Goal: Task Accomplishment & Management: Manage account settings

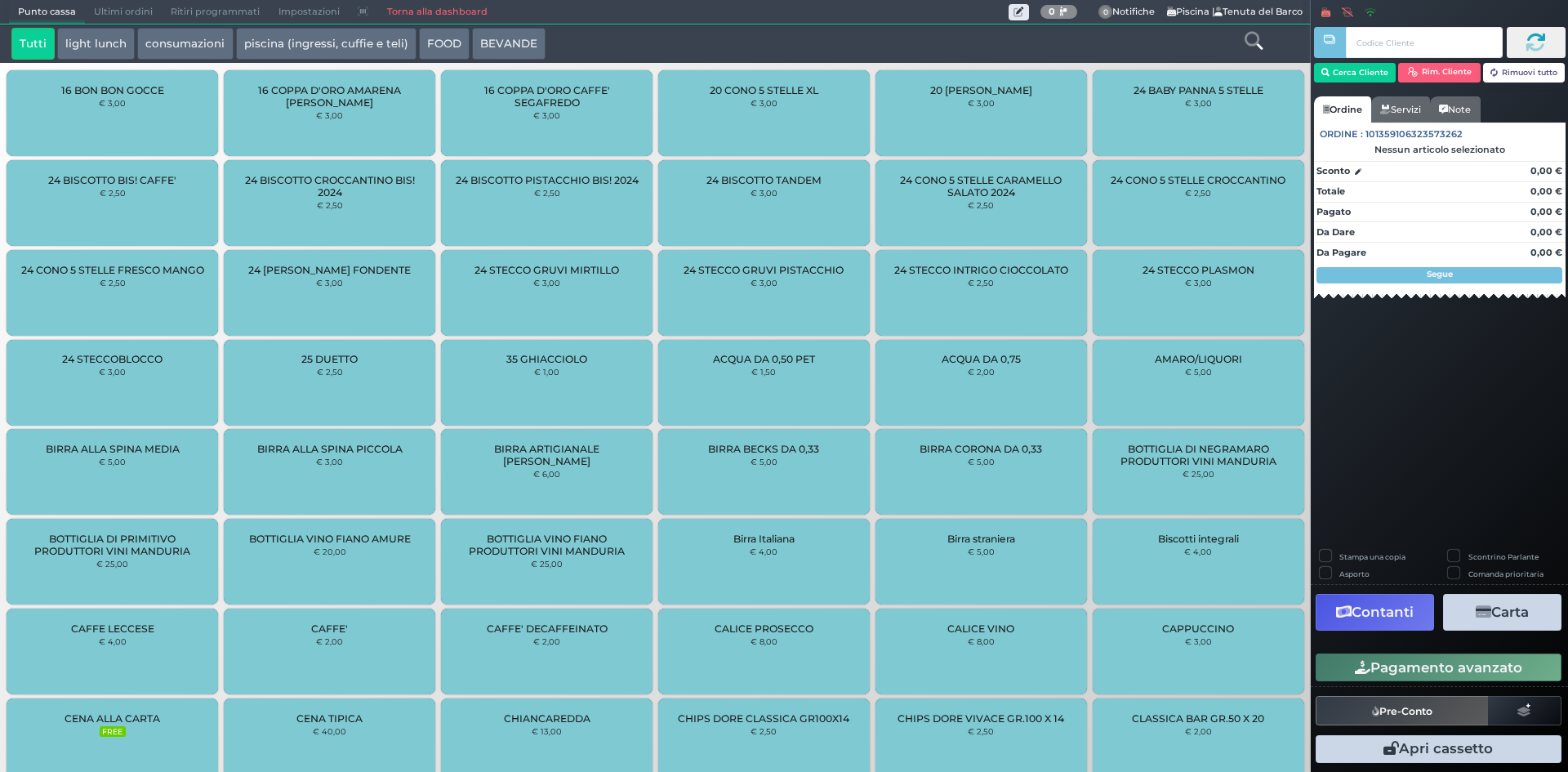
click at [440, 12] on link "Torna alla dashboard" at bounding box center [436, 12] width 118 height 22
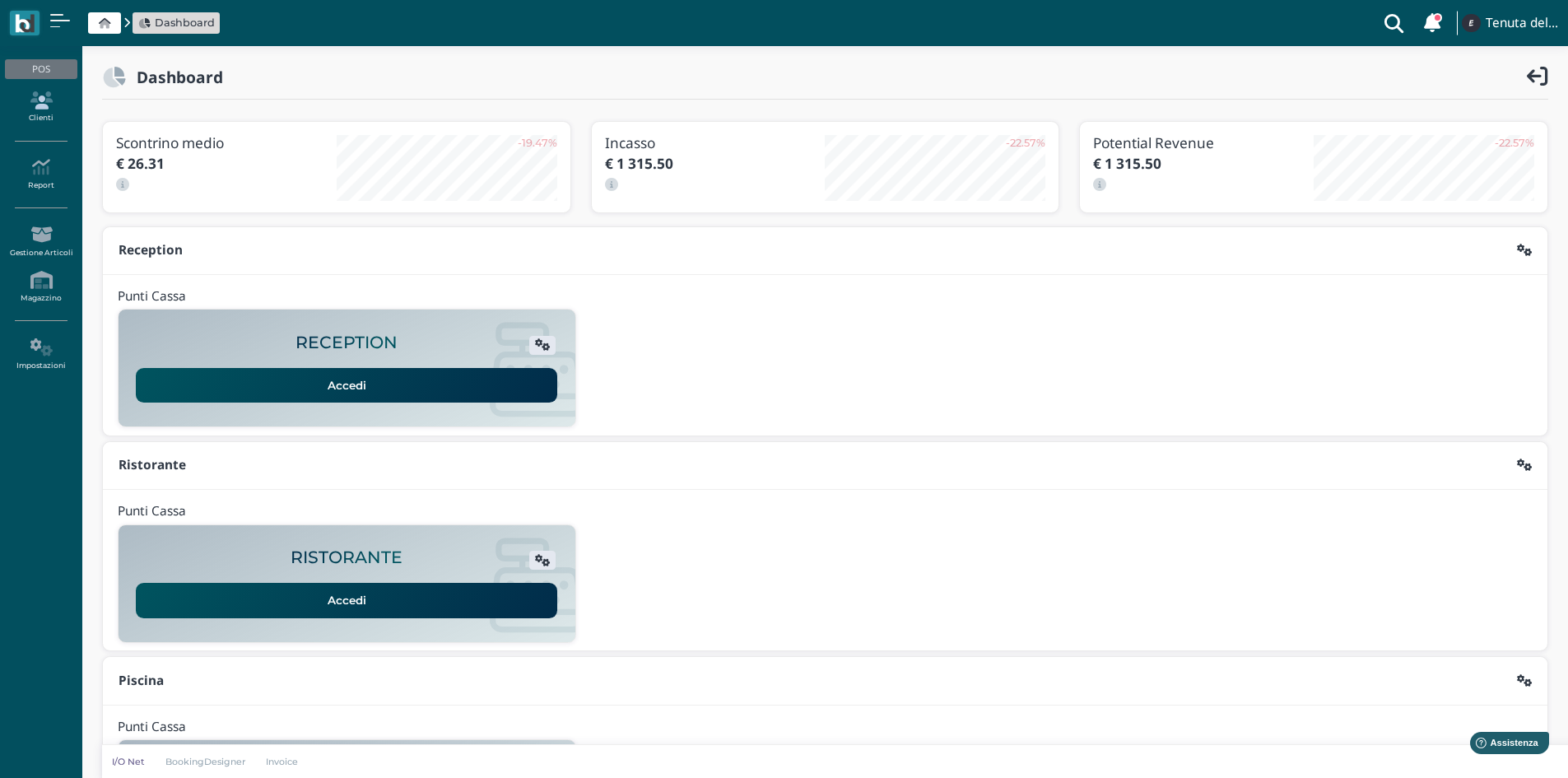
click at [44, 105] on icon at bounding box center [40, 101] width 71 height 18
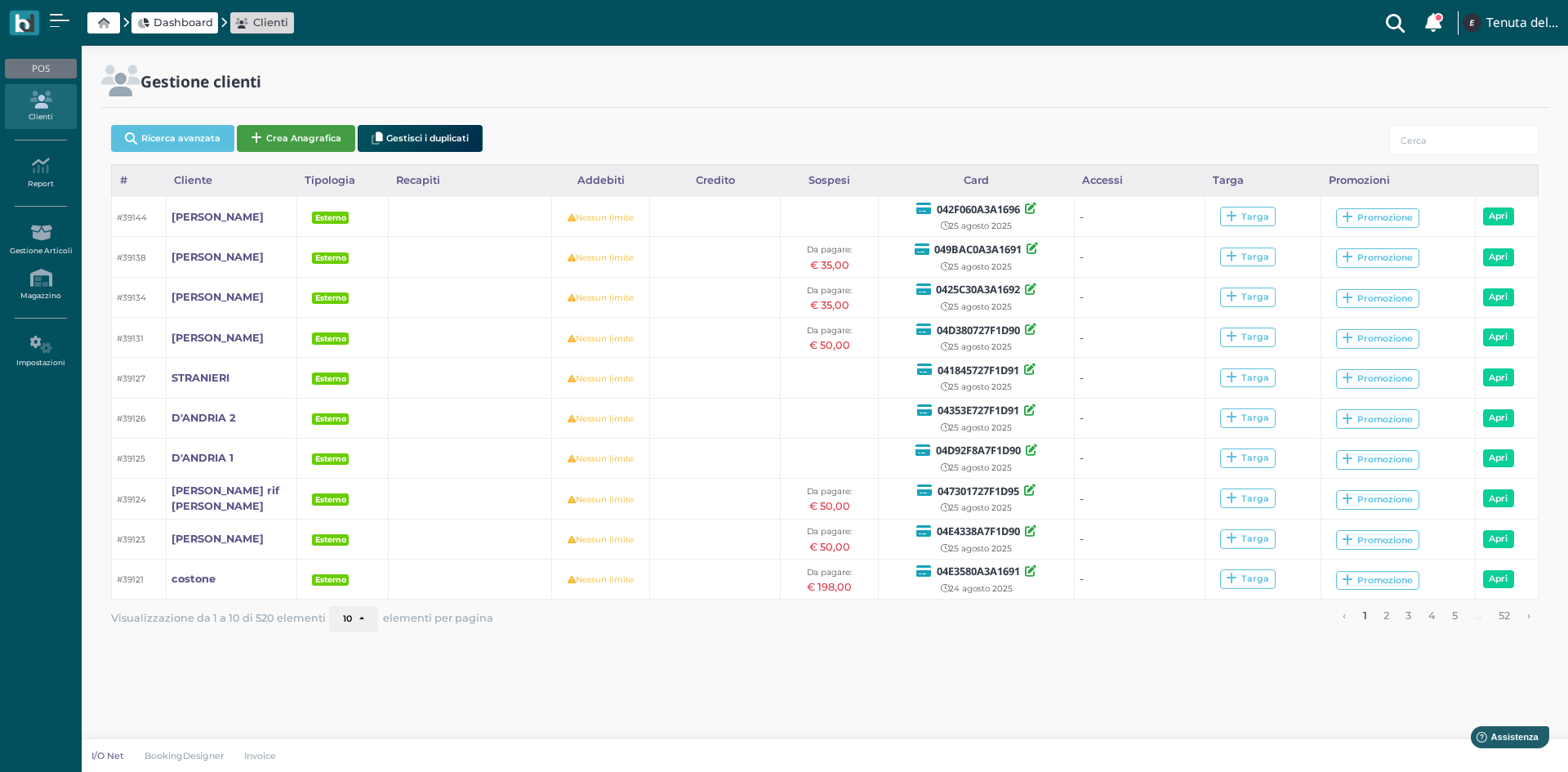
click at [316, 132] on button "Crea Anagrafica" at bounding box center [296, 138] width 118 height 27
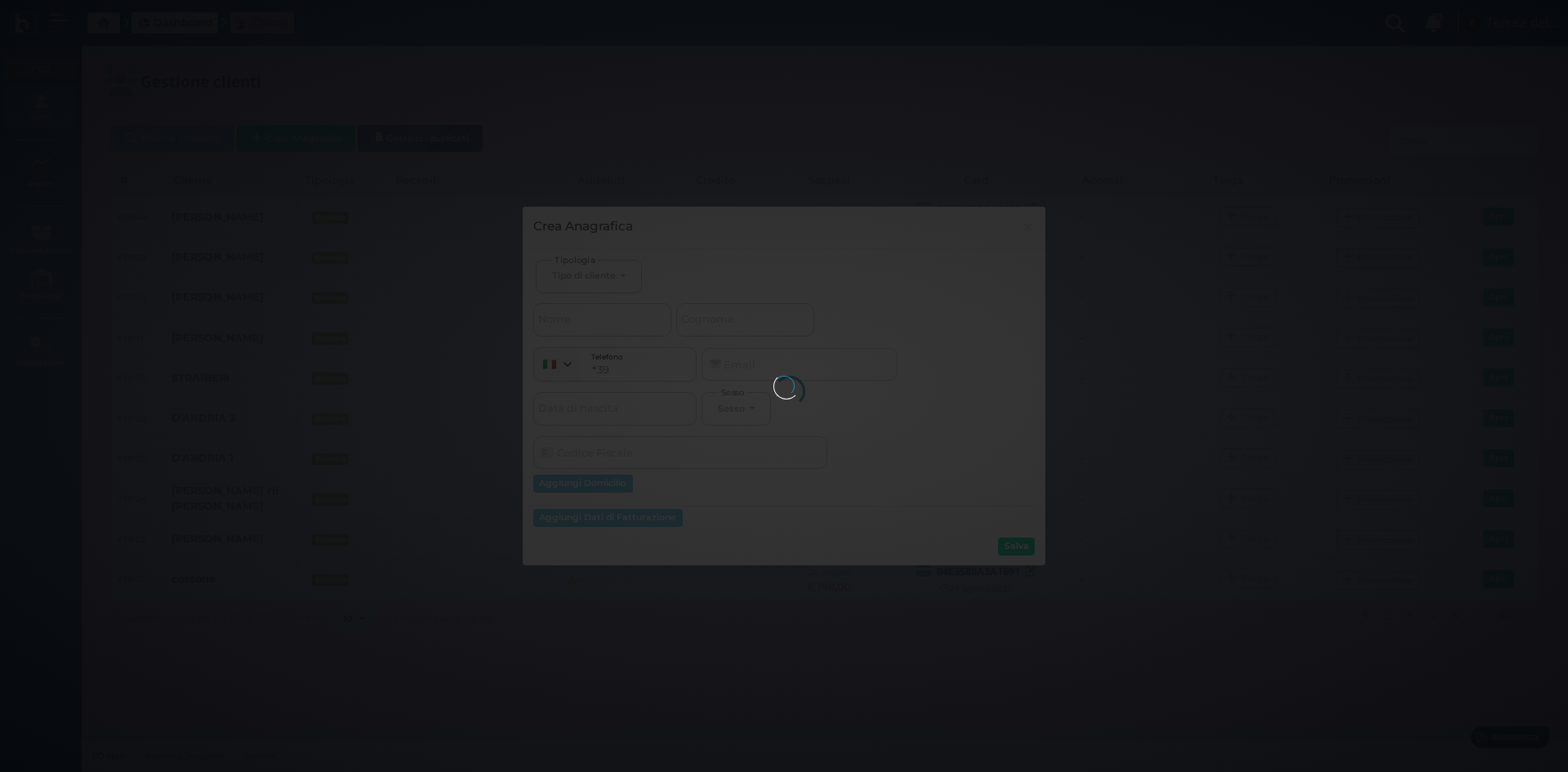
select select
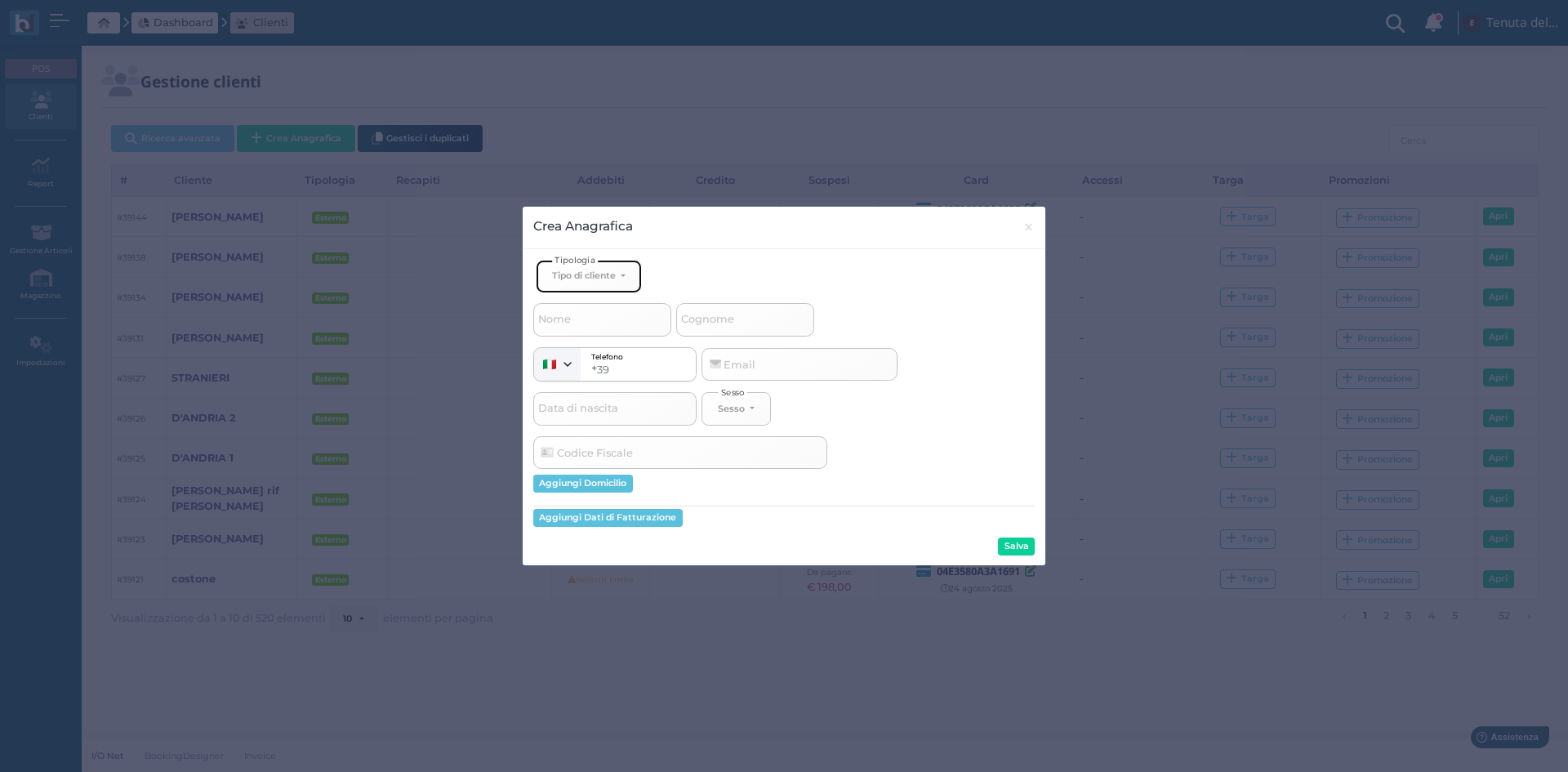
click at [607, 276] on div "Tipo di cliente" at bounding box center [583, 276] width 64 height 12
click at [583, 331] on span "Esterno" at bounding box center [572, 331] width 41 height 13
select select "[object Object]"
select select
click at [741, 325] on input "Cognome" at bounding box center [746, 319] width 138 height 32
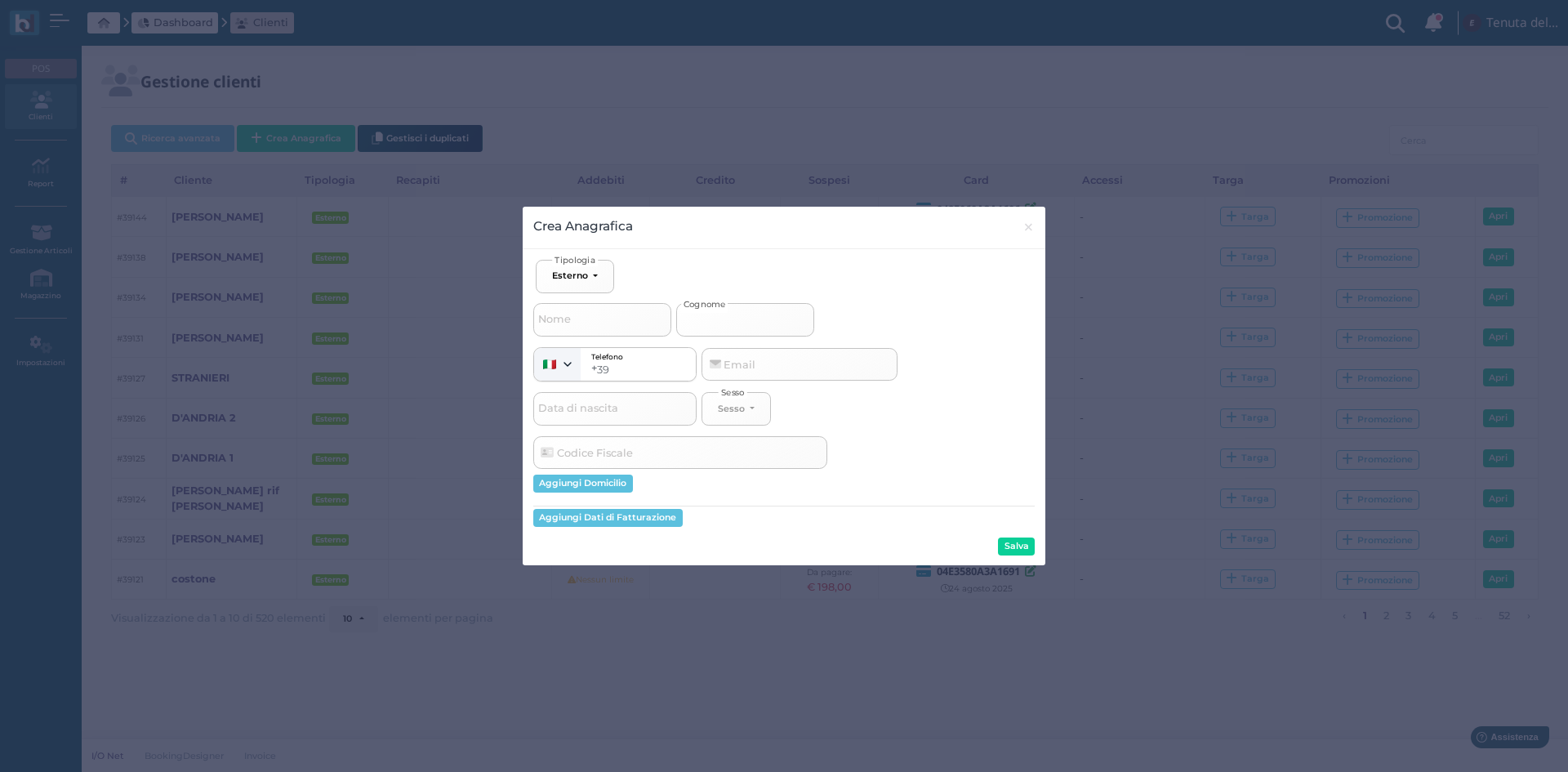
type input "m"
select select
type input "ma"
select select
type input "maz"
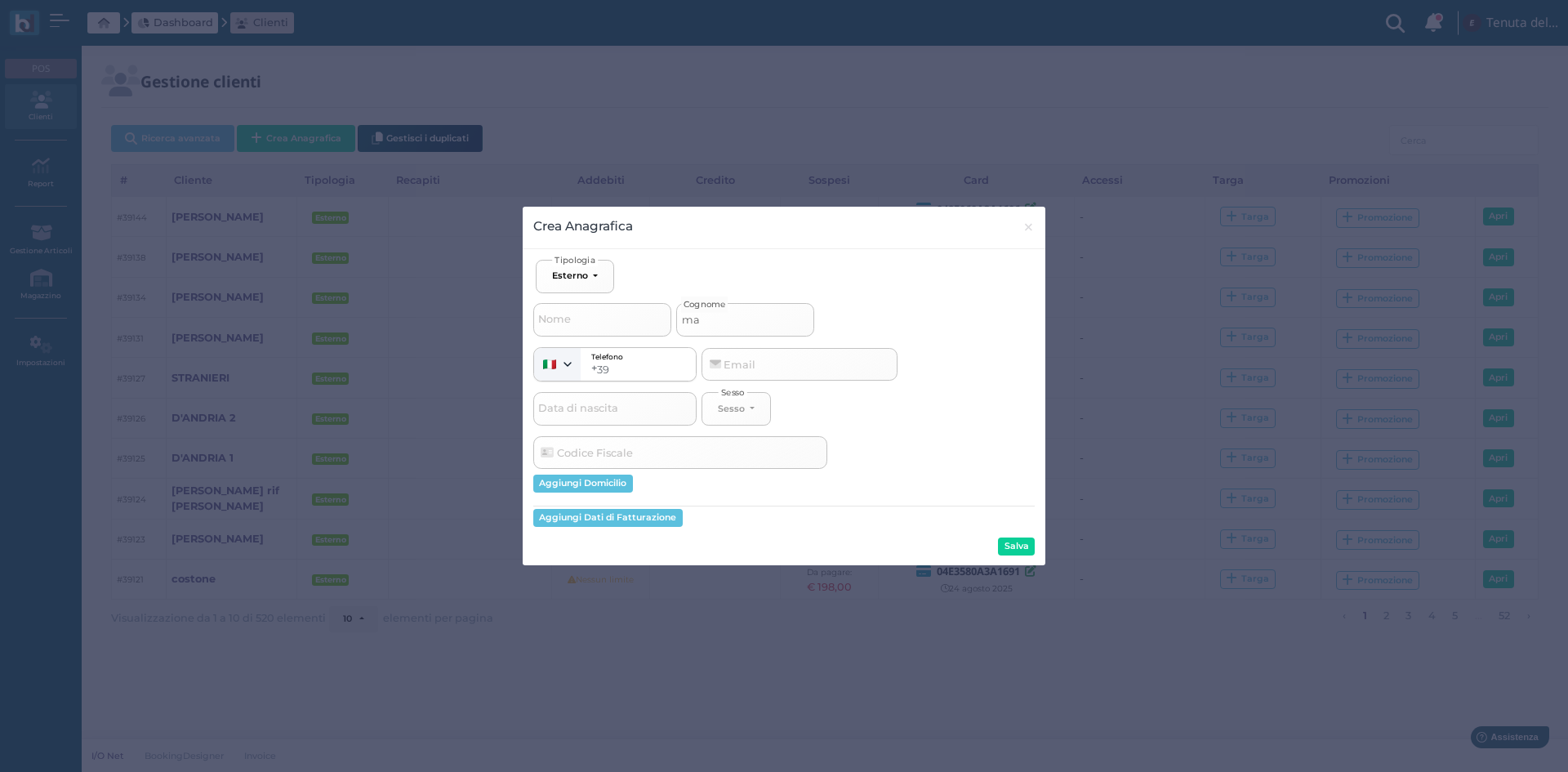
select select
type input "mazz"
select select
type input "[PERSON_NAME]"
select select
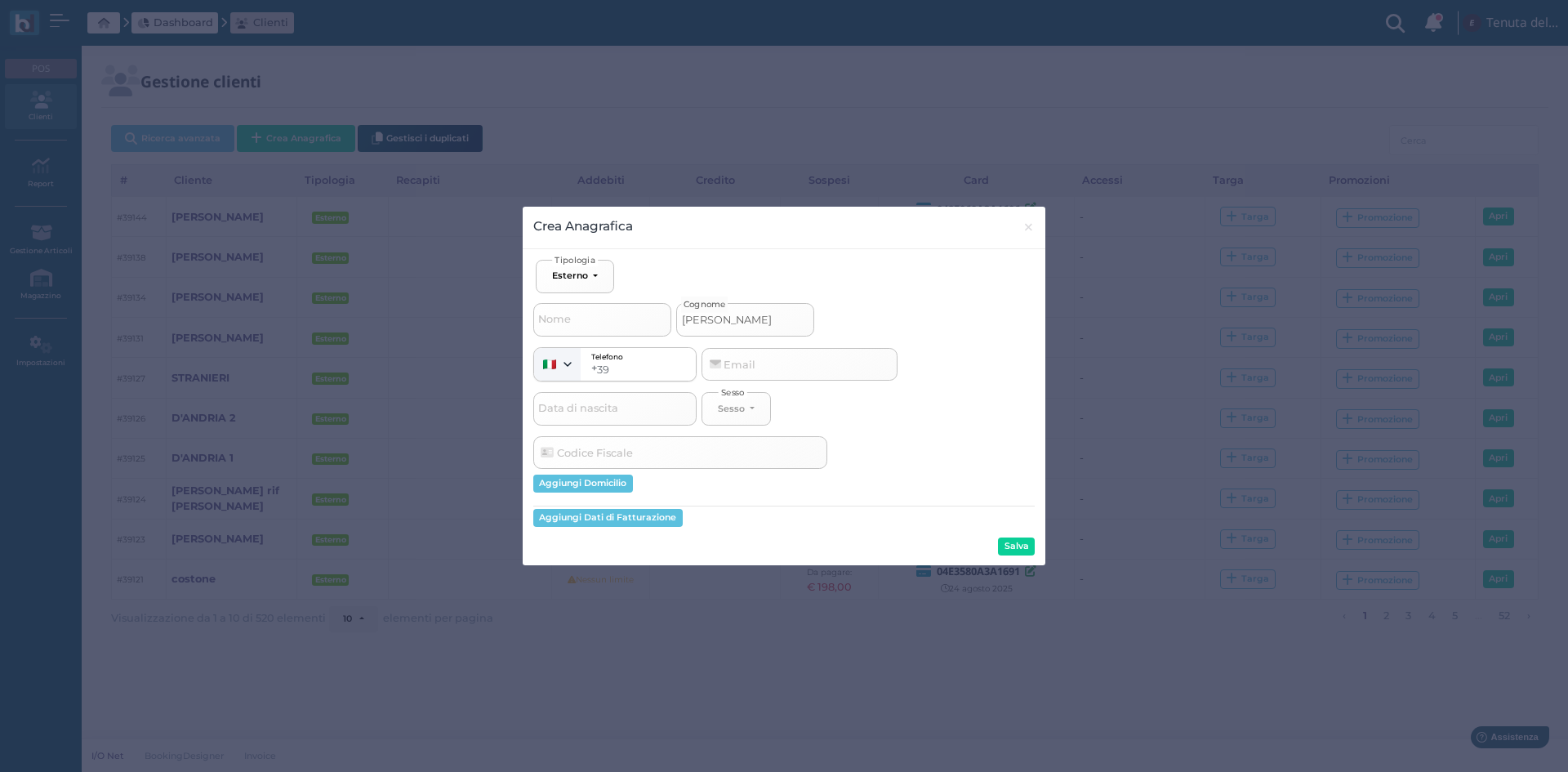
type input "mazza"
select select
type input "mazza 1"
select select
type input "mazza 1"
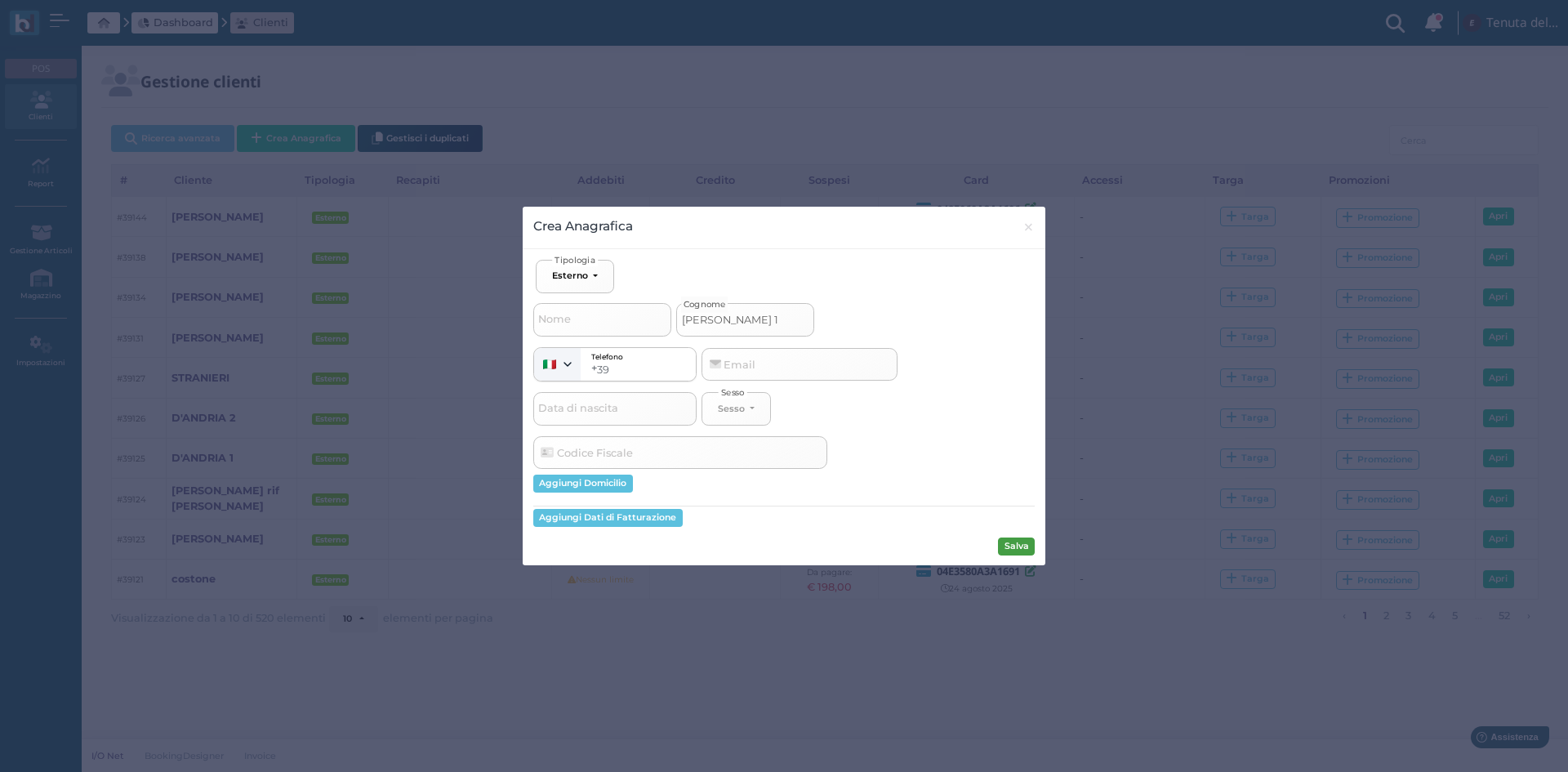
click at [1015, 550] on button "Salva" at bounding box center [1016, 547] width 37 height 18
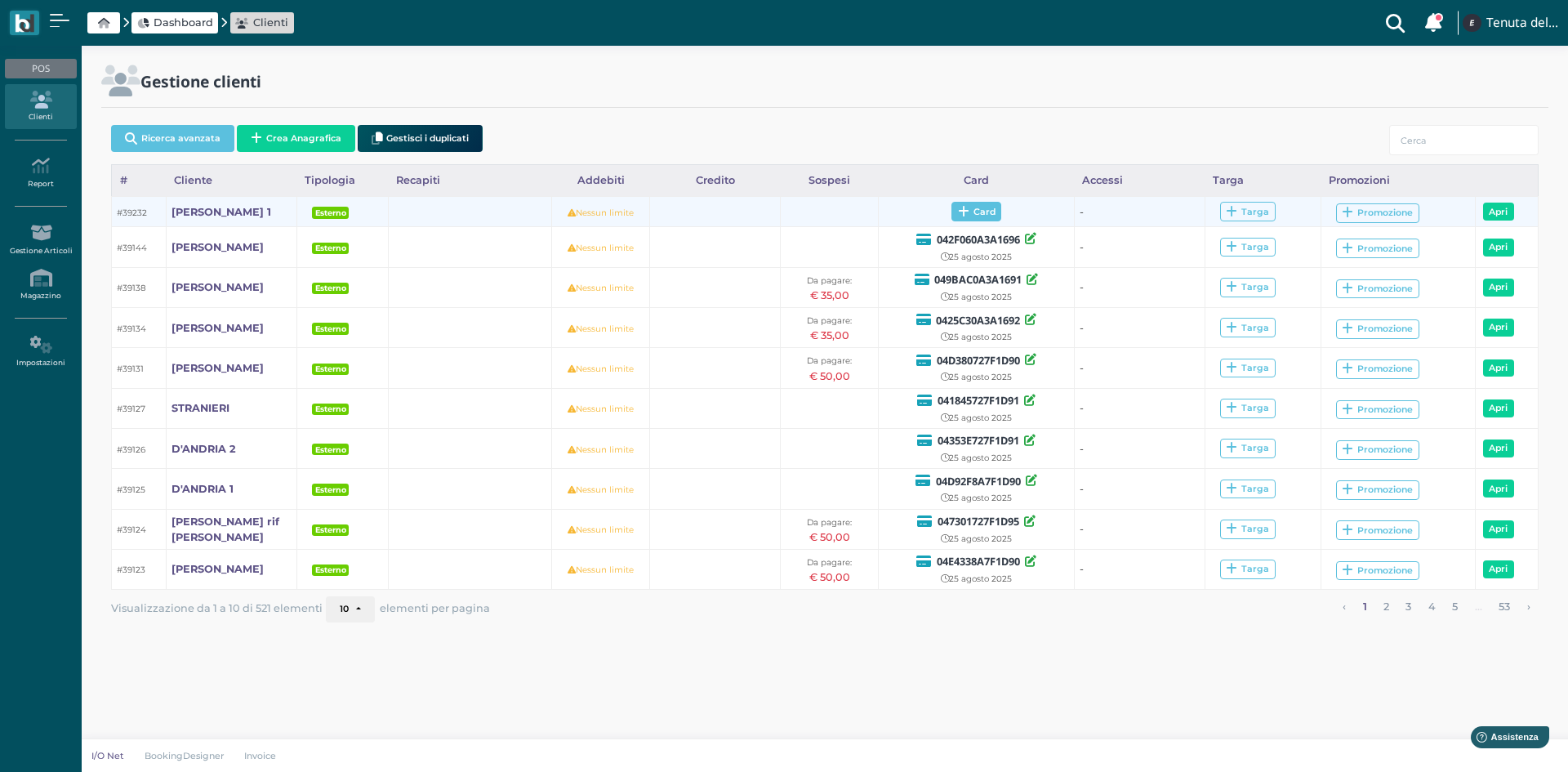
click at [990, 212] on span "Card" at bounding box center [976, 212] width 50 height 20
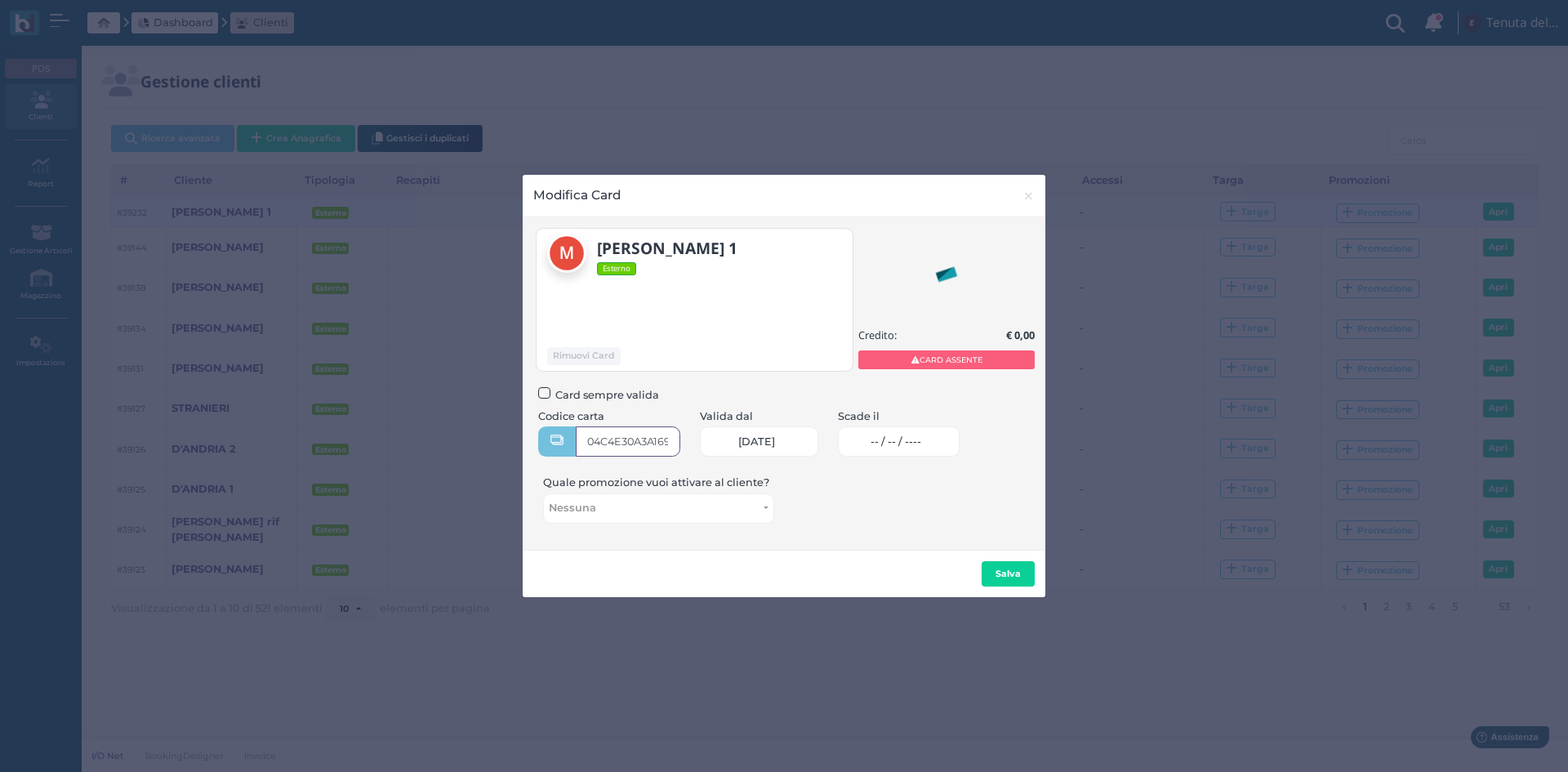
type input "04C4E30A3A1691"
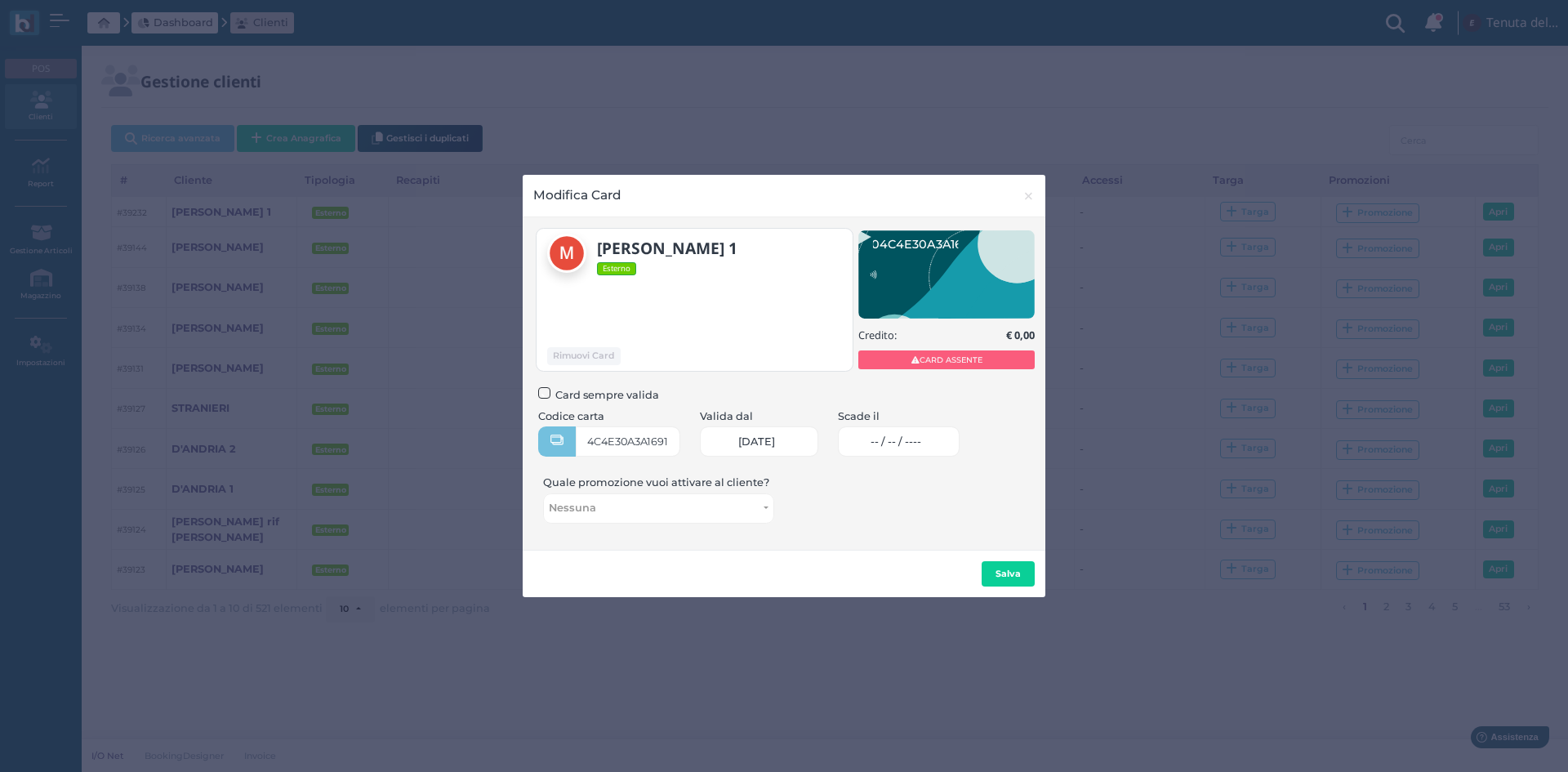
click at [921, 436] on span "-- / -- / ----" at bounding box center [896, 442] width 51 height 13
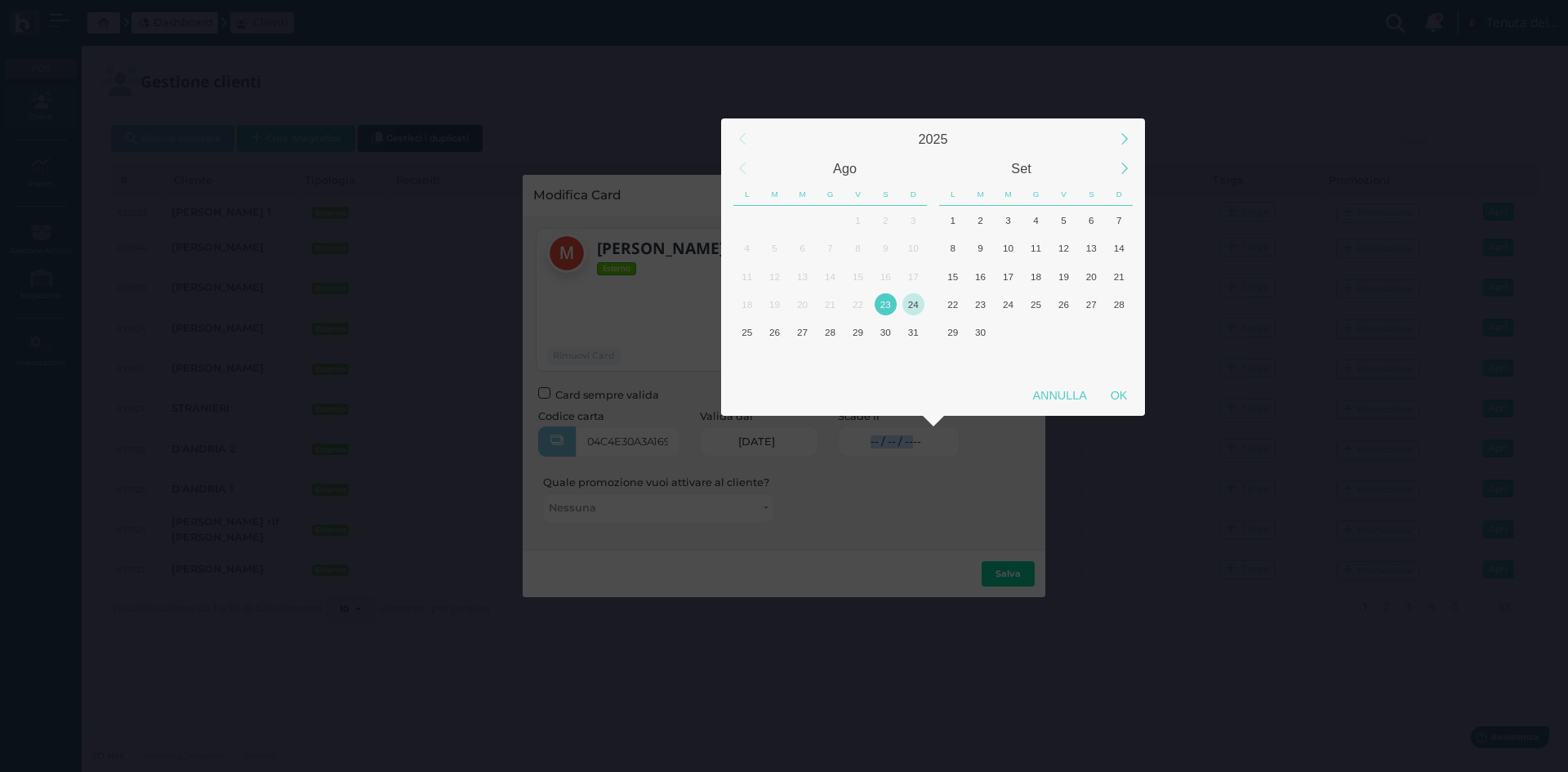
click at [918, 303] on div "24" at bounding box center [913, 304] width 22 height 22
click at [747, 331] on div "25" at bounding box center [747, 332] width 22 height 22
click at [1122, 395] on div "OK" at bounding box center [1119, 395] width 41 height 29
type input "25/08/2025"
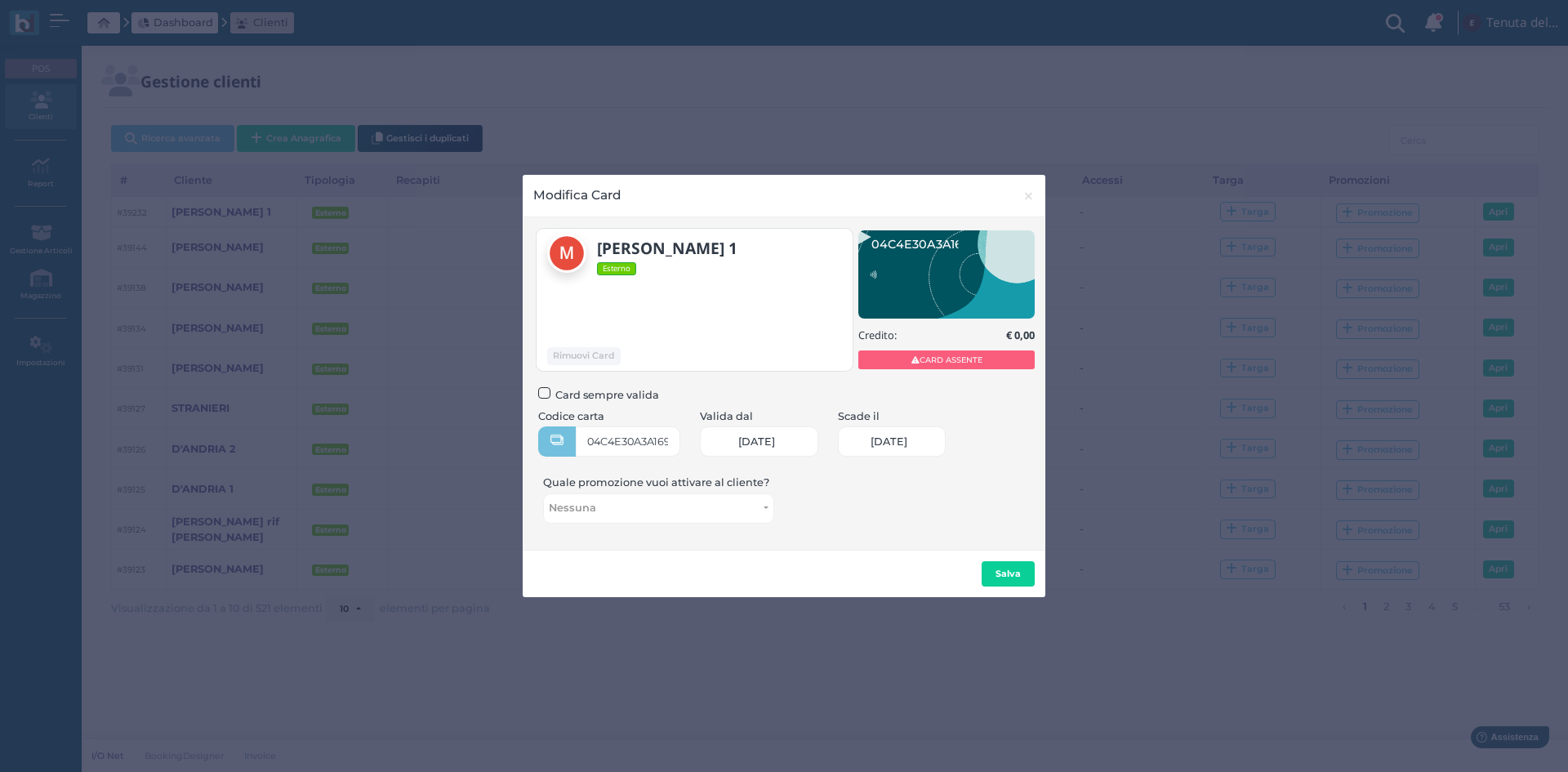
scroll to position [0, 69]
click at [1000, 573] on b "Salva" at bounding box center [1008, 574] width 25 height 12
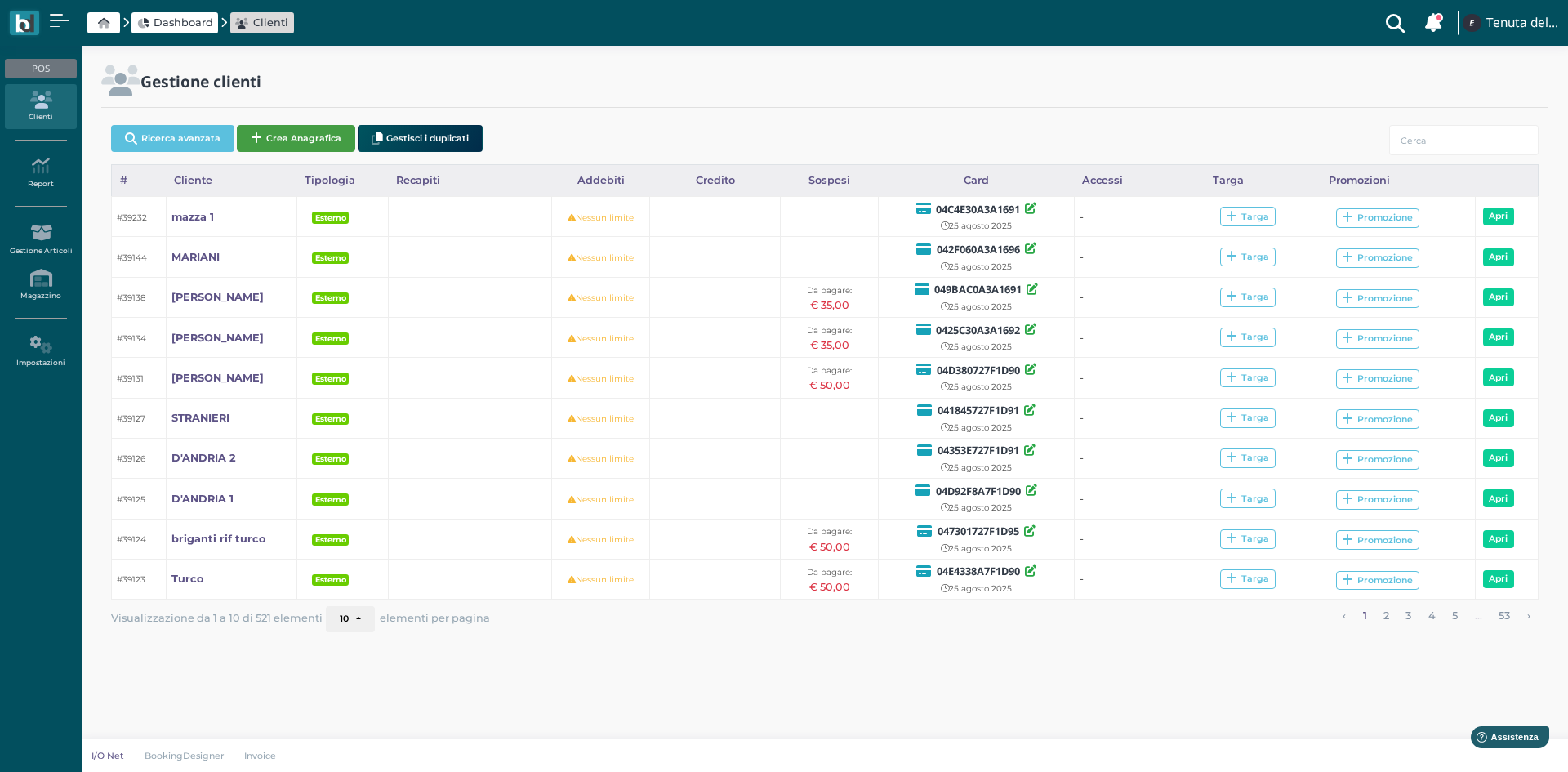
click at [295, 144] on button "Crea Anagrafica" at bounding box center [296, 138] width 118 height 27
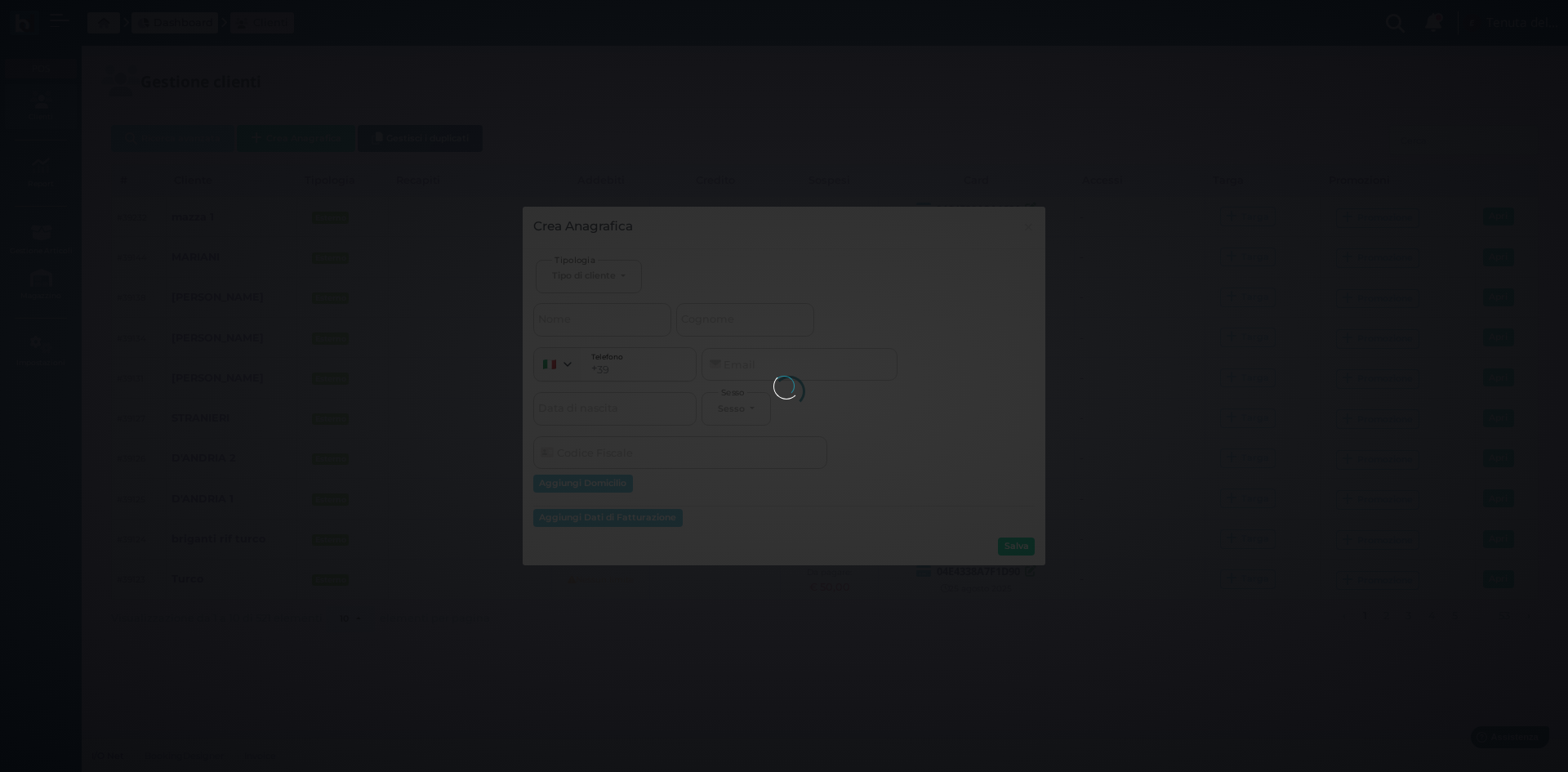
select select
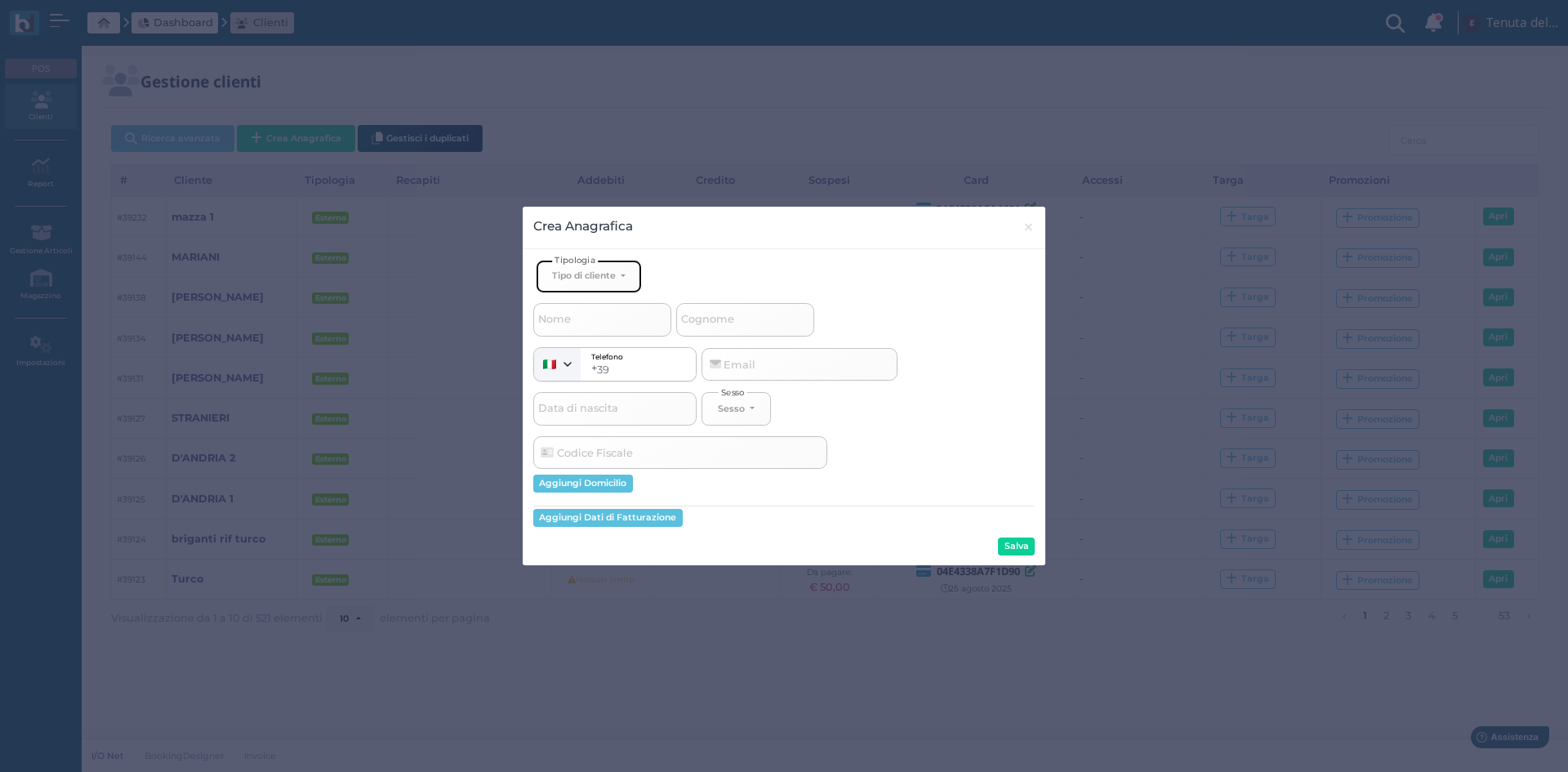
click at [620, 280] on button "Tipo di cliente" at bounding box center [589, 276] width 107 height 33
click at [589, 328] on span "Esterno" at bounding box center [572, 331] width 41 height 13
select select "[object Object]"
select select
click at [722, 318] on span "Cognome" at bounding box center [707, 320] width 58 height 21
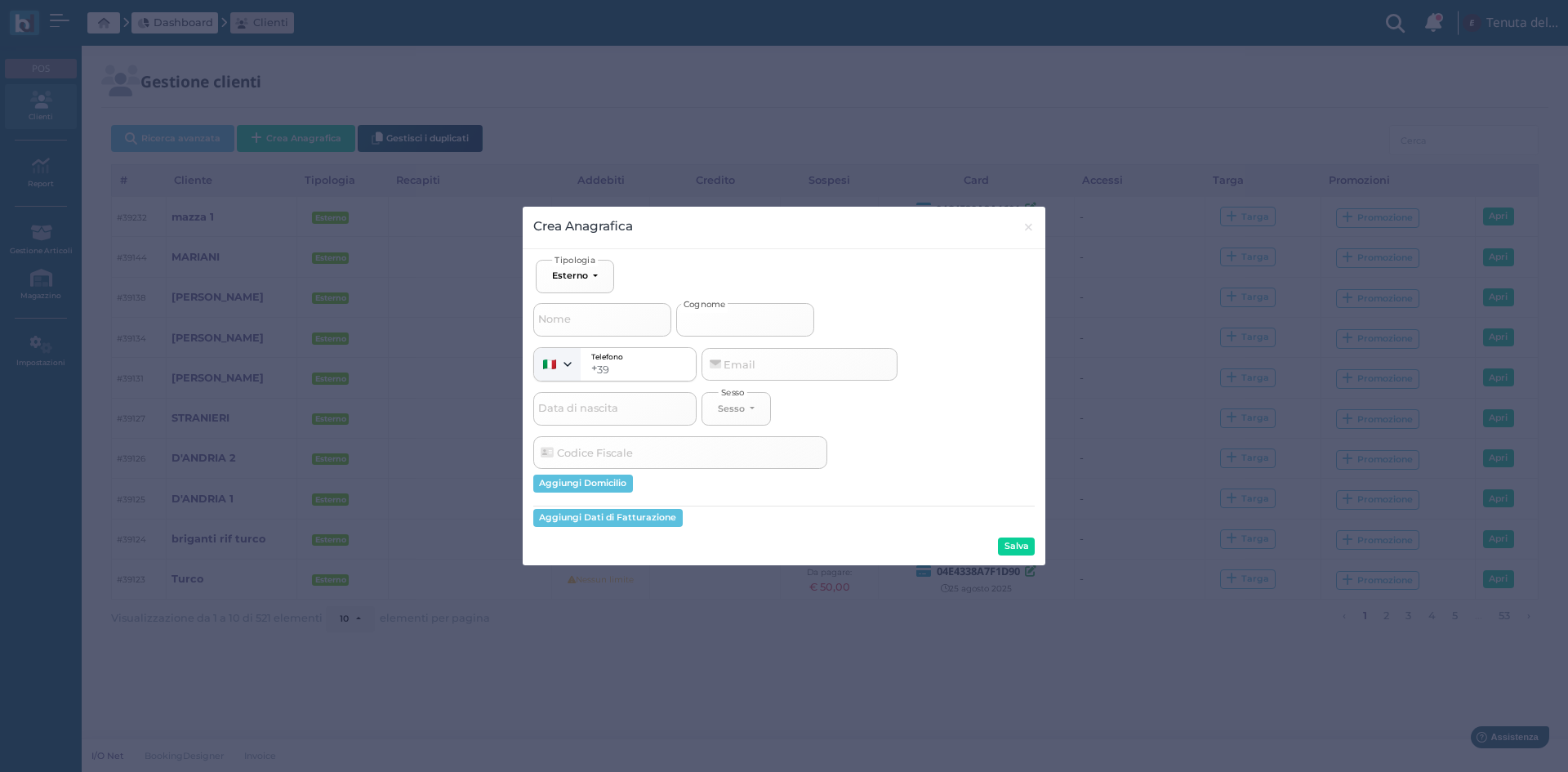
click at [722, 318] on input "Cognome" at bounding box center [746, 319] width 138 height 32
type input "m"
select select
type input "ma"
select select
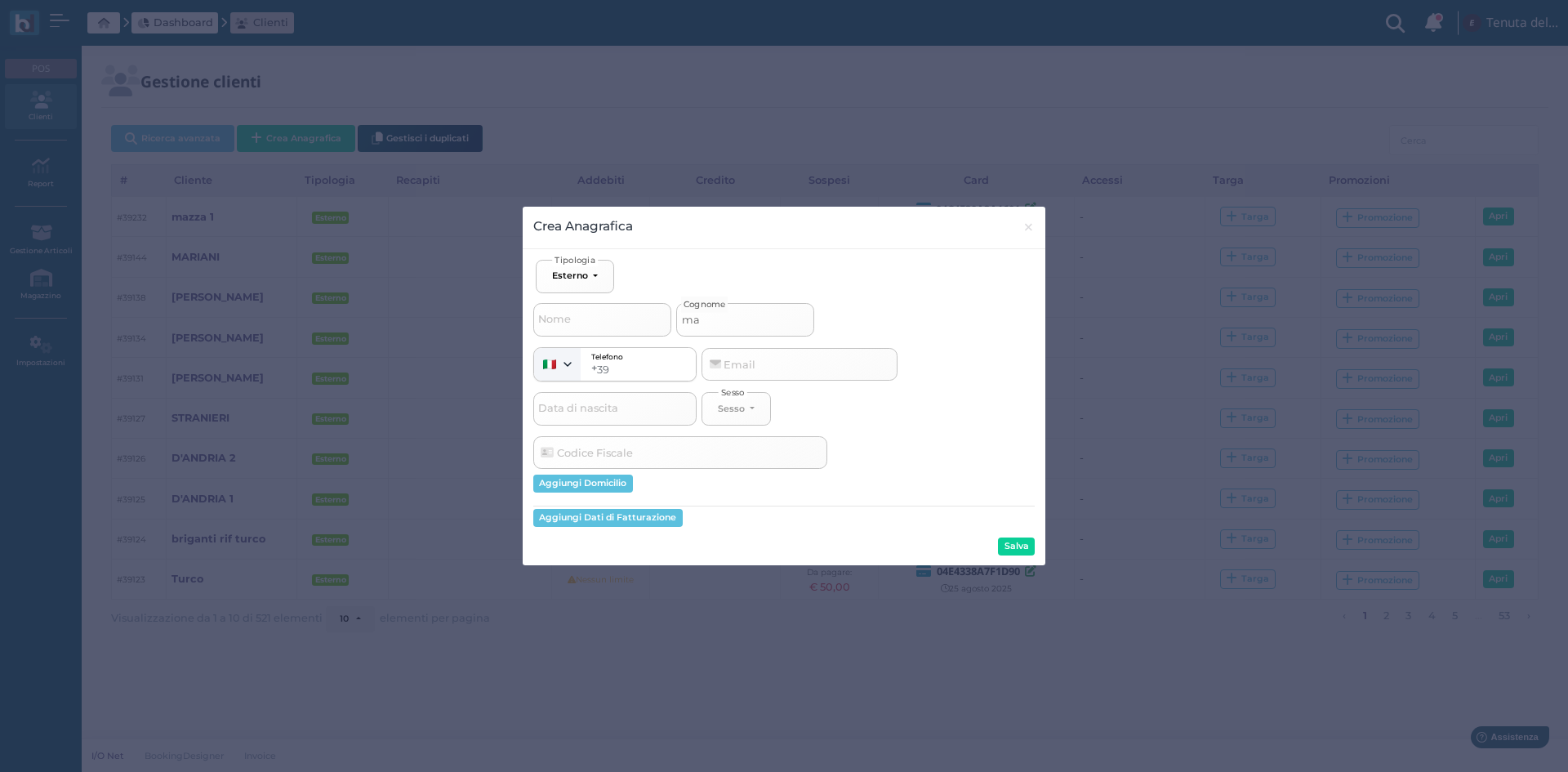
type input "maz"
select select
type input "mazz"
select select
type input "mazza"
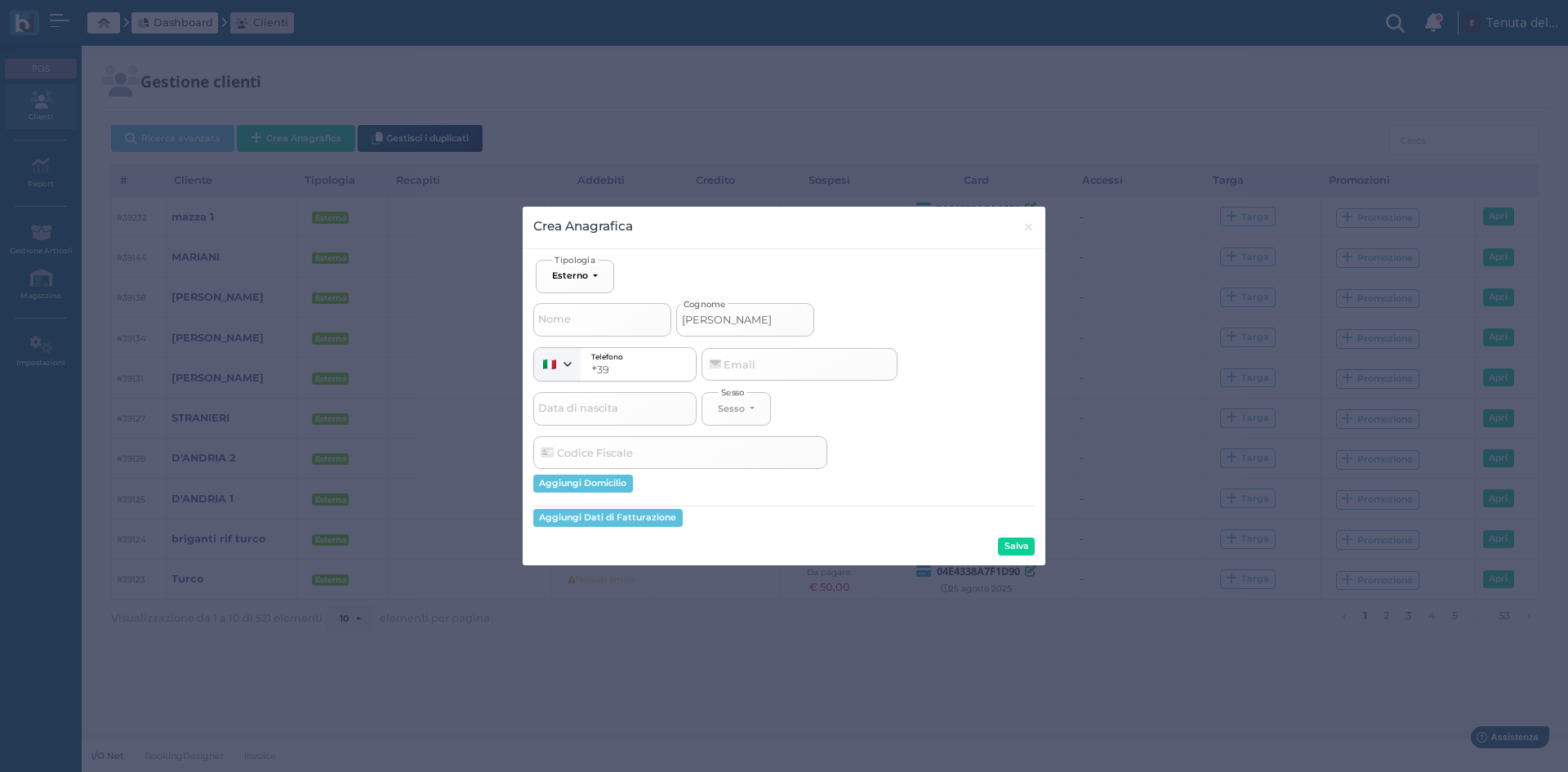
select select
type input "mazza"
select select
type input "mazza 2"
select select
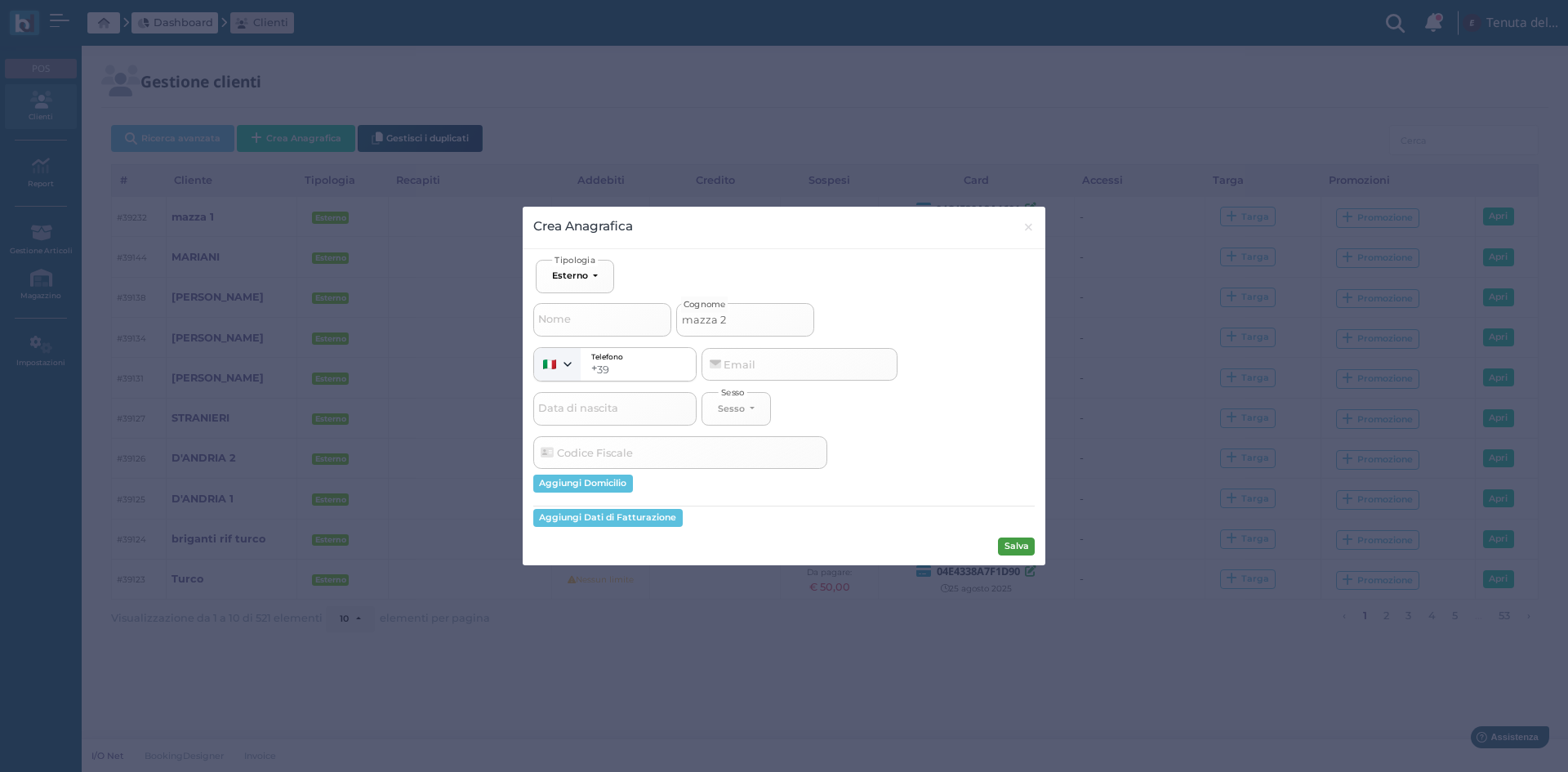
type input "mazza 2"
click at [1010, 550] on button "Salva" at bounding box center [1016, 547] width 37 height 18
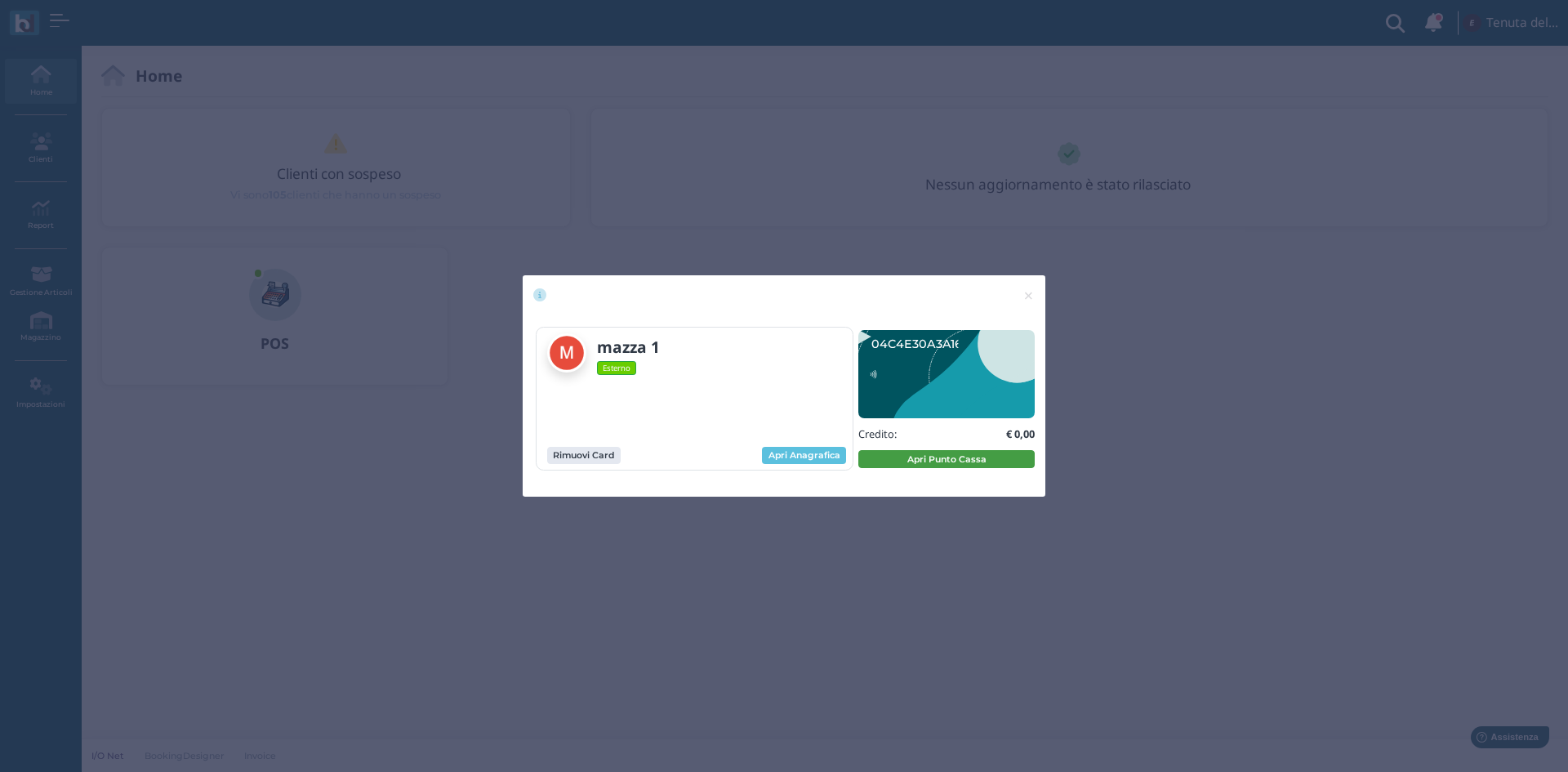
click at [940, 456] on button "Apri Punto Cassa" at bounding box center [946, 460] width 176 height 18
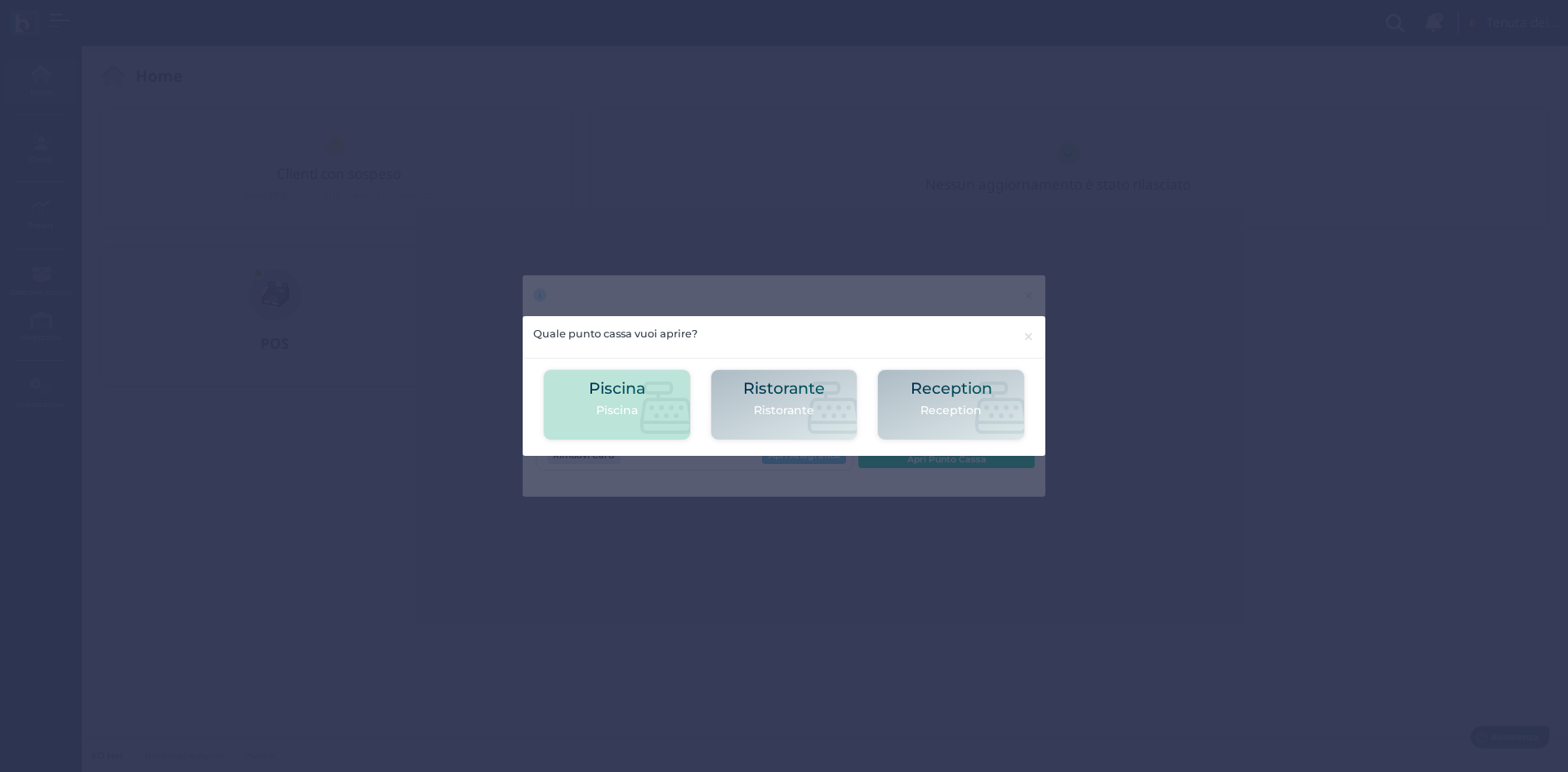
click at [608, 398] on div "Piscina [GEOGRAPHIC_DATA]" at bounding box center [618, 405] width 57 height 50
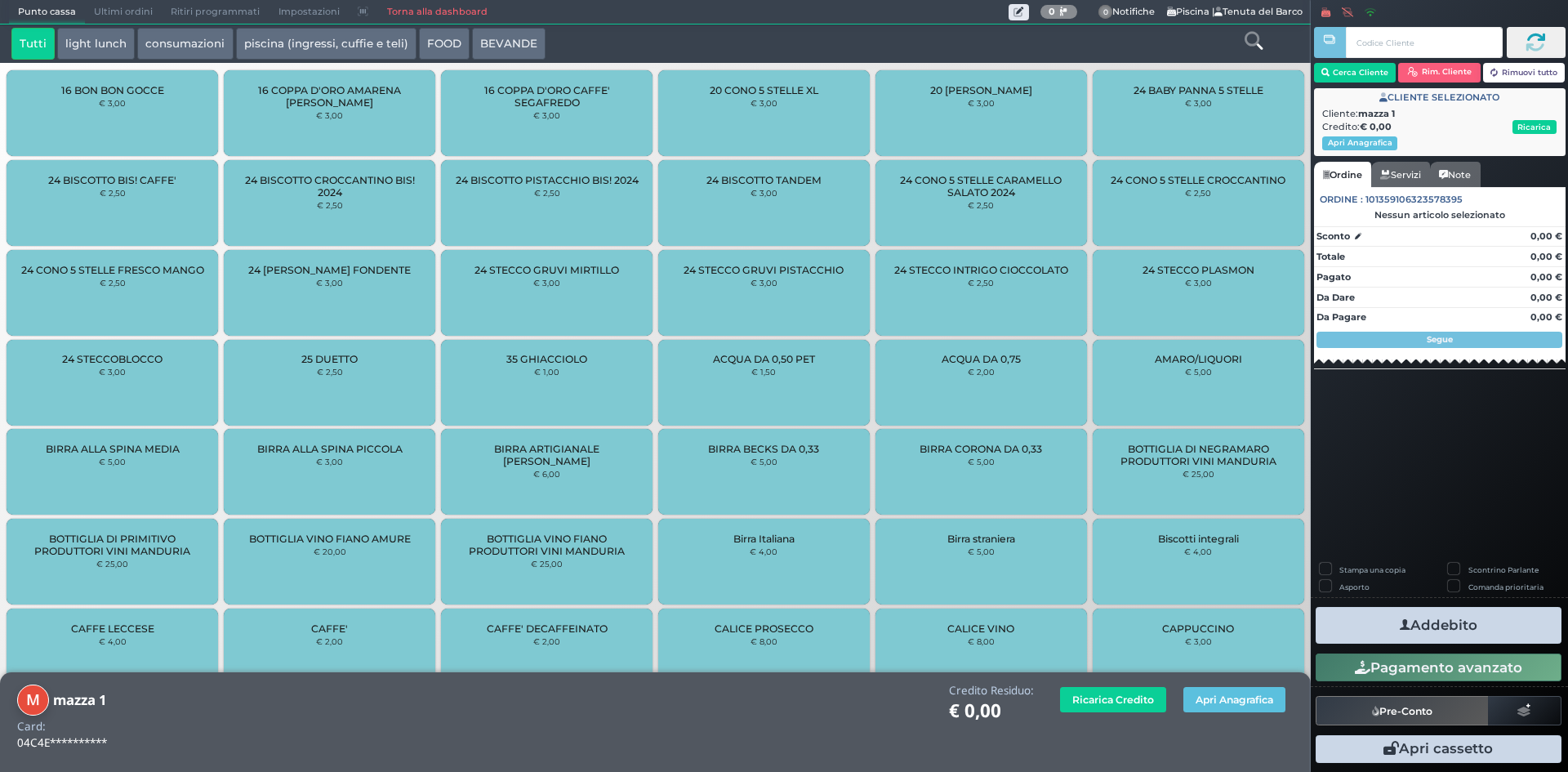
click at [1247, 44] on icon at bounding box center [1254, 41] width 18 height 18
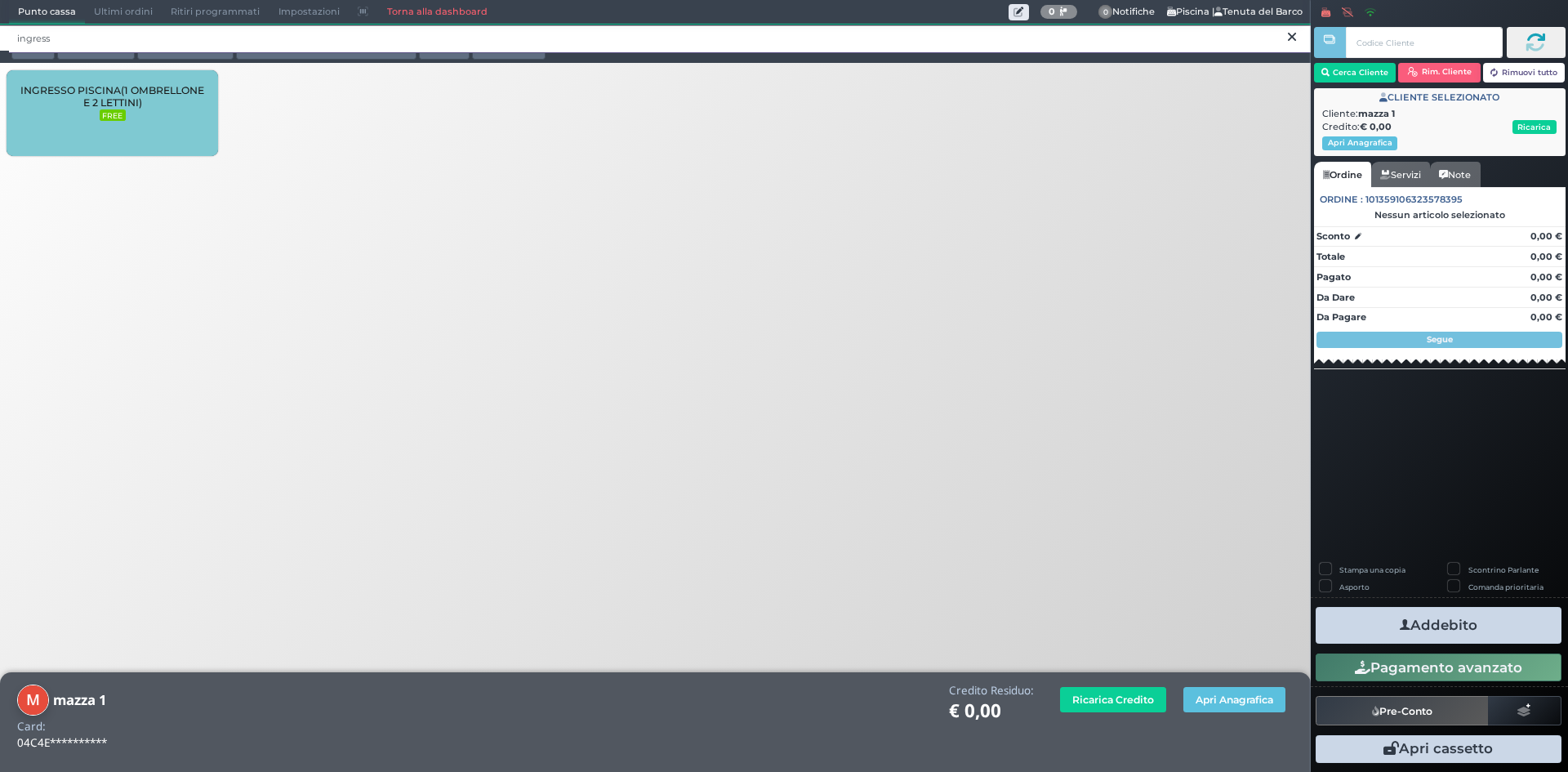
type input "ingress"
click at [117, 118] on small "FREE" at bounding box center [112, 115] width 26 height 12
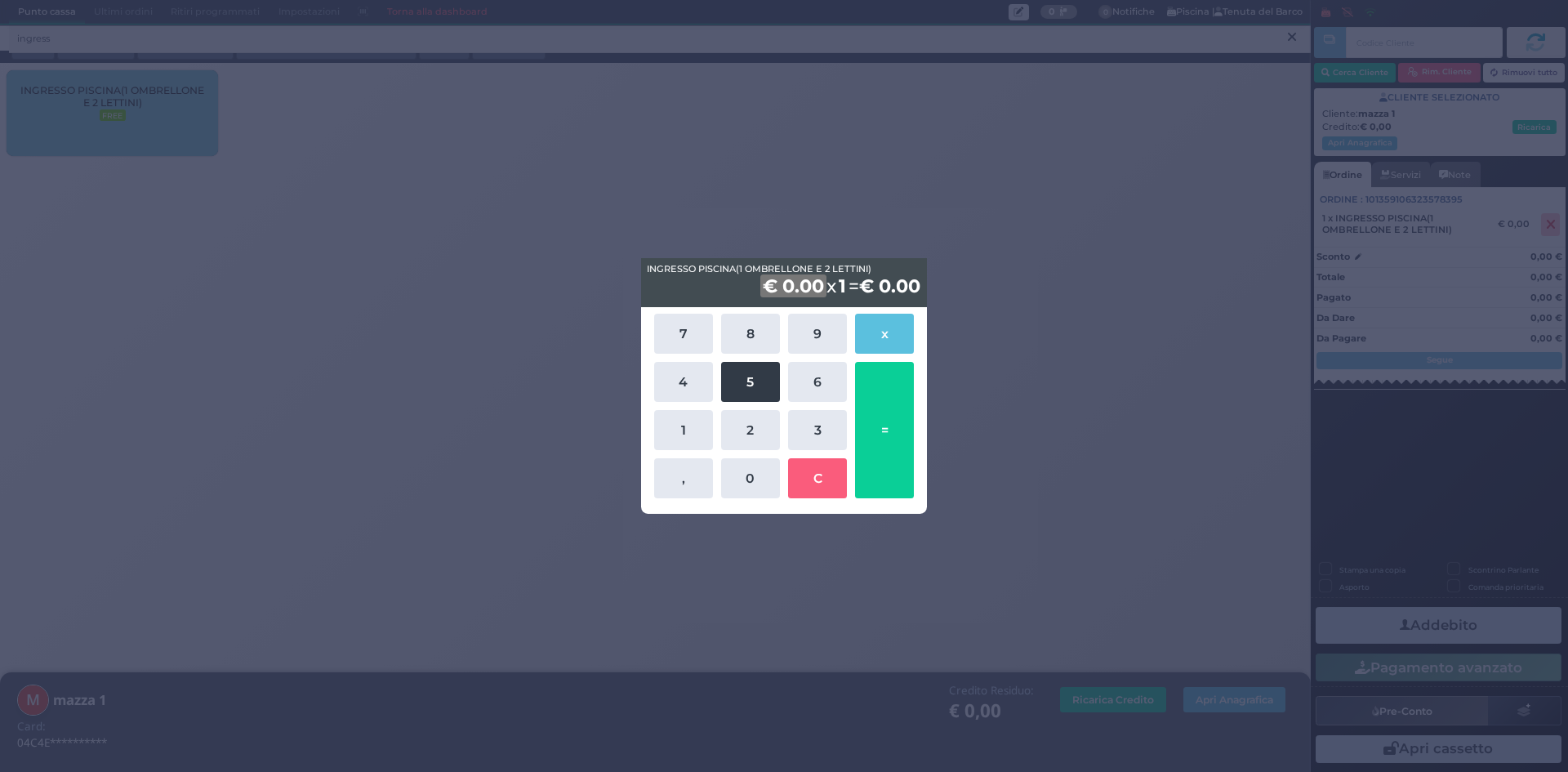
click at [752, 386] on button "5" at bounding box center [750, 382] width 59 height 40
click at [761, 476] on button "0" at bounding box center [750, 479] width 59 height 40
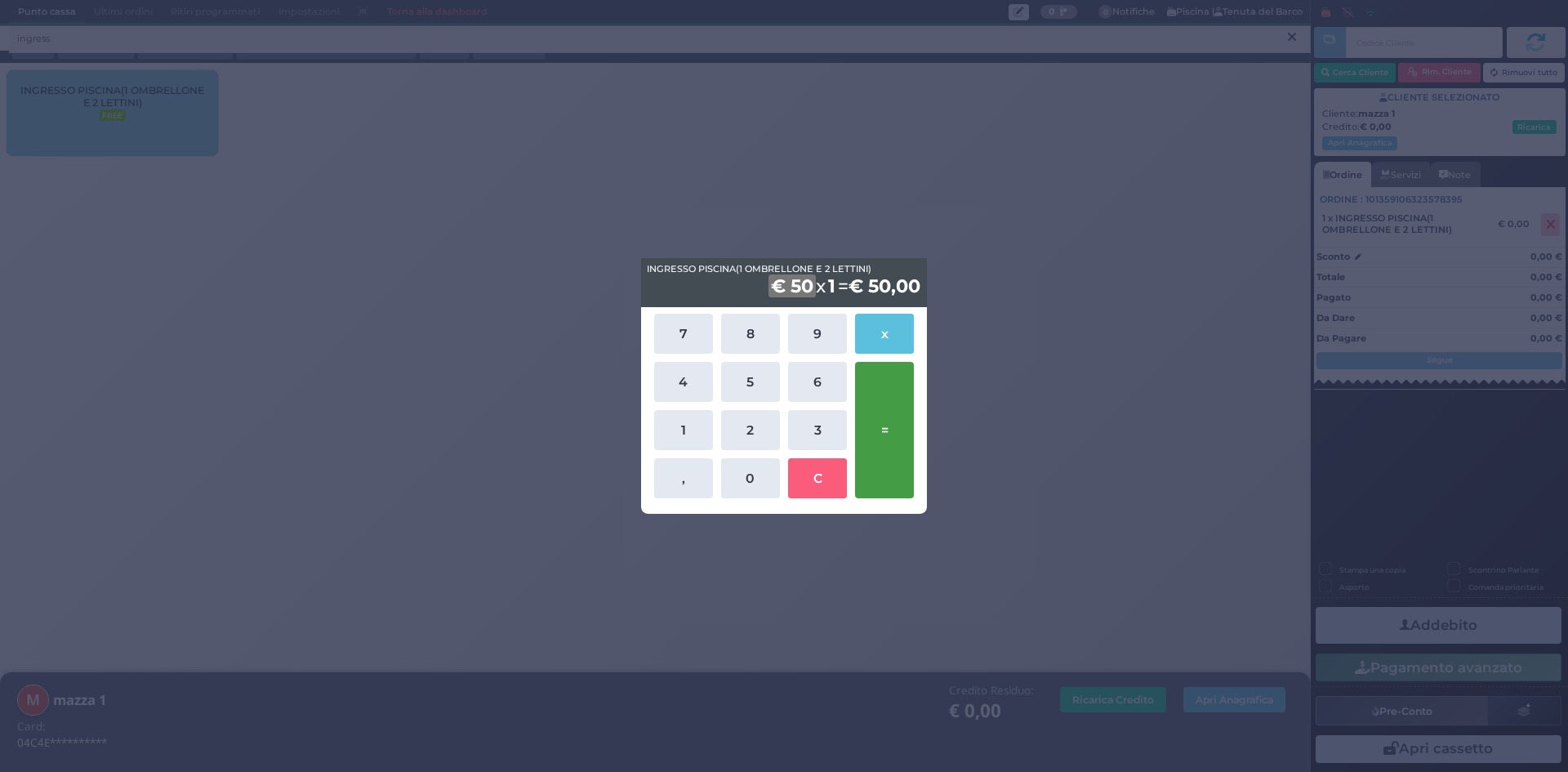
click at [889, 431] on button "=" at bounding box center [884, 431] width 59 height 137
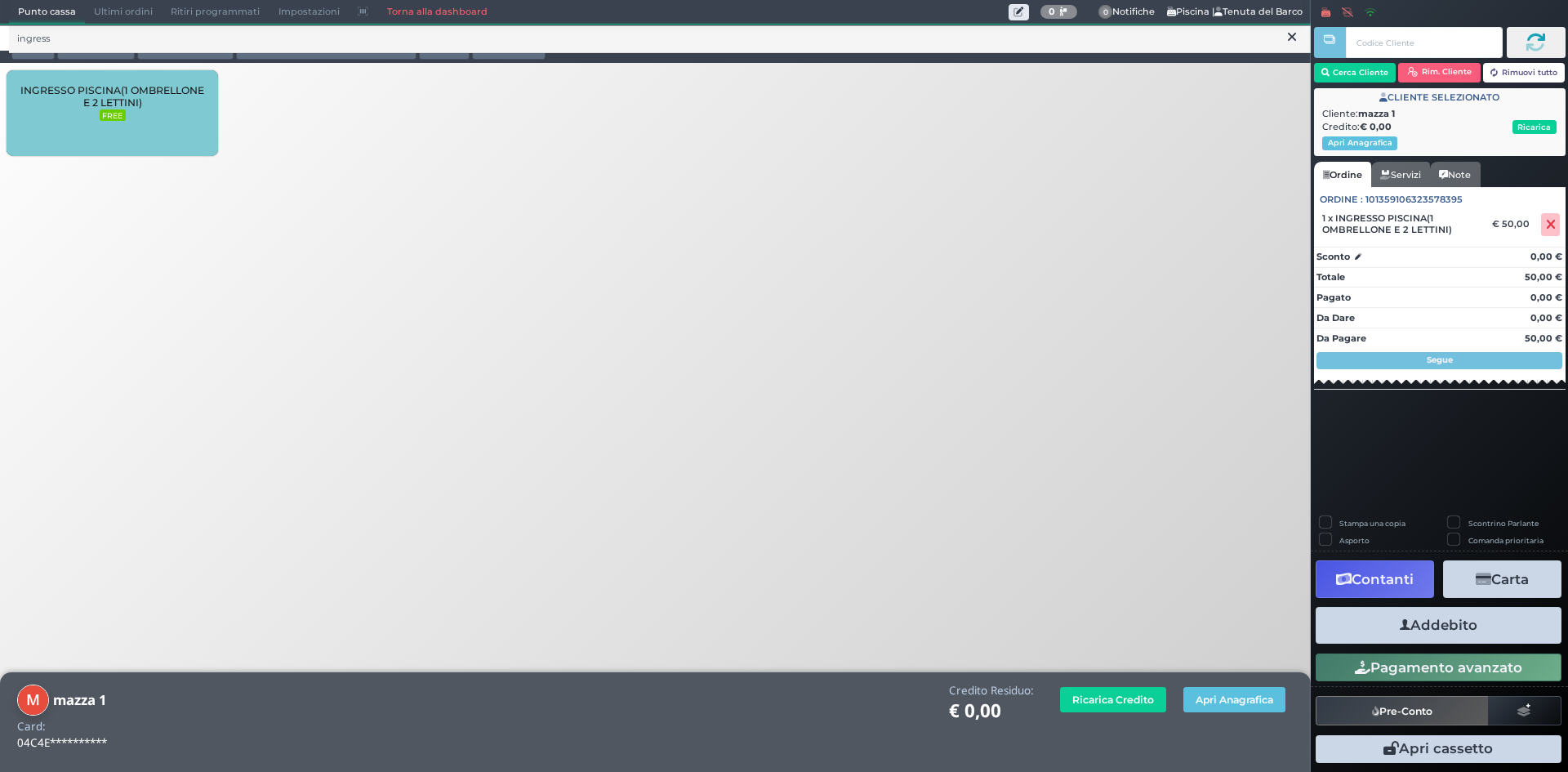
click at [1452, 634] on button "Addebito" at bounding box center [1438, 625] width 246 height 37
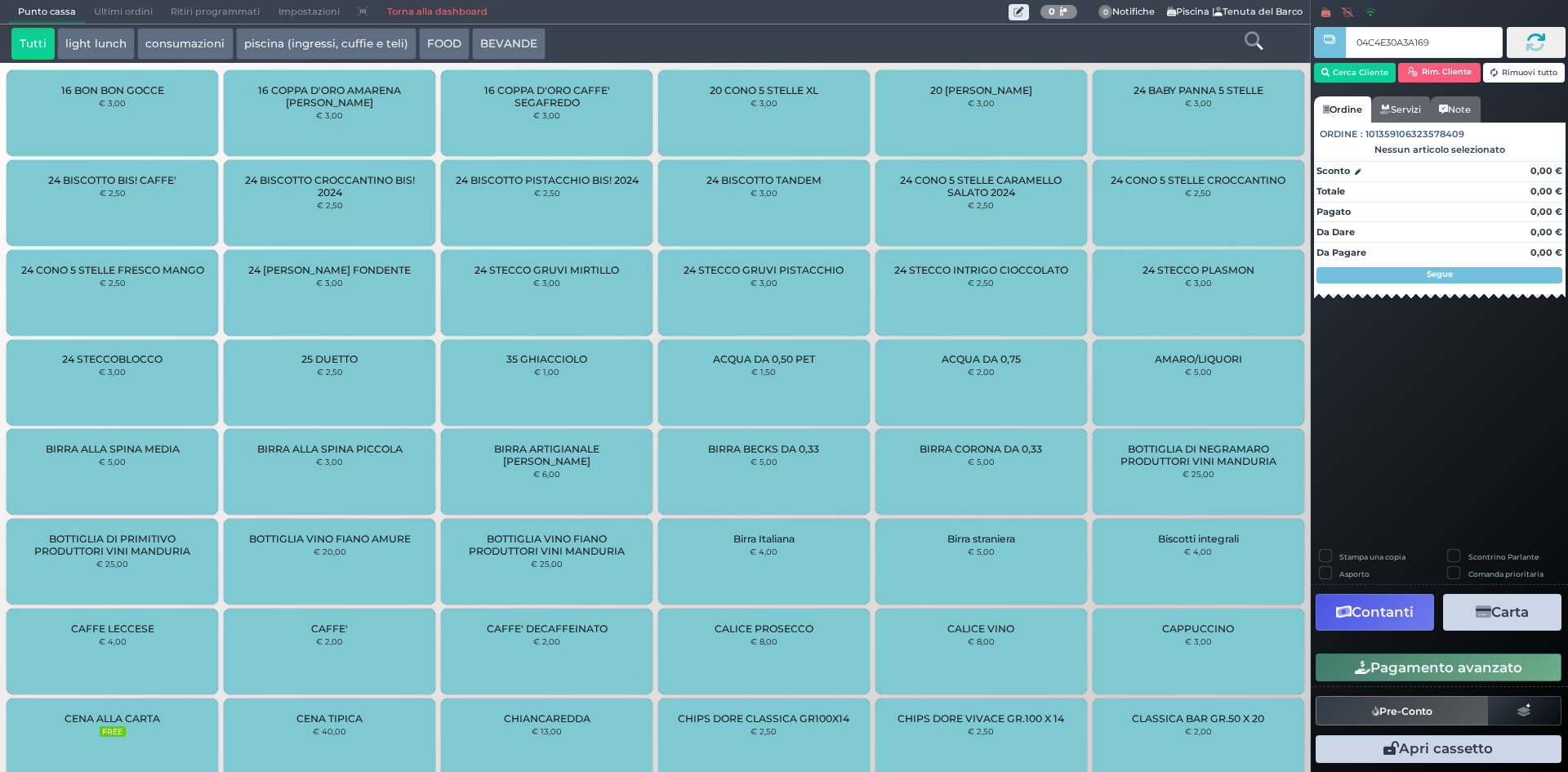
type input "04C4E30A3A1691"
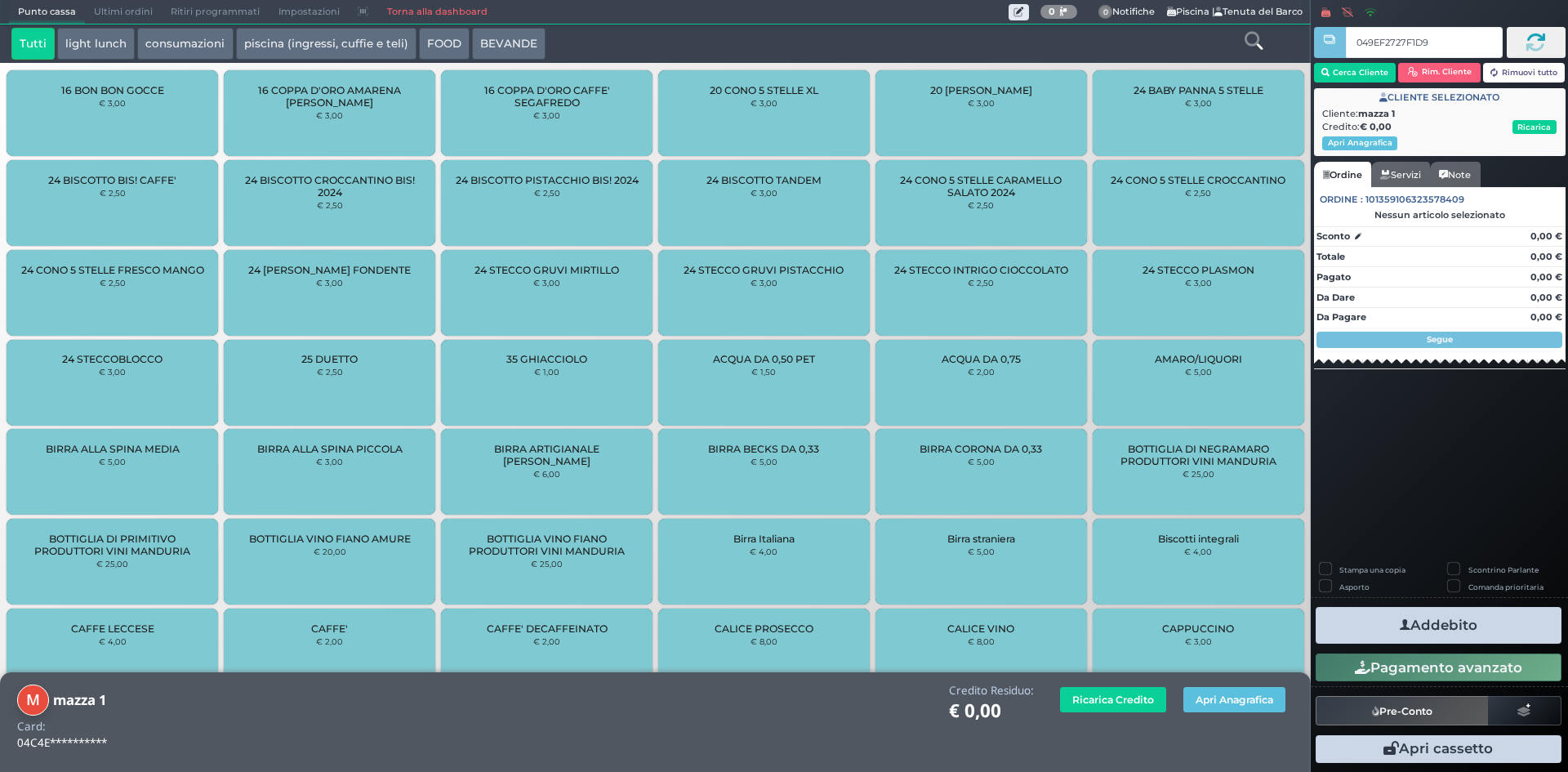
type input "049EF2727F1D90"
drag, startPoint x: 1258, startPoint y: 42, endPoint x: 1268, endPoint y: 37, distance: 11.2
click at [1257, 42] on icon at bounding box center [1254, 41] width 18 height 18
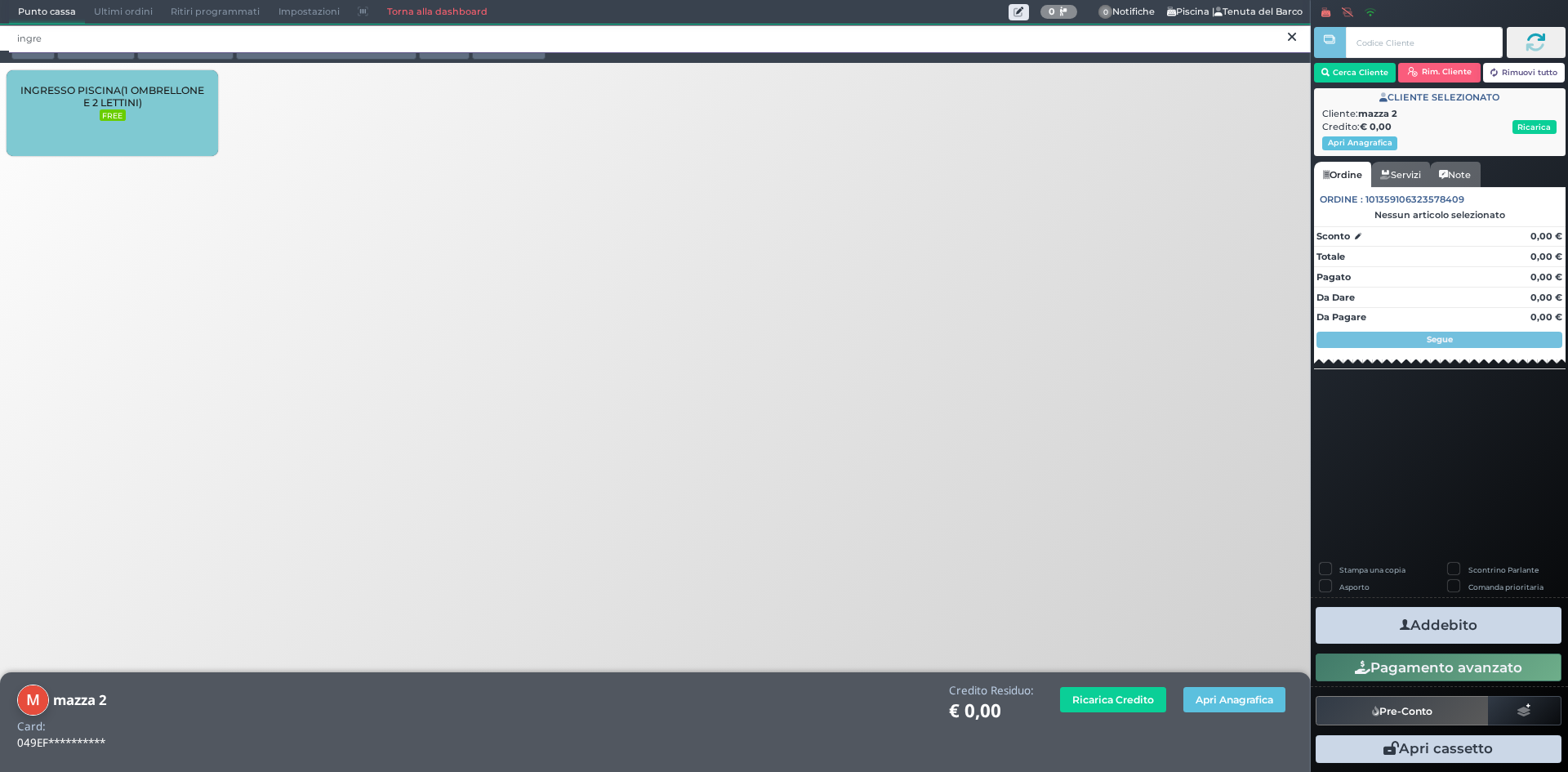
type input "ingre"
click at [92, 117] on div "INGRESSO PISCINA(1 OMBRELLONE E 2 LETTINI) FREE" at bounding box center [112, 112] width 211 height 86
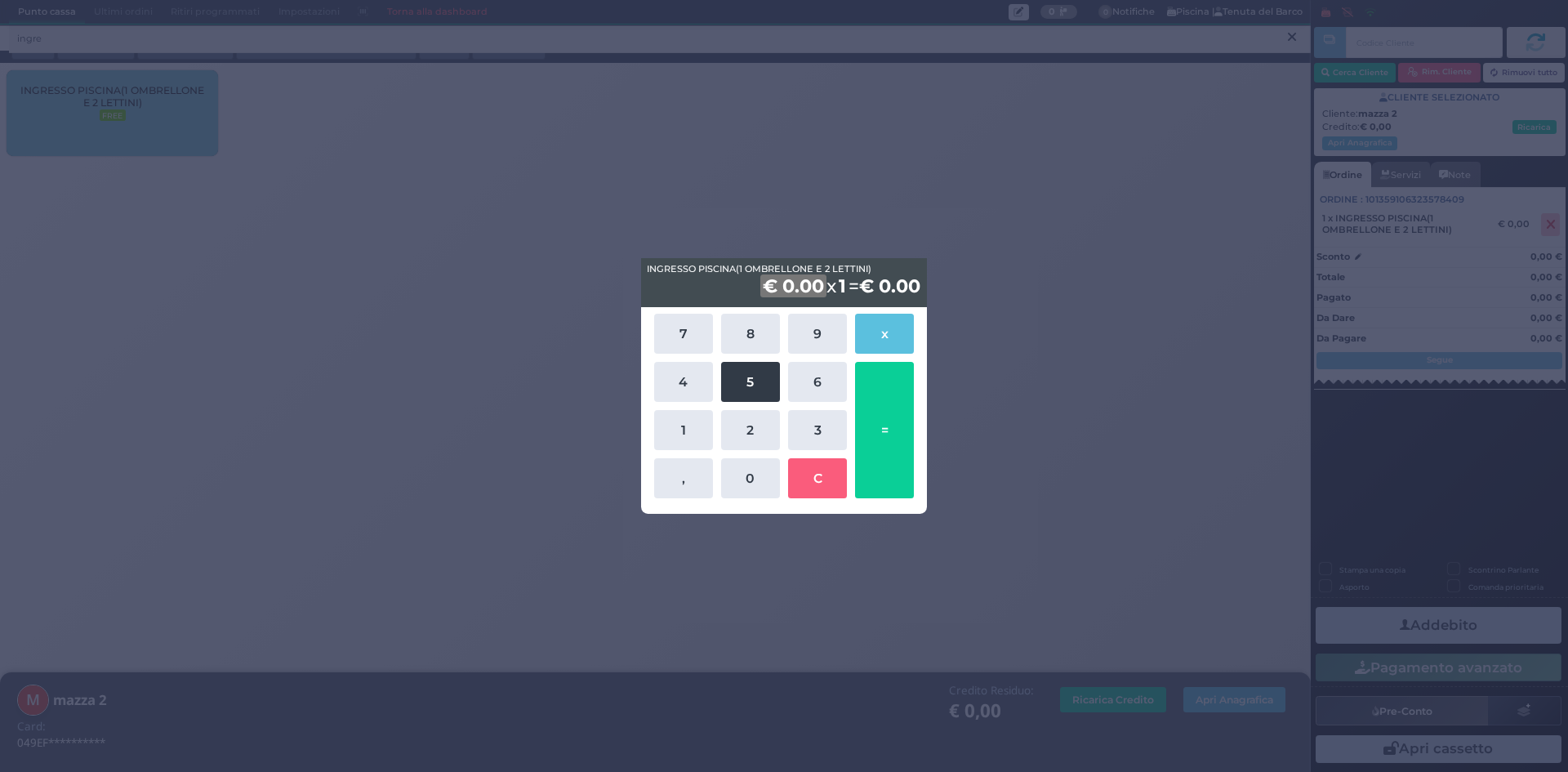
click at [744, 387] on button "5" at bounding box center [750, 382] width 59 height 40
click at [746, 471] on button "0" at bounding box center [750, 479] width 59 height 40
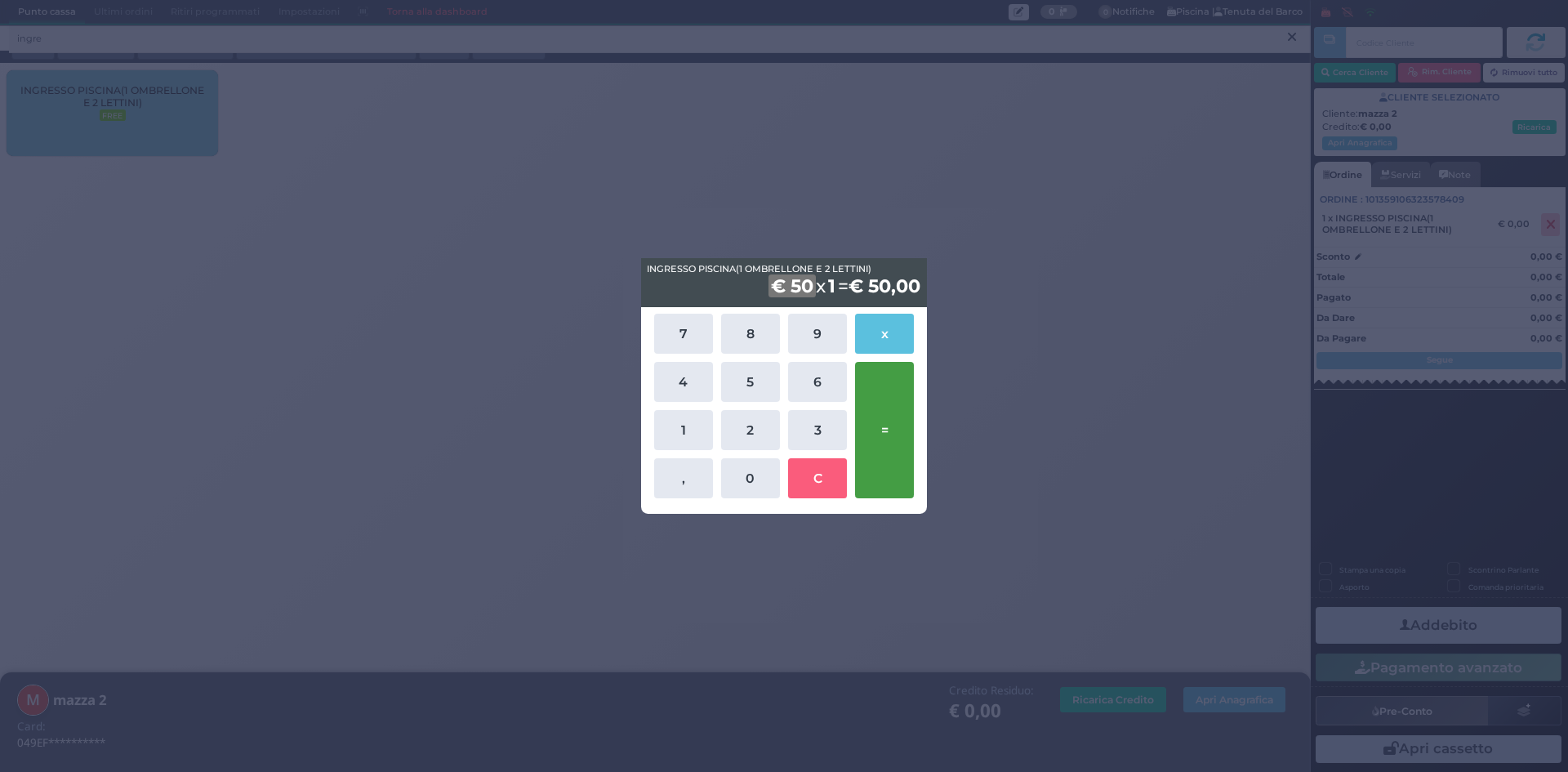
click at [881, 416] on button "=" at bounding box center [884, 431] width 59 height 137
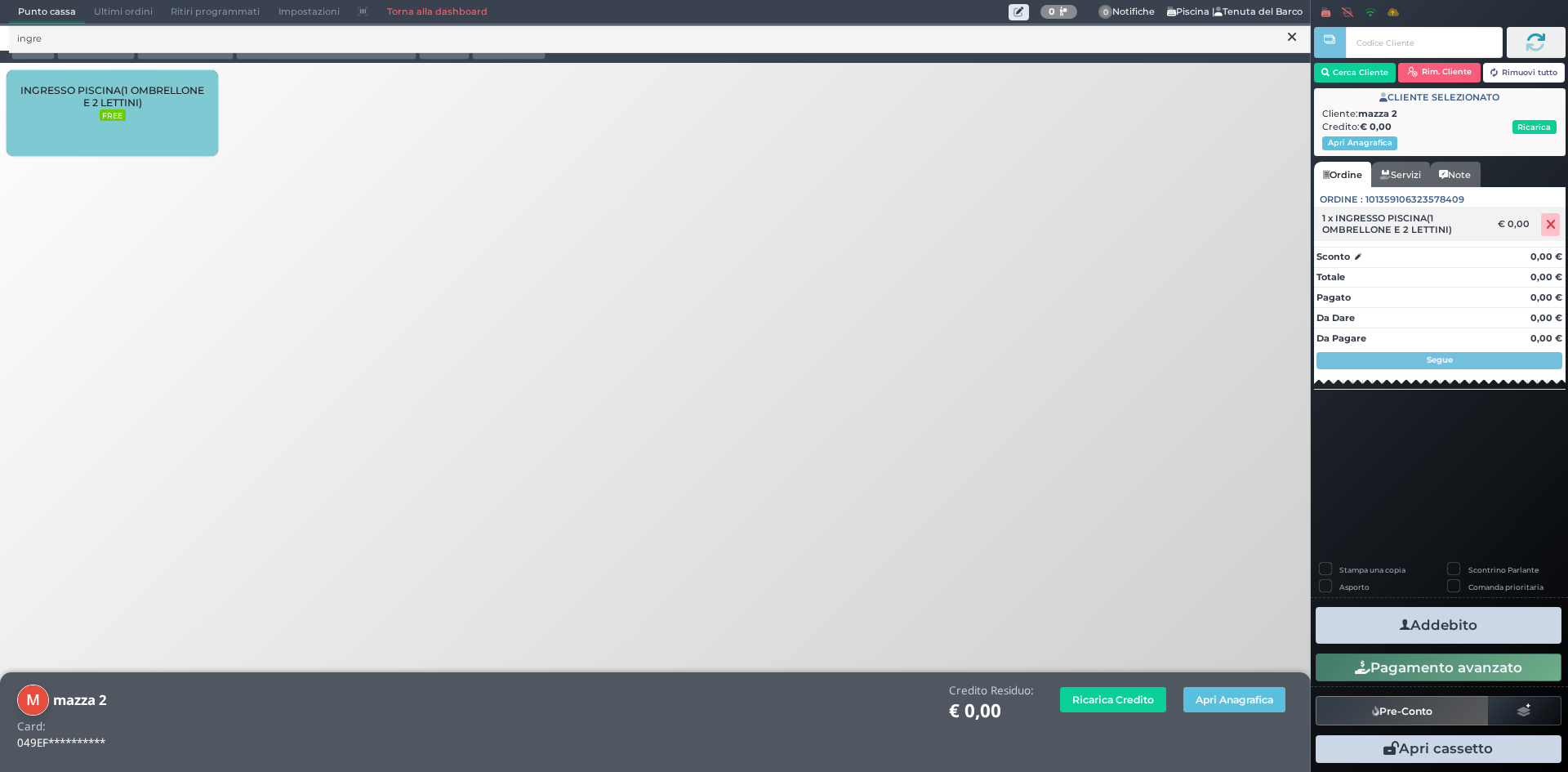
drag, startPoint x: 1556, startPoint y: 224, endPoint x: 1536, endPoint y: 230, distance: 20.9
click at [1556, 224] on span at bounding box center [1551, 224] width 19 height 22
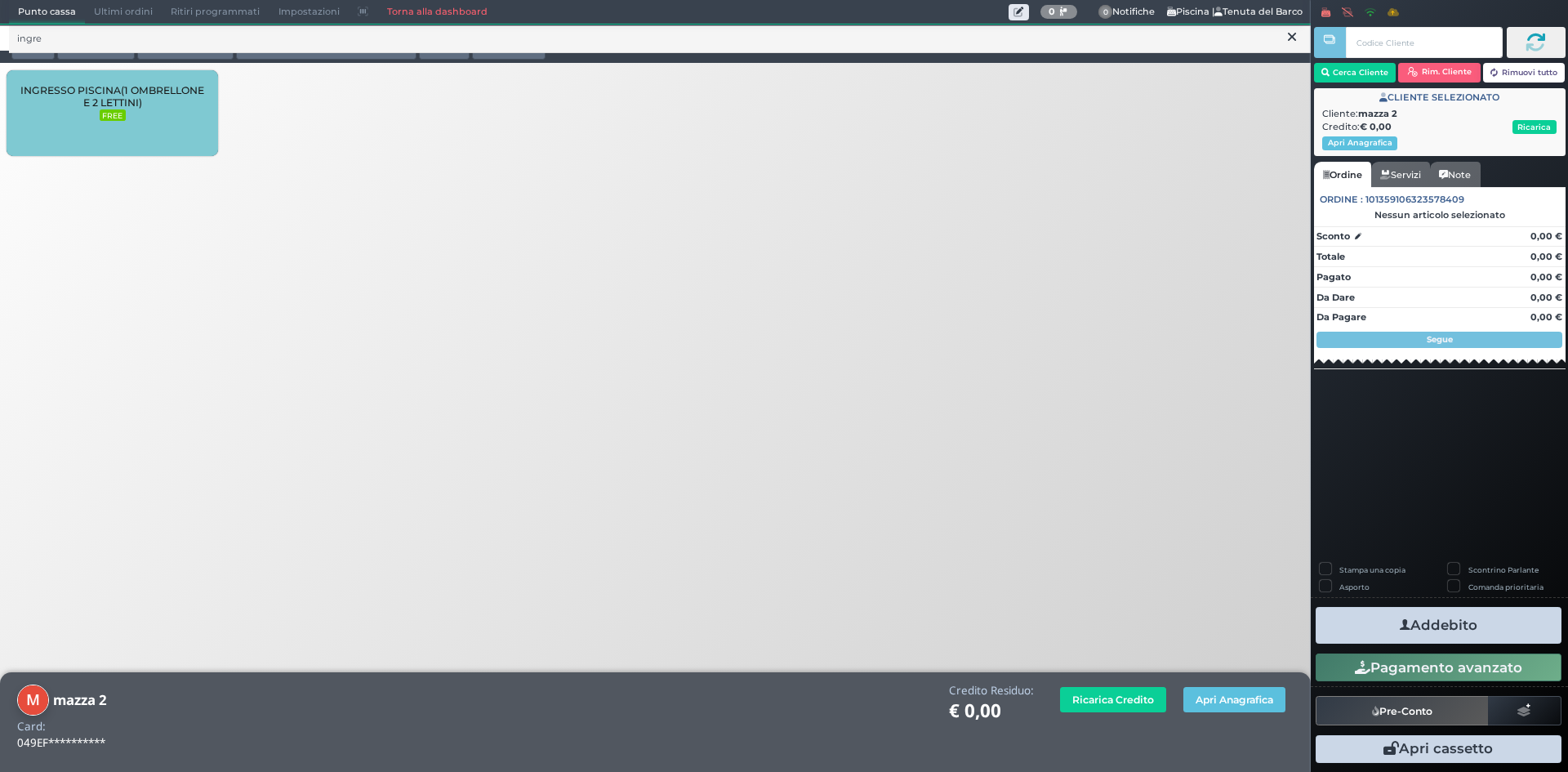
click at [79, 112] on div "INGRESSO PISCINA(1 OMBRELLONE E 2 LETTINI) FREE" at bounding box center [112, 112] width 211 height 86
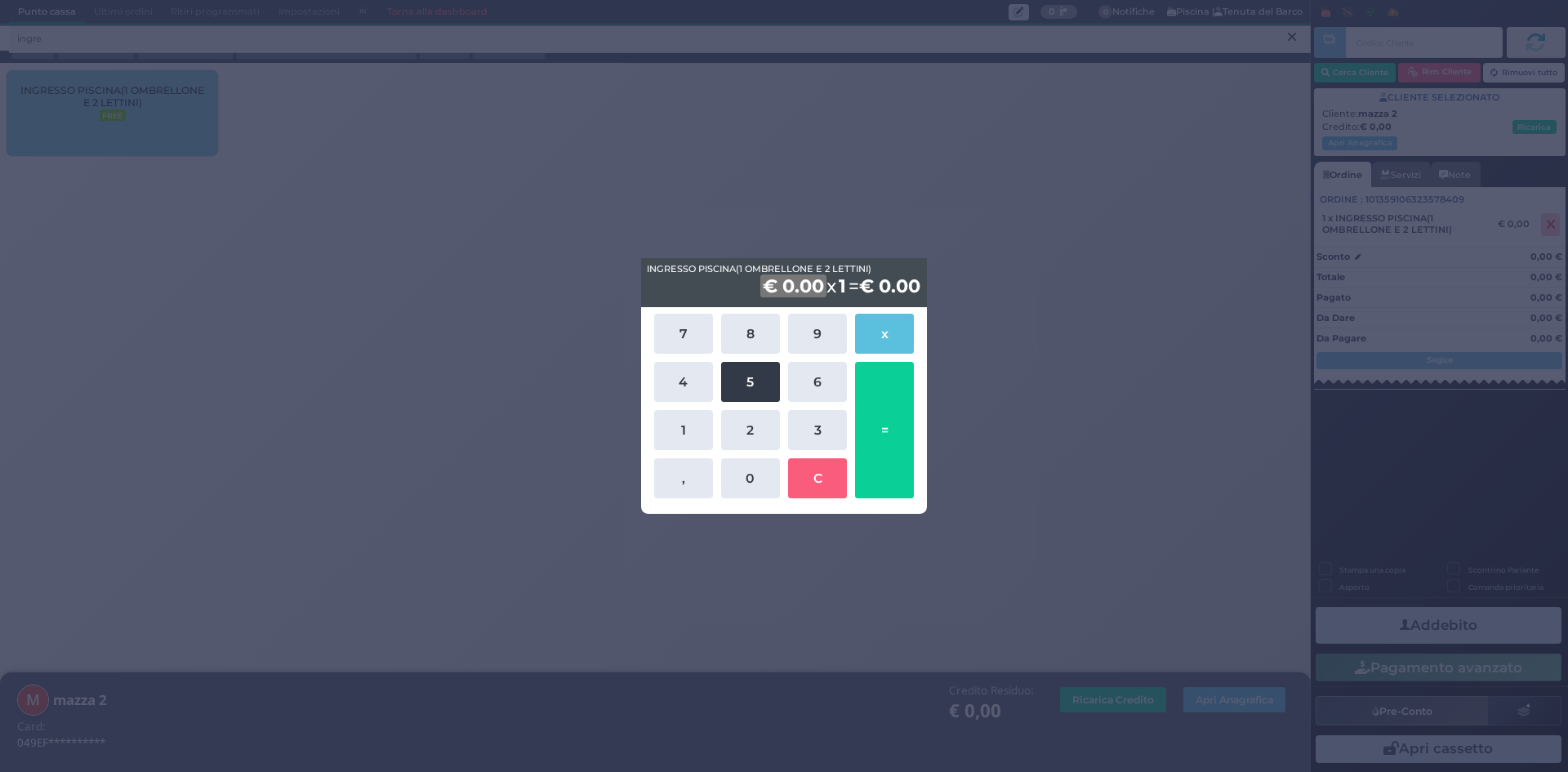
click at [754, 383] on button "5" at bounding box center [750, 382] width 59 height 40
click at [756, 478] on button "0" at bounding box center [750, 479] width 59 height 40
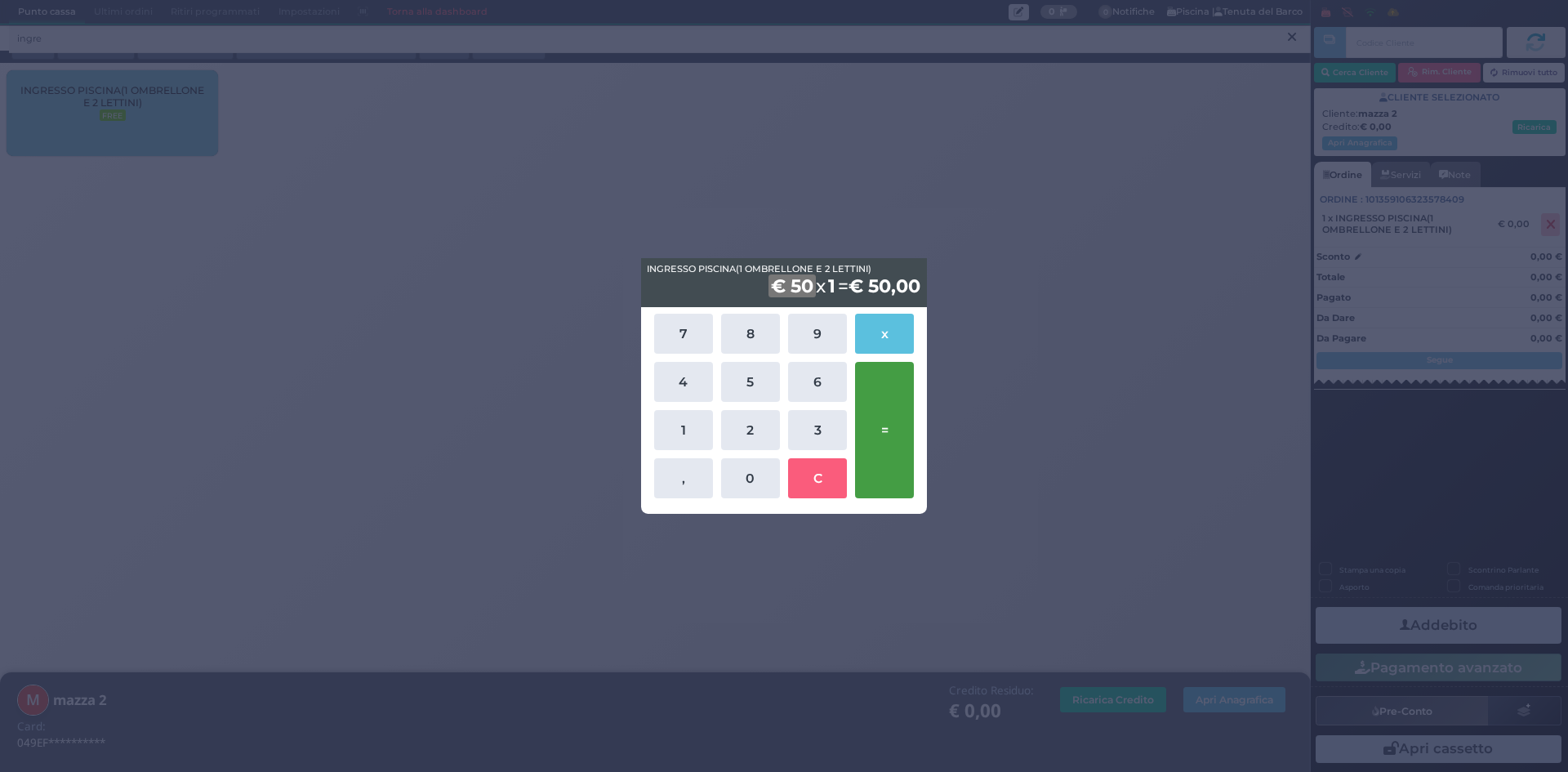
click at [901, 418] on button "=" at bounding box center [884, 431] width 59 height 137
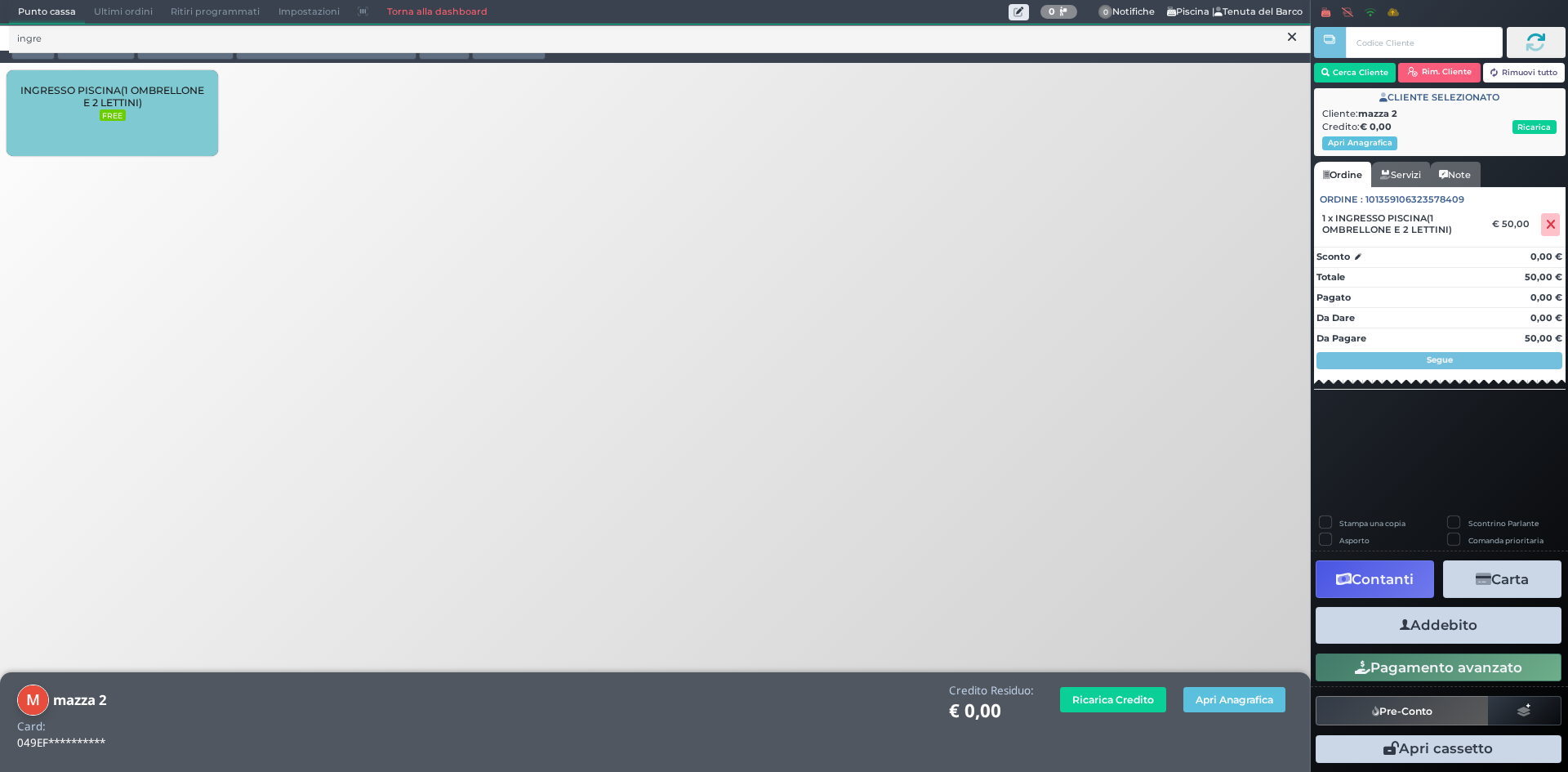
click at [1455, 625] on button "Addebito" at bounding box center [1438, 625] width 246 height 37
click at [1402, 623] on icon "button" at bounding box center [1405, 625] width 11 height 17
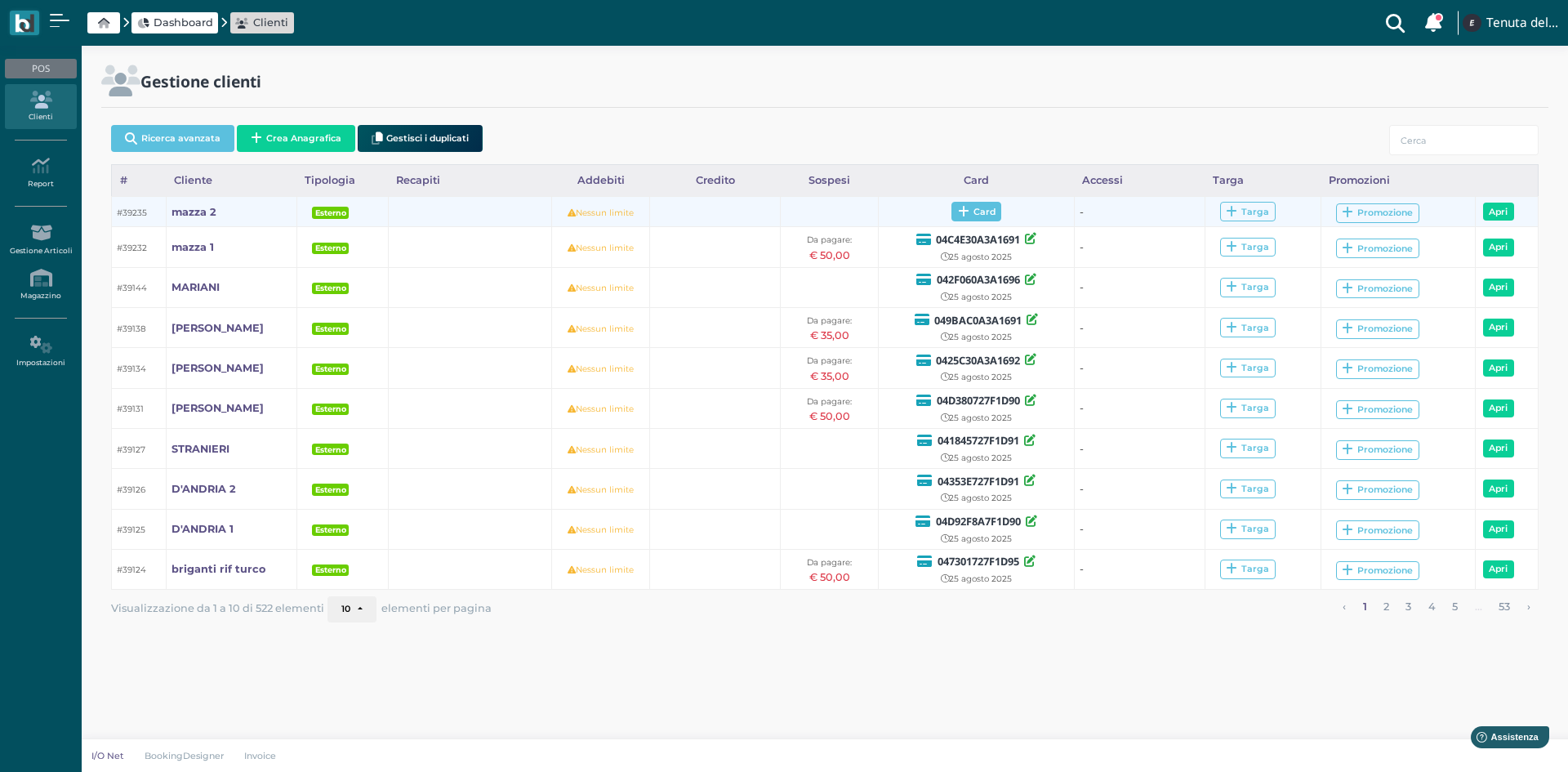
click at [985, 221] on span "Card" at bounding box center [976, 212] width 50 height 20
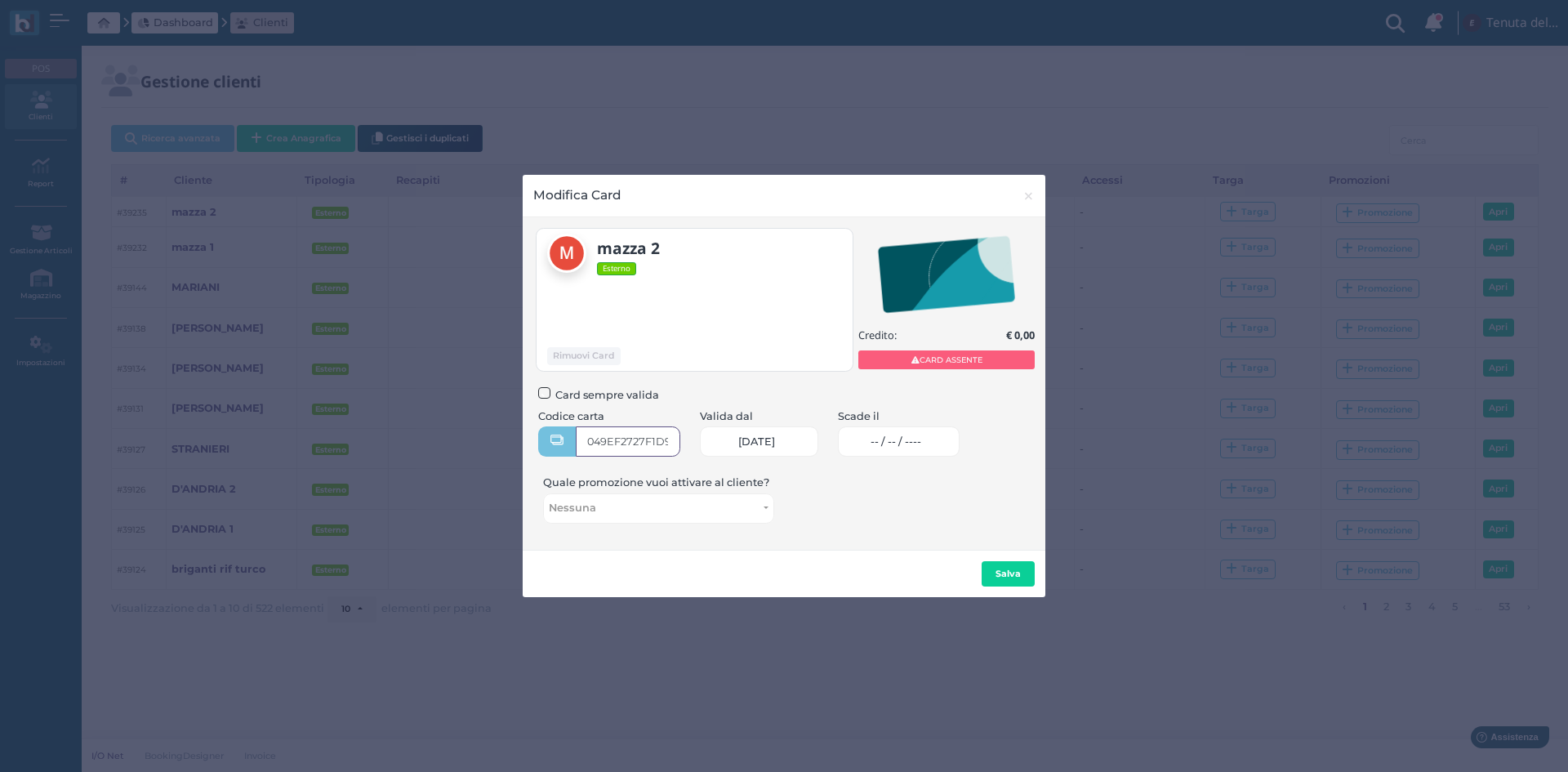
type input "049EF2727F1D90"
click at [921, 436] on span "-- / -- / ----" at bounding box center [896, 442] width 51 height 13
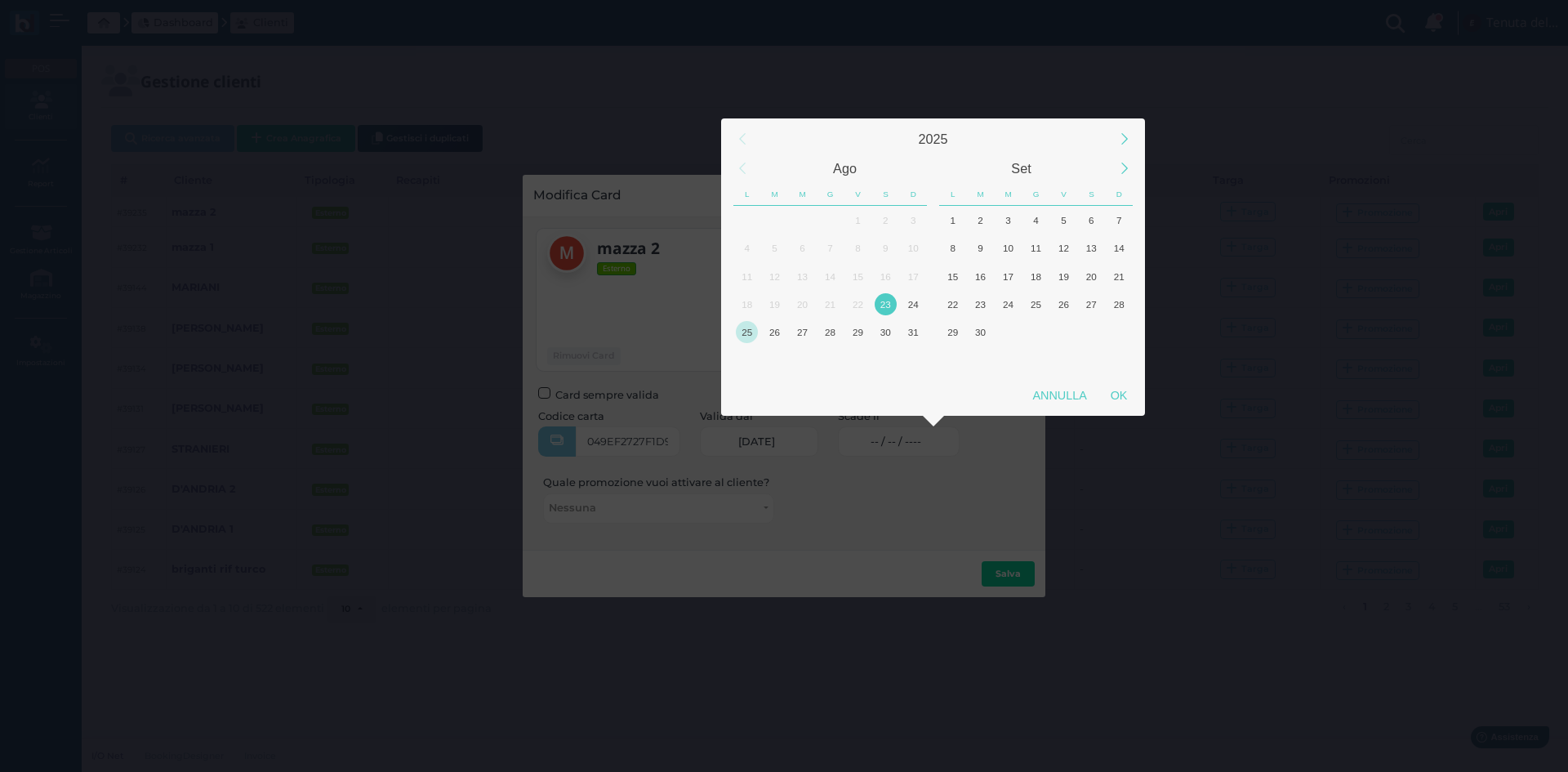
click at [750, 334] on div "25" at bounding box center [747, 332] width 22 height 22
click at [1114, 386] on div "OK" at bounding box center [1119, 395] width 41 height 29
type input "25/08/2025"
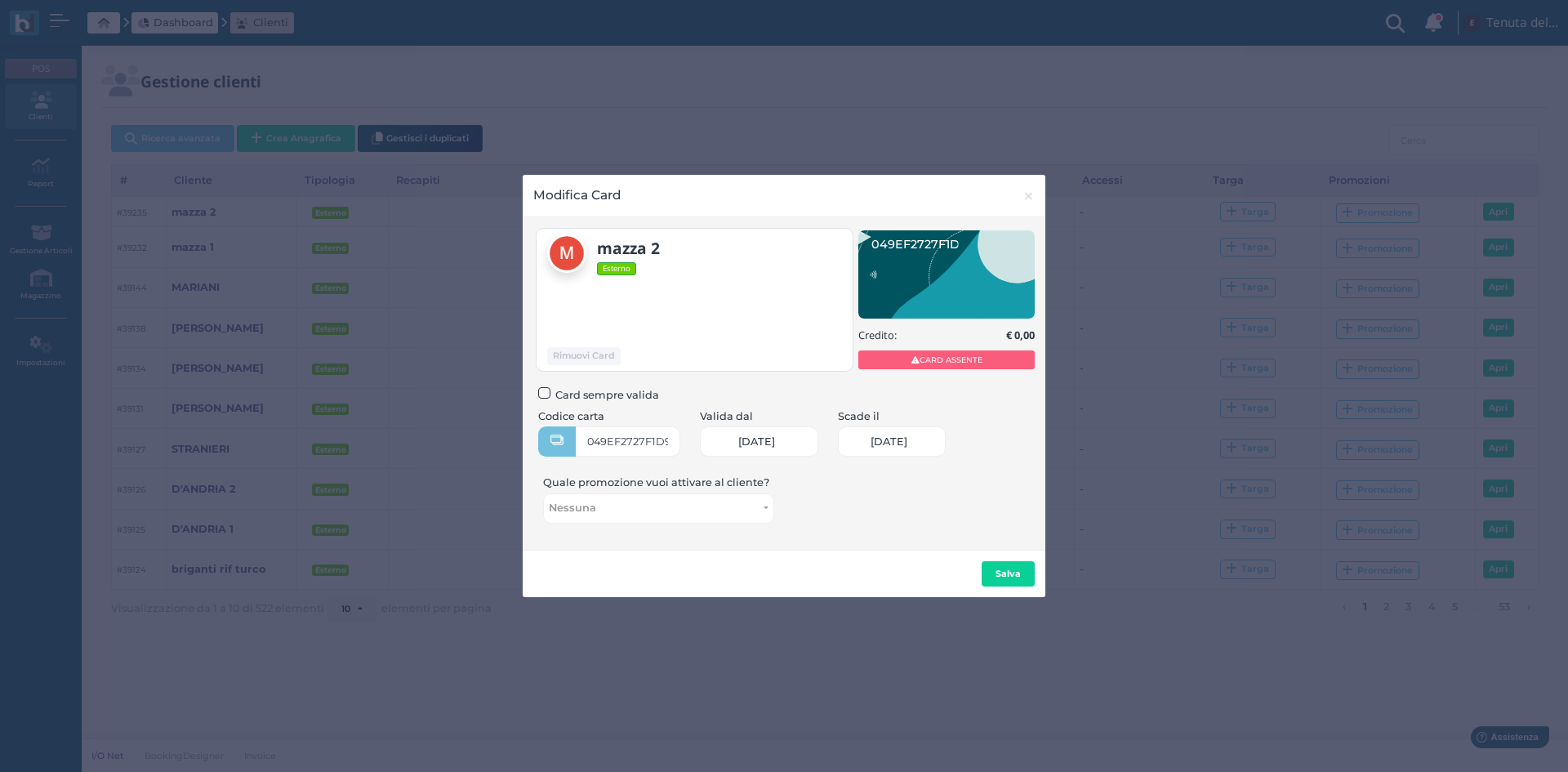
scroll to position [0, 69]
click at [1018, 569] on b "Salva" at bounding box center [1008, 574] width 25 height 12
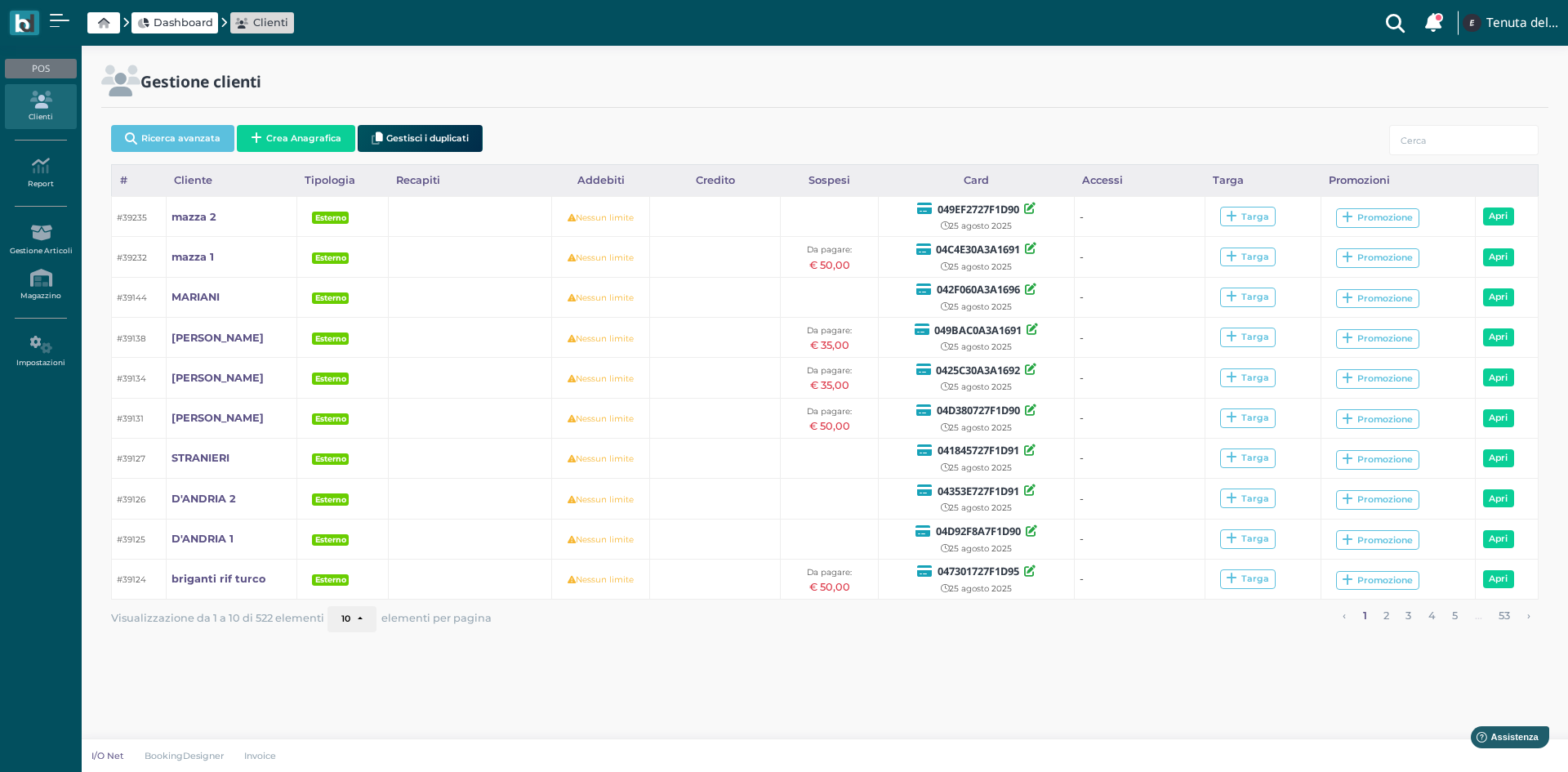
click at [191, 13] on span "Dashboard" at bounding box center [175, 23] width 87 height 22
click at [193, 17] on span "Dashboard" at bounding box center [183, 22] width 60 height 16
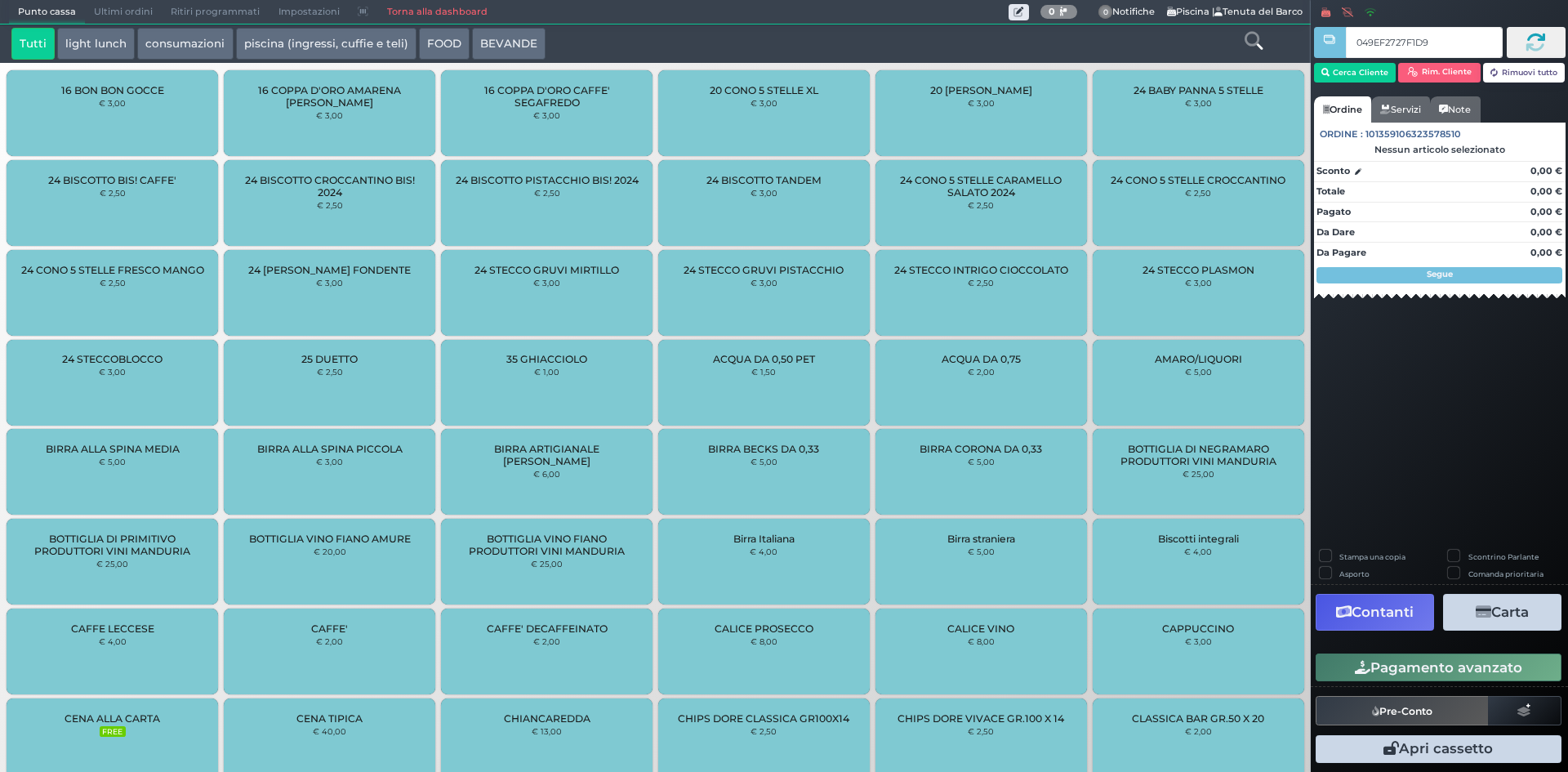
type input "049EF2727F1D90"
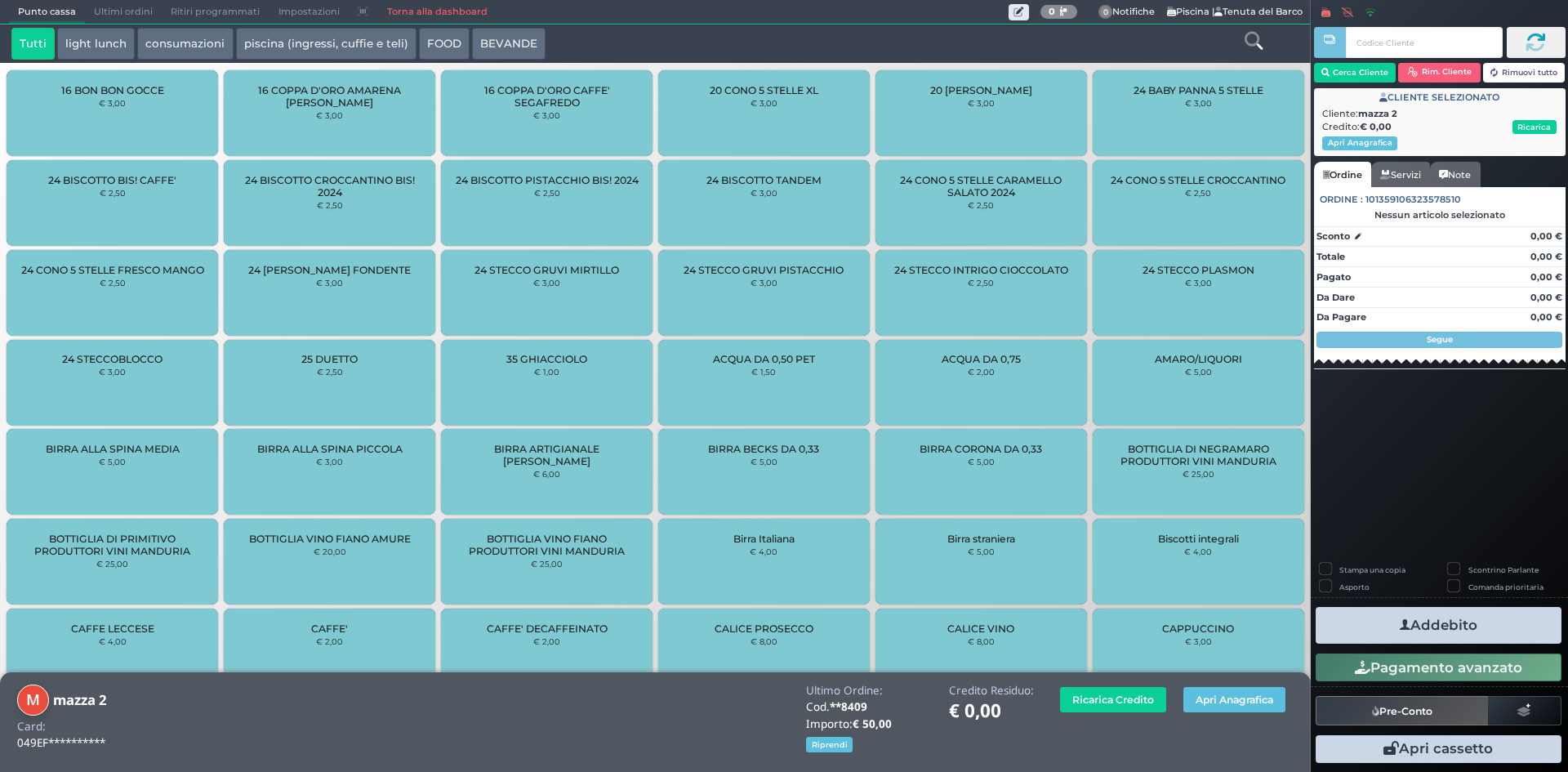
click at [1255, 39] on icon at bounding box center [1254, 41] width 18 height 18
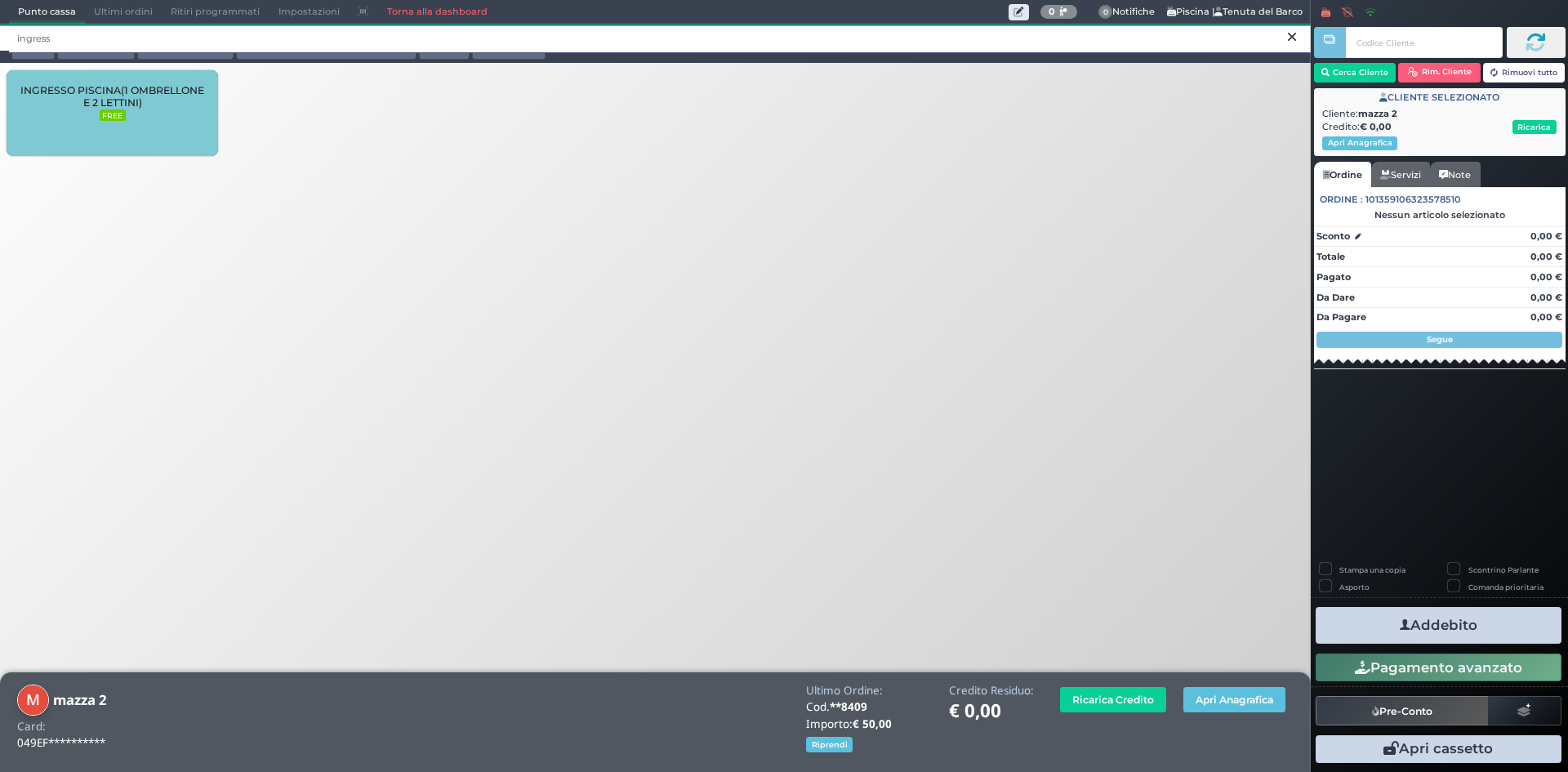
type input "ingress"
click at [193, 86] on span "INGRESSO PISCINA(1 OMBRELLONE E 2 LETTINI)" at bounding box center [112, 96] width 184 height 24
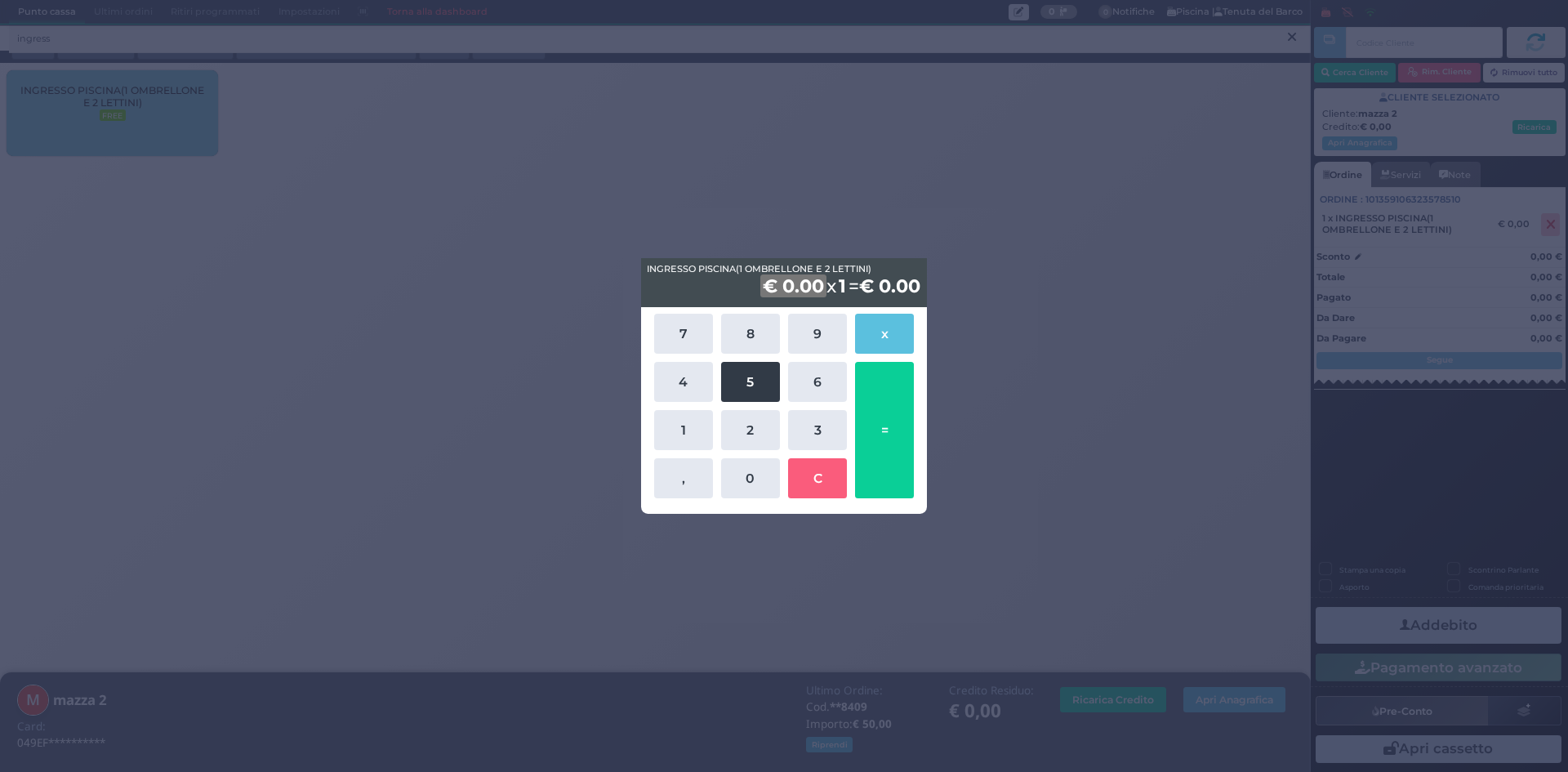
click at [750, 376] on button "5" at bounding box center [750, 382] width 59 height 40
click at [767, 483] on button "0" at bounding box center [750, 479] width 59 height 40
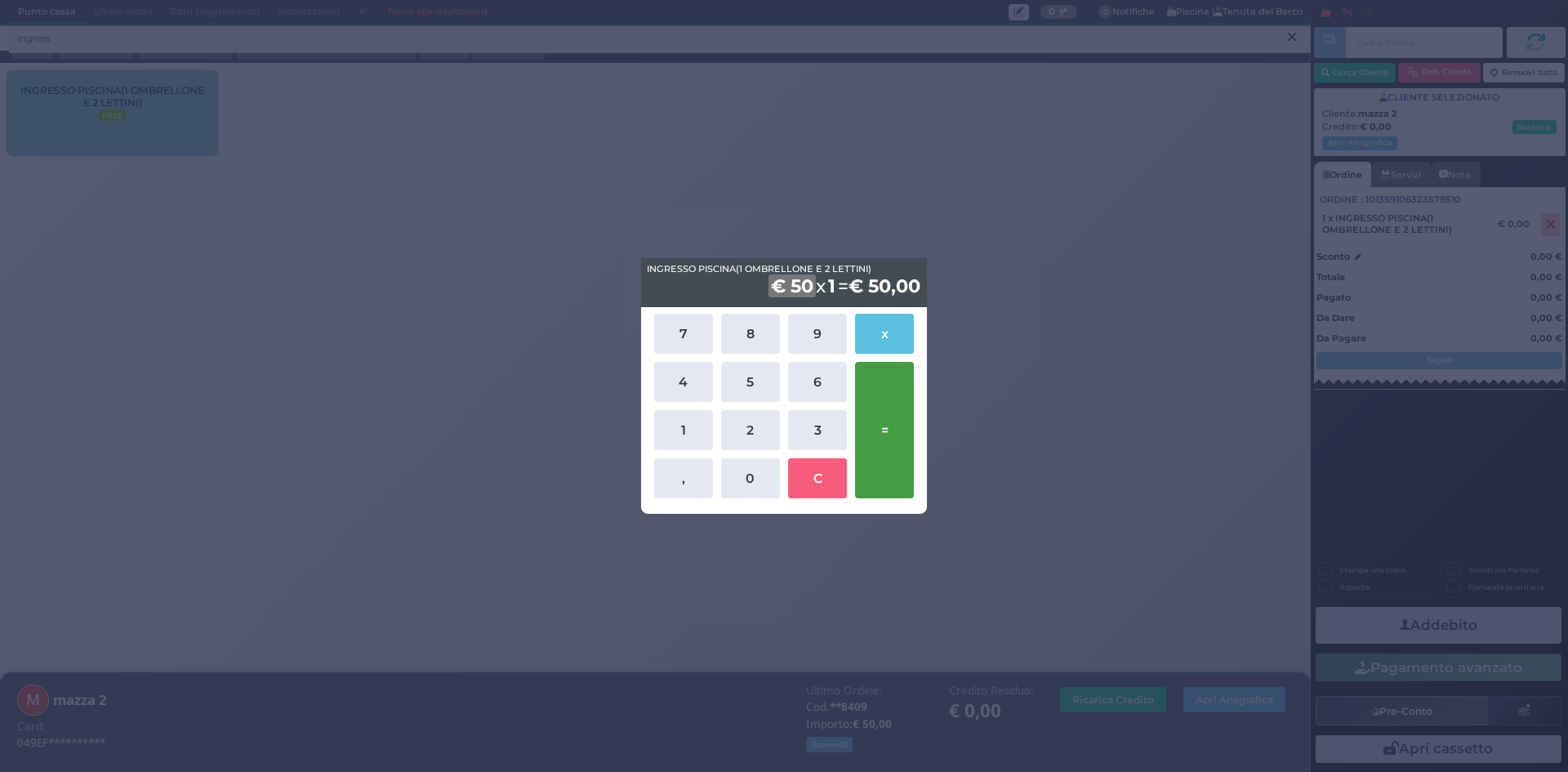
click at [892, 420] on button "=" at bounding box center [884, 431] width 59 height 137
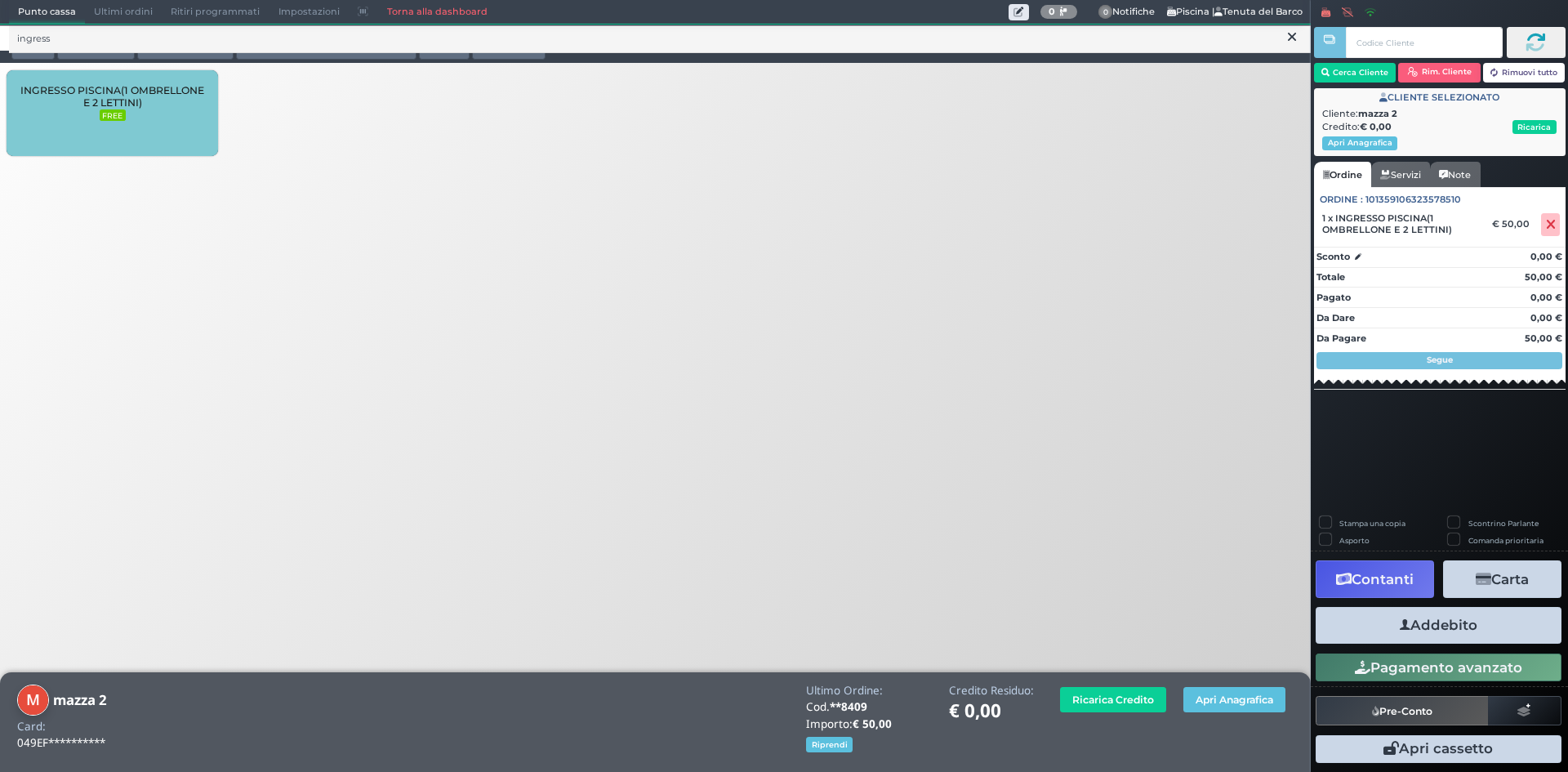
click at [1443, 621] on button "Addebito" at bounding box center [1438, 625] width 246 height 37
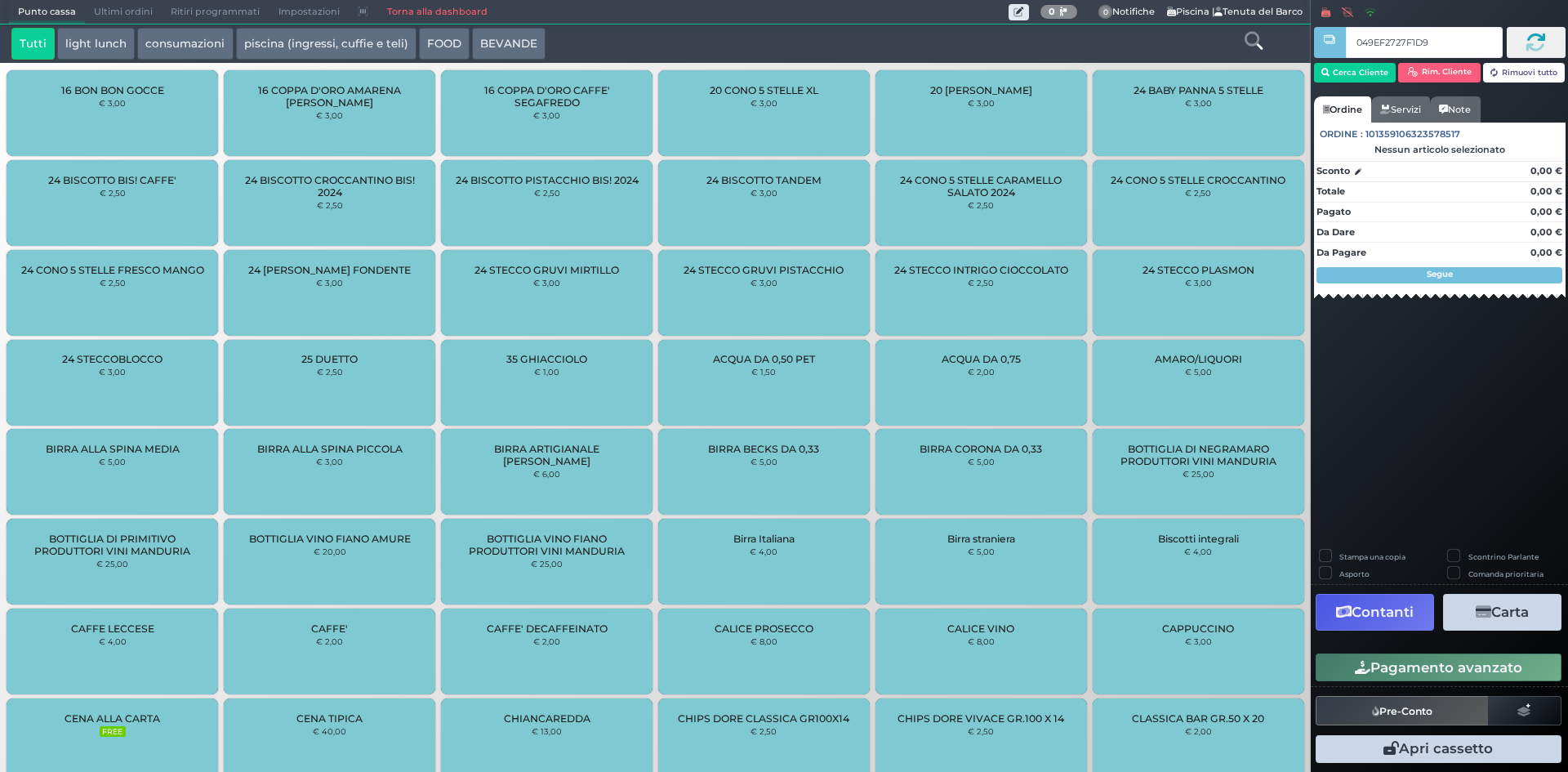
type input "049EF2727F1D90"
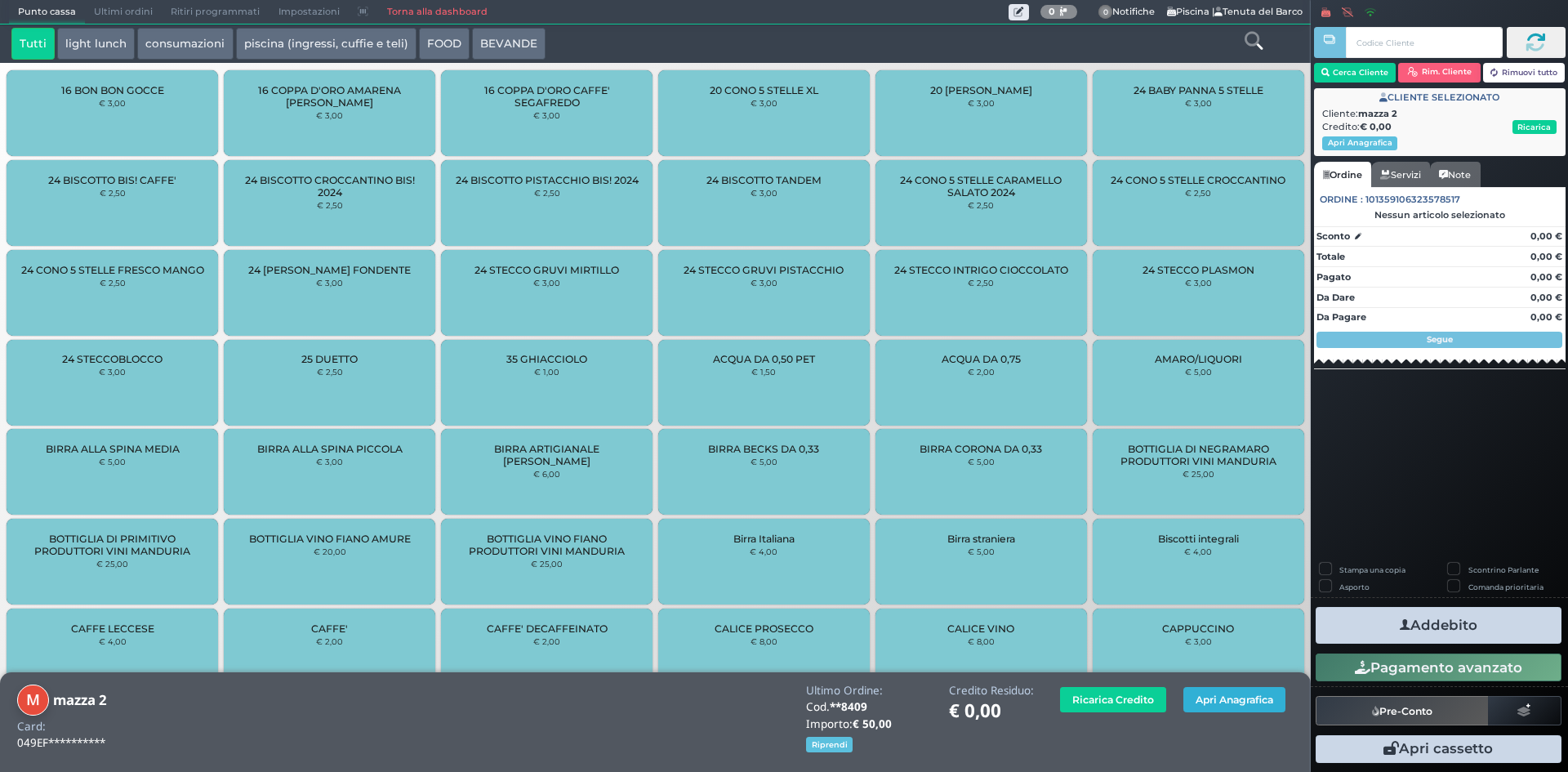
click at [1203, 699] on button "Apri Anagrafica" at bounding box center [1234, 700] width 102 height 25
click at [425, 7] on link "Torna alla dashboard" at bounding box center [436, 12] width 118 height 22
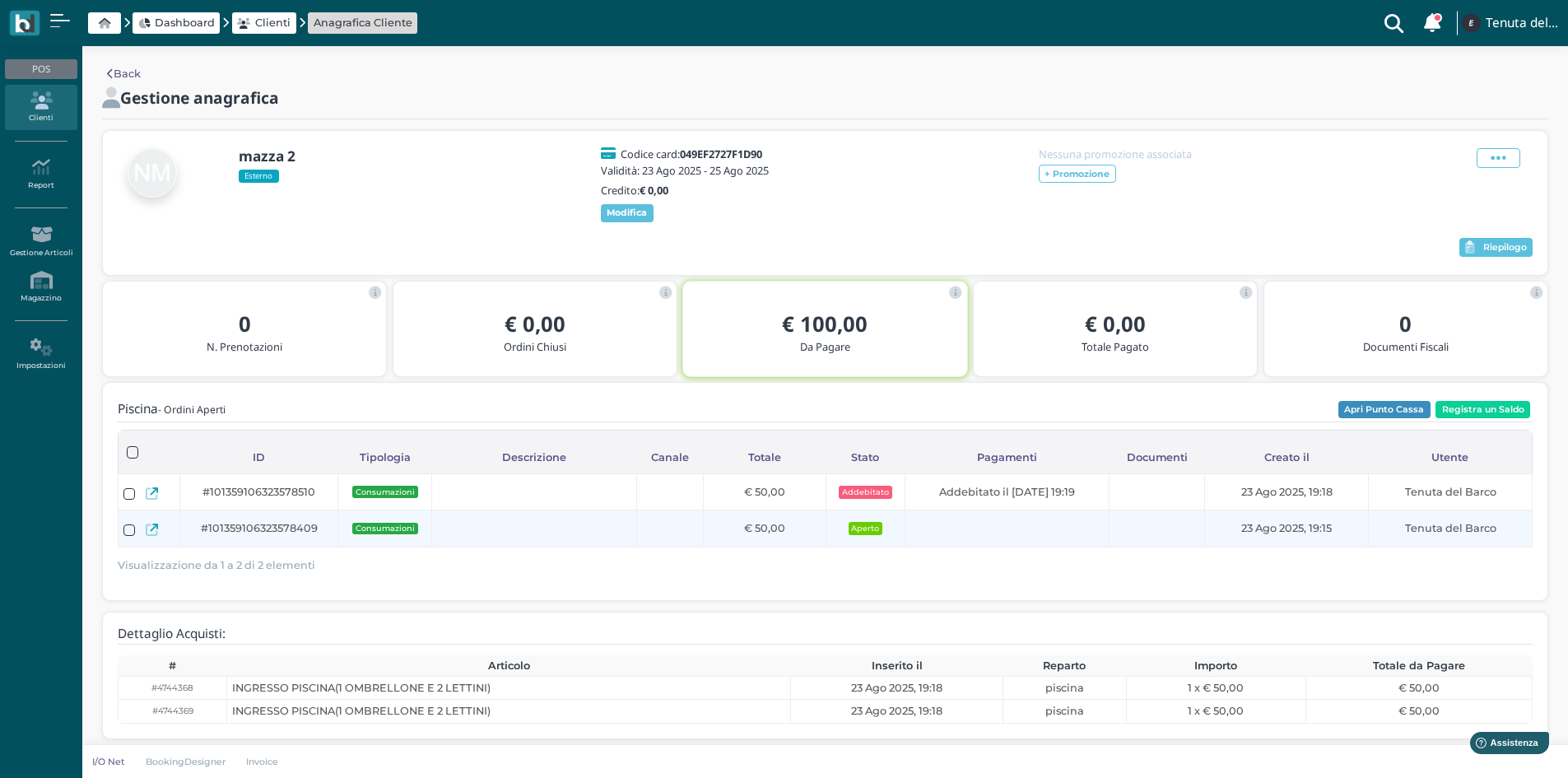
click at [259, 536] on span "#101359106323578409" at bounding box center [258, 528] width 117 height 16
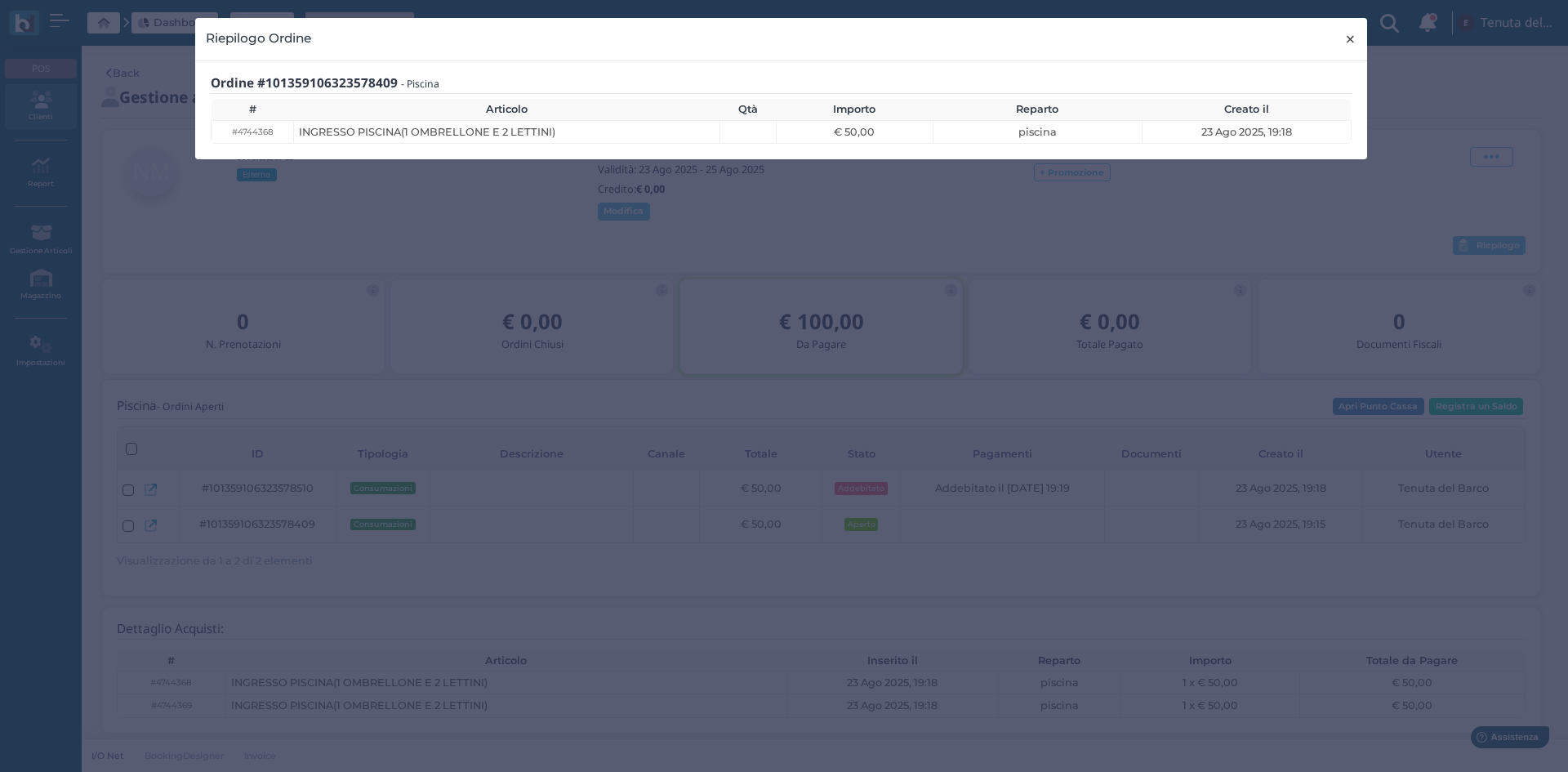
click at [1357, 33] on button "× close" at bounding box center [1350, 39] width 33 height 42
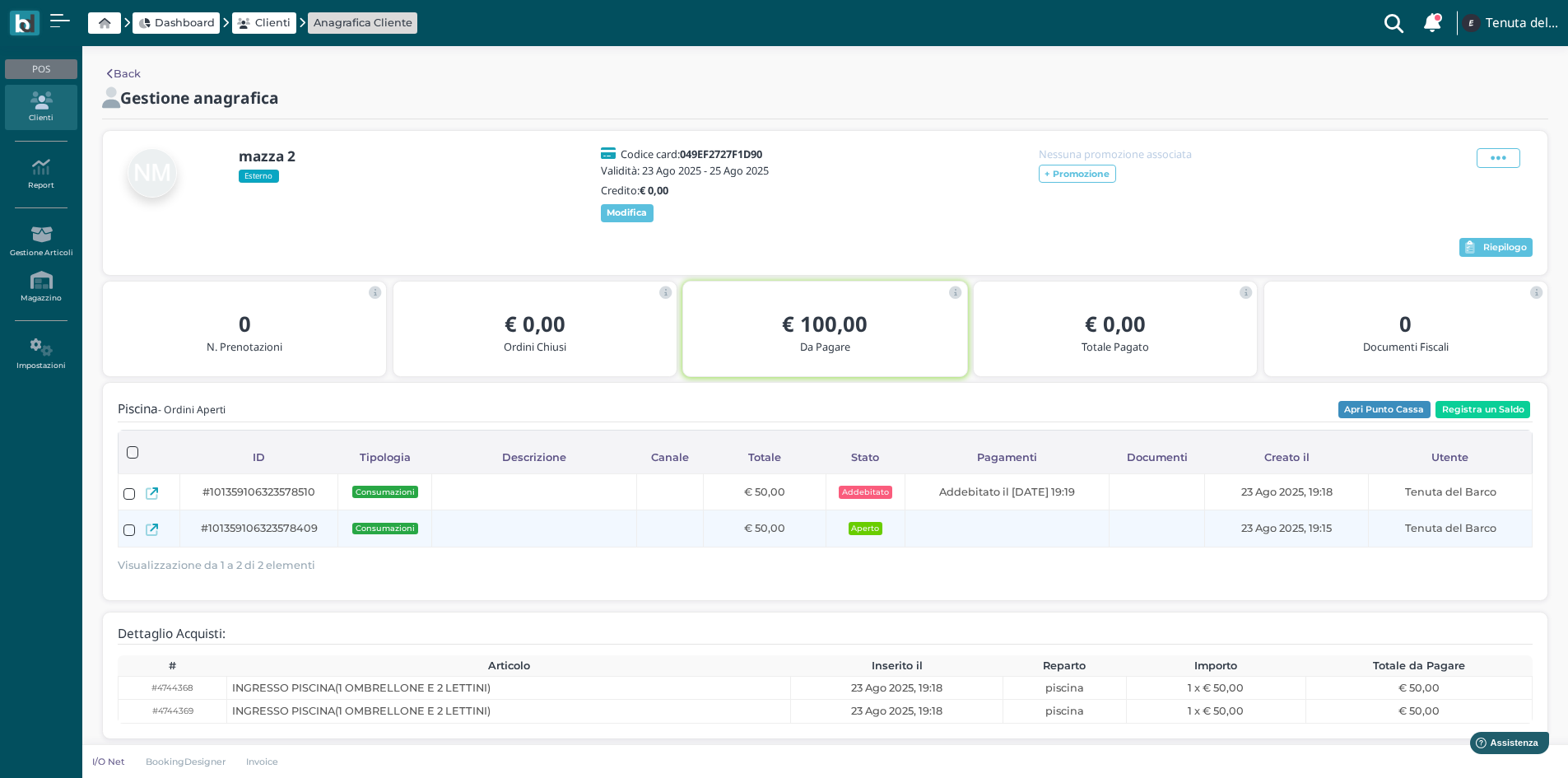
click at [152, 536] on icon at bounding box center [152, 530] width 13 height 13
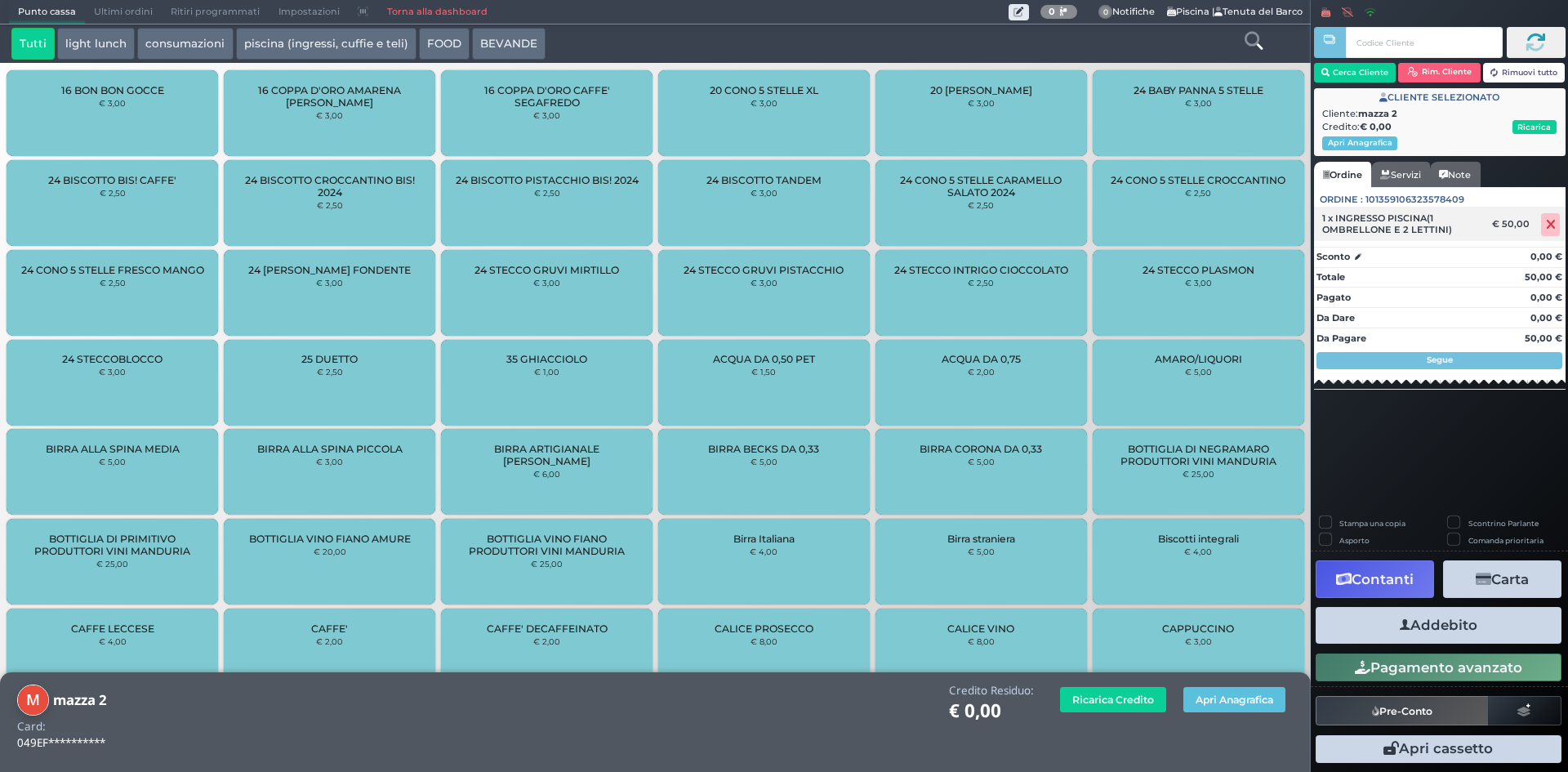
click at [1553, 225] on icon at bounding box center [1551, 225] width 10 height 1
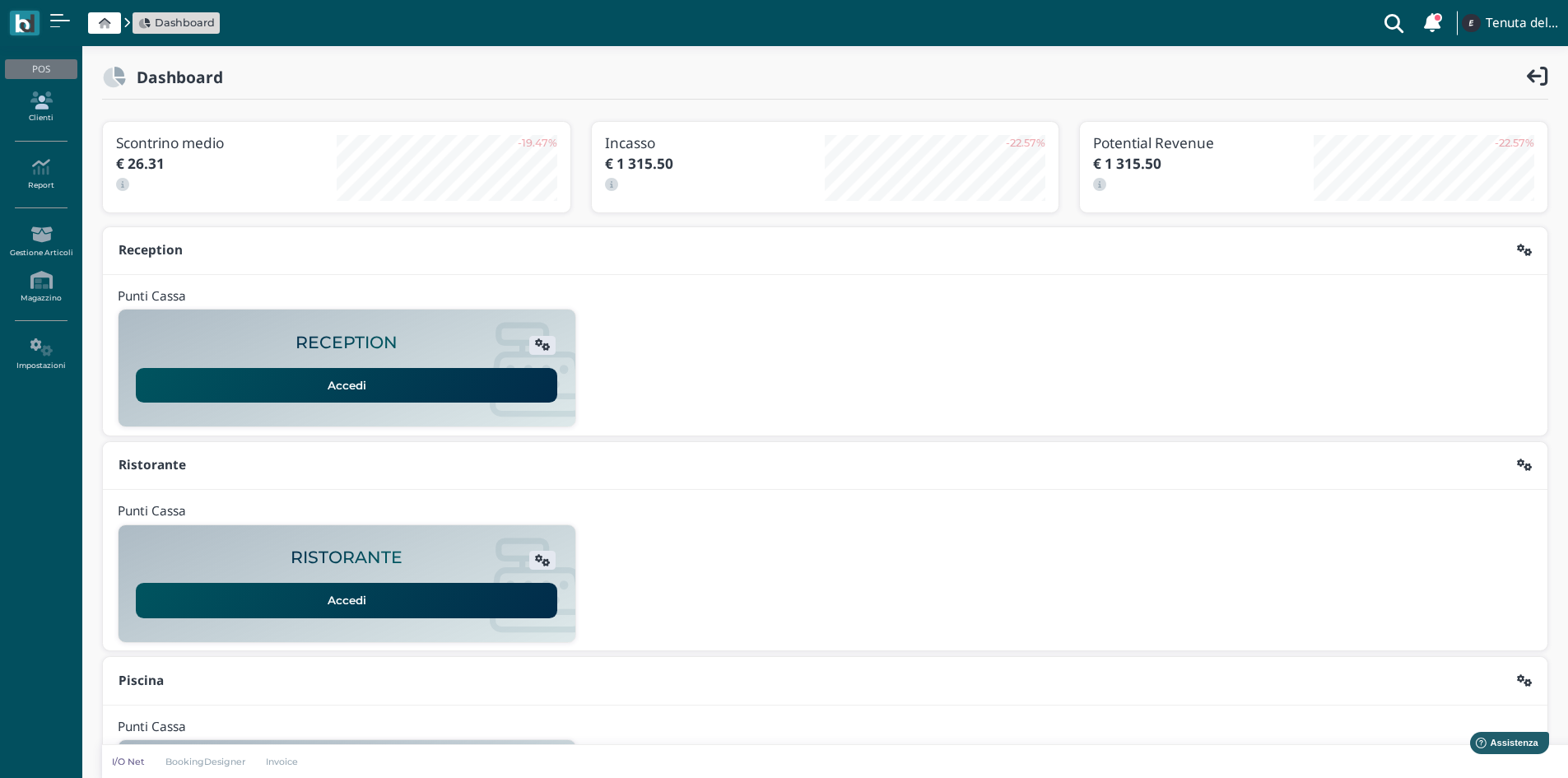
click at [35, 107] on icon at bounding box center [40, 101] width 71 height 18
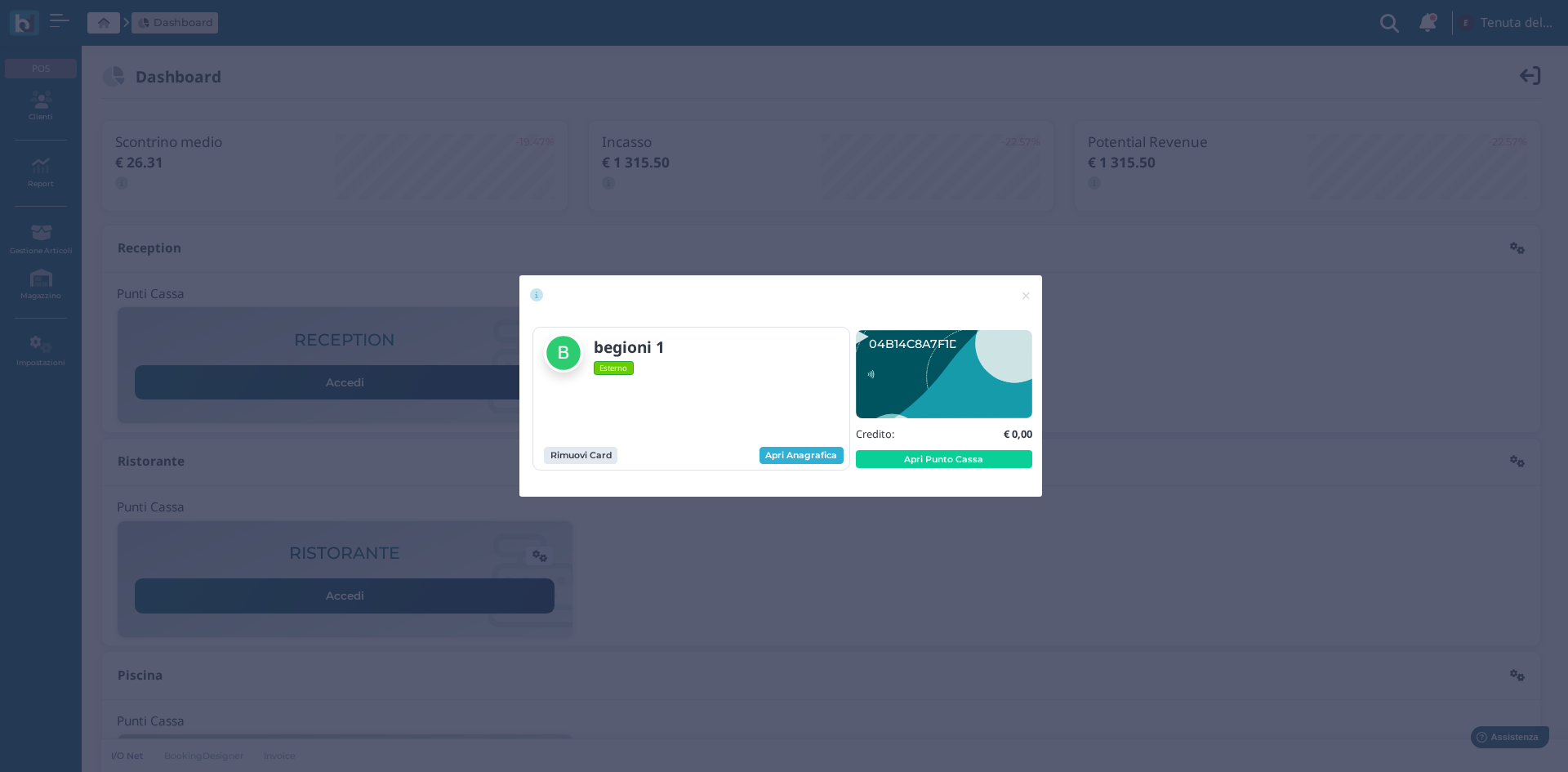
click at [813, 458] on link "Apri Anagrafica" at bounding box center [801, 456] width 84 height 18
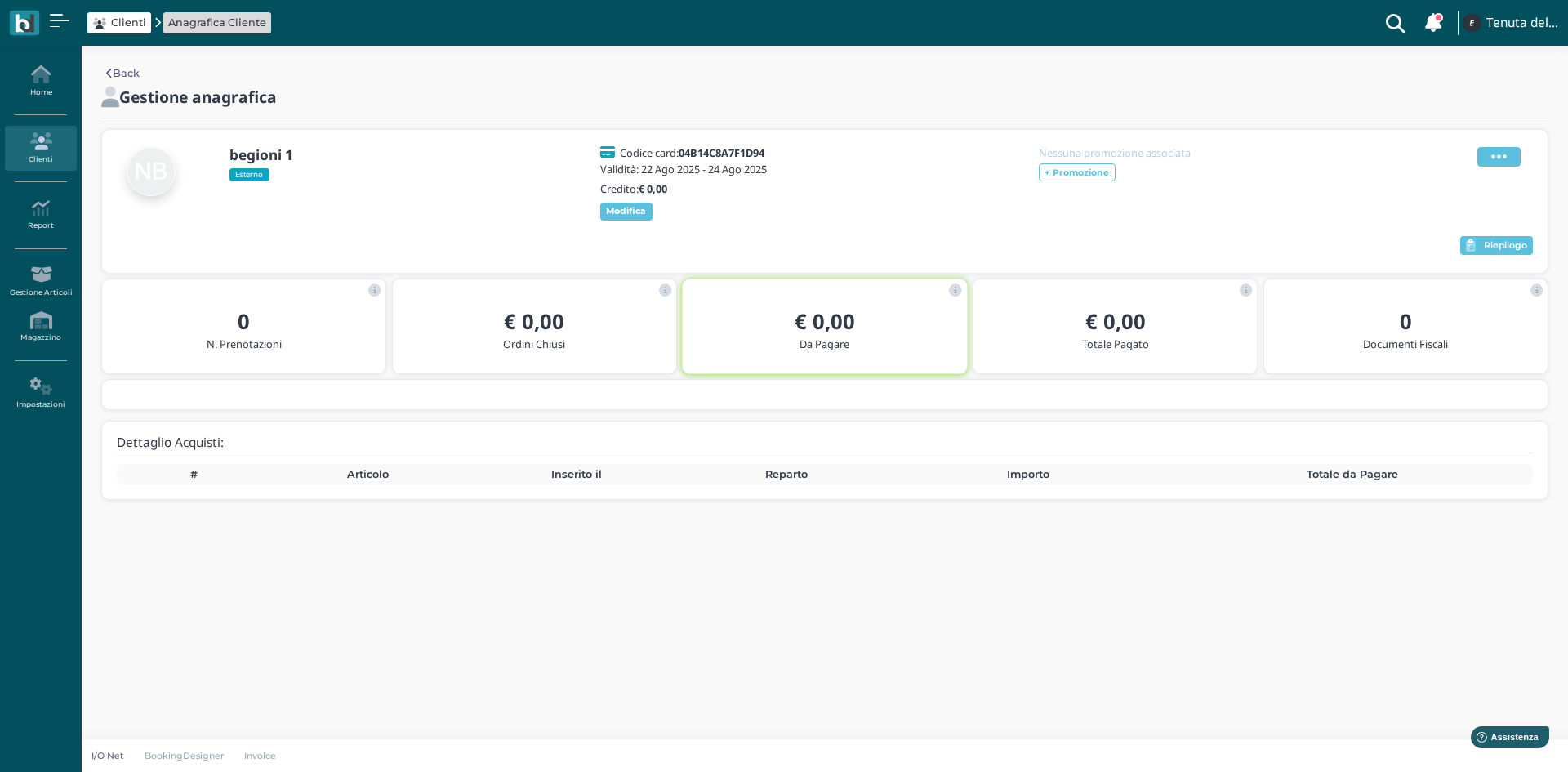
click at [1507, 155] on span at bounding box center [1499, 157] width 43 height 20
click at [1444, 250] on span "Elimina" at bounding box center [1446, 247] width 42 height 16
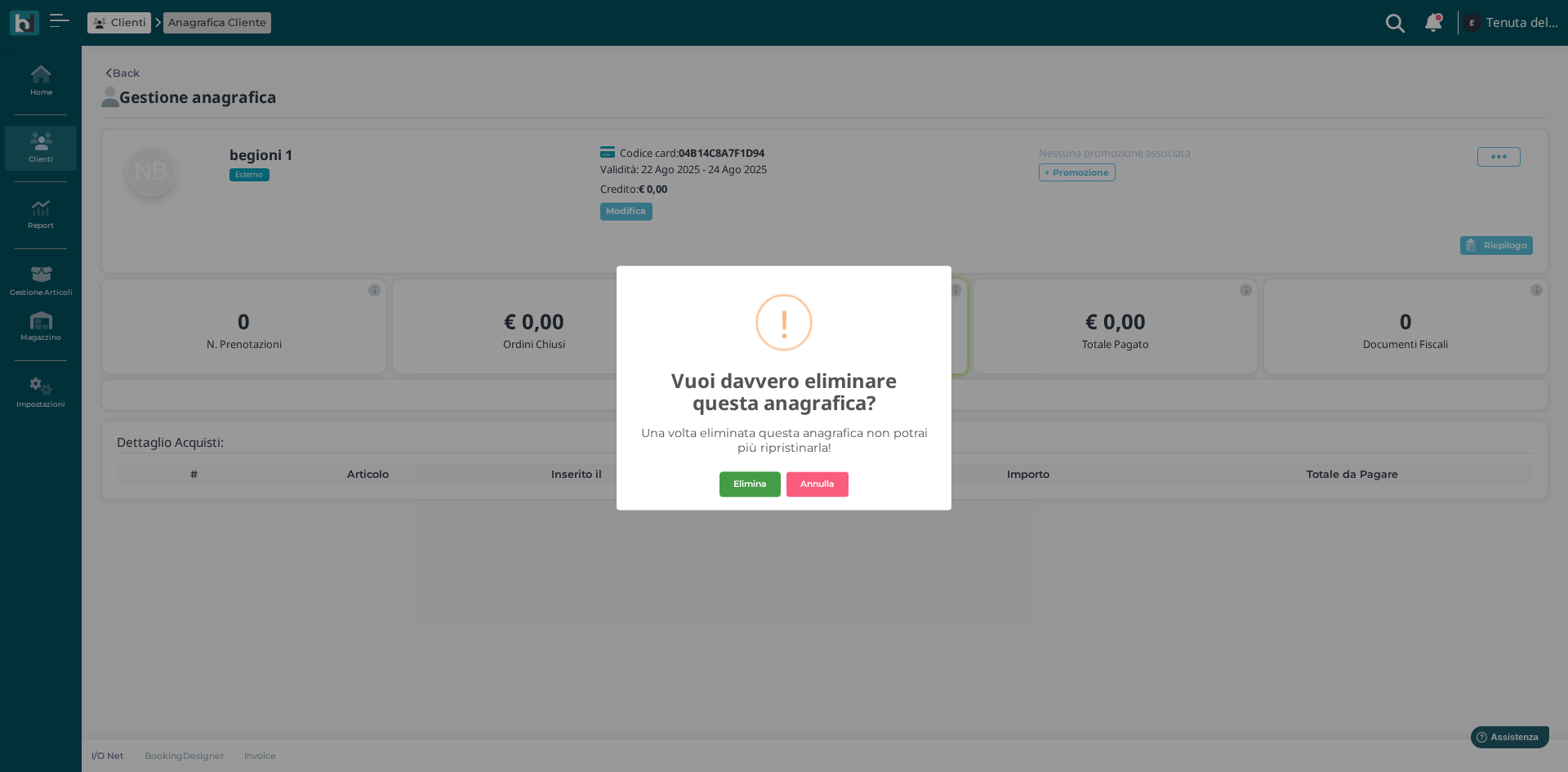
click at [748, 486] on button "Elimina" at bounding box center [751, 484] width 62 height 26
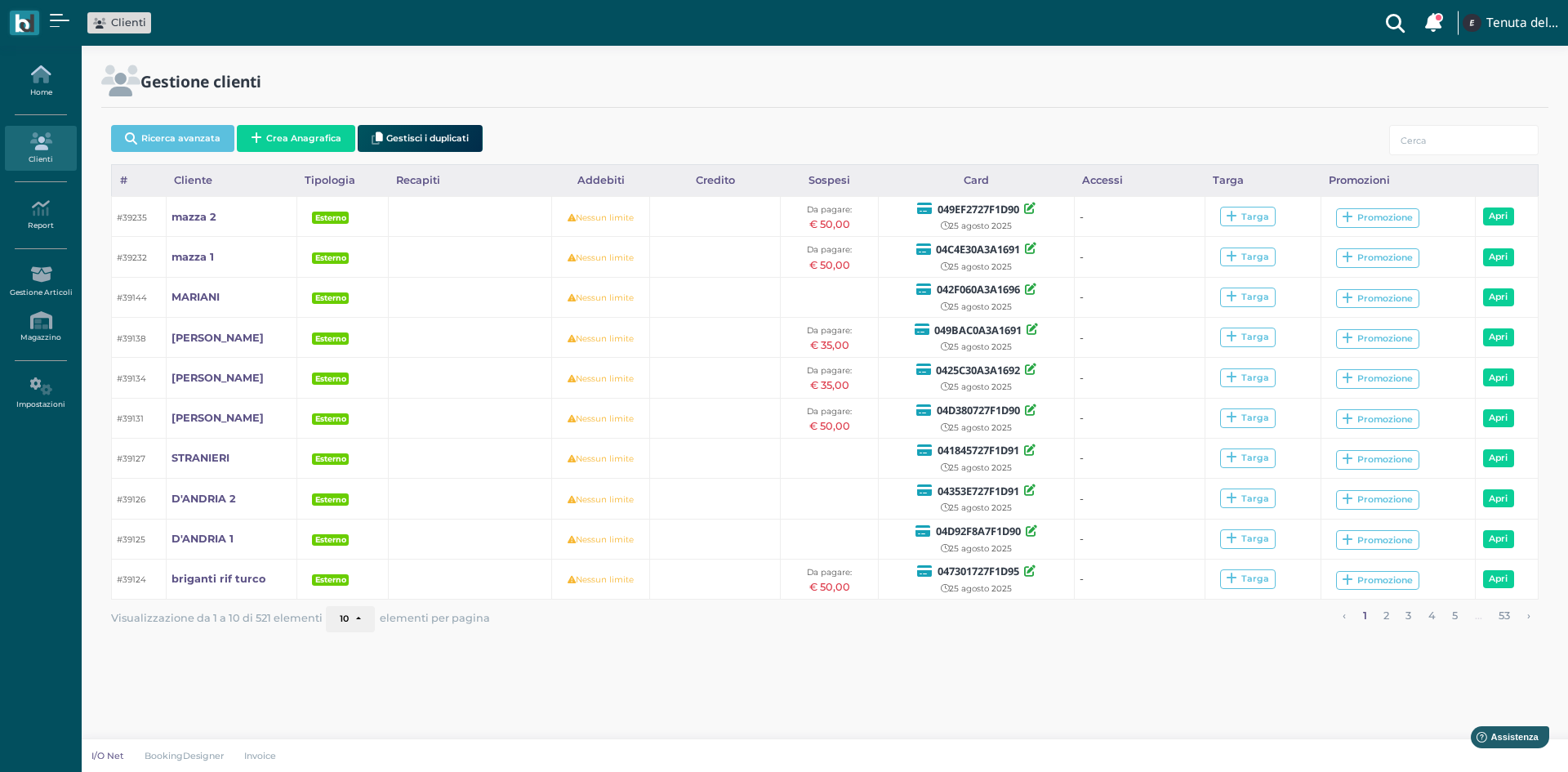
click at [51, 97] on link "Home" at bounding box center [40, 82] width 71 height 45
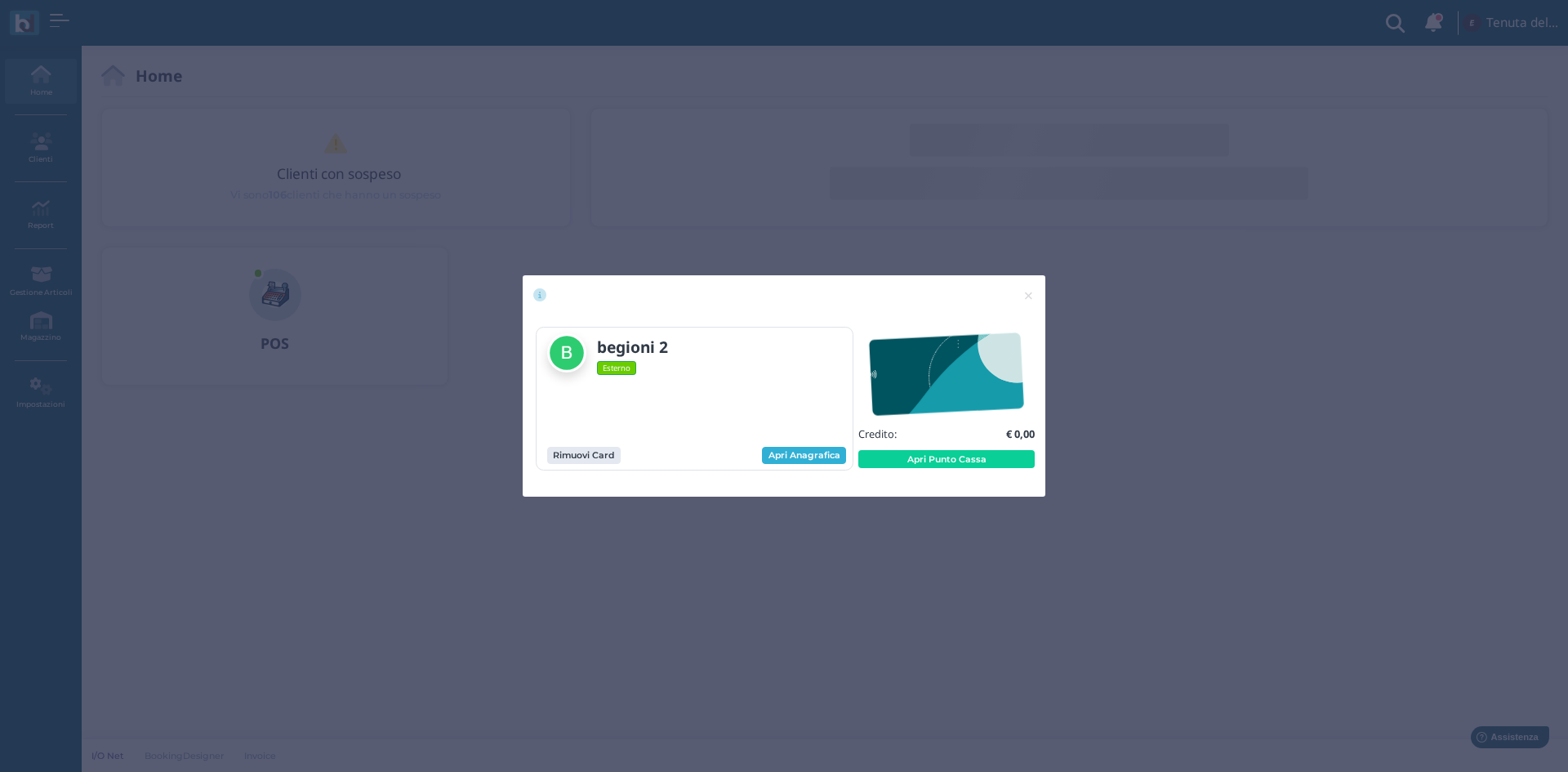
click at [798, 460] on link "Apri Anagrafica" at bounding box center [804, 456] width 84 height 18
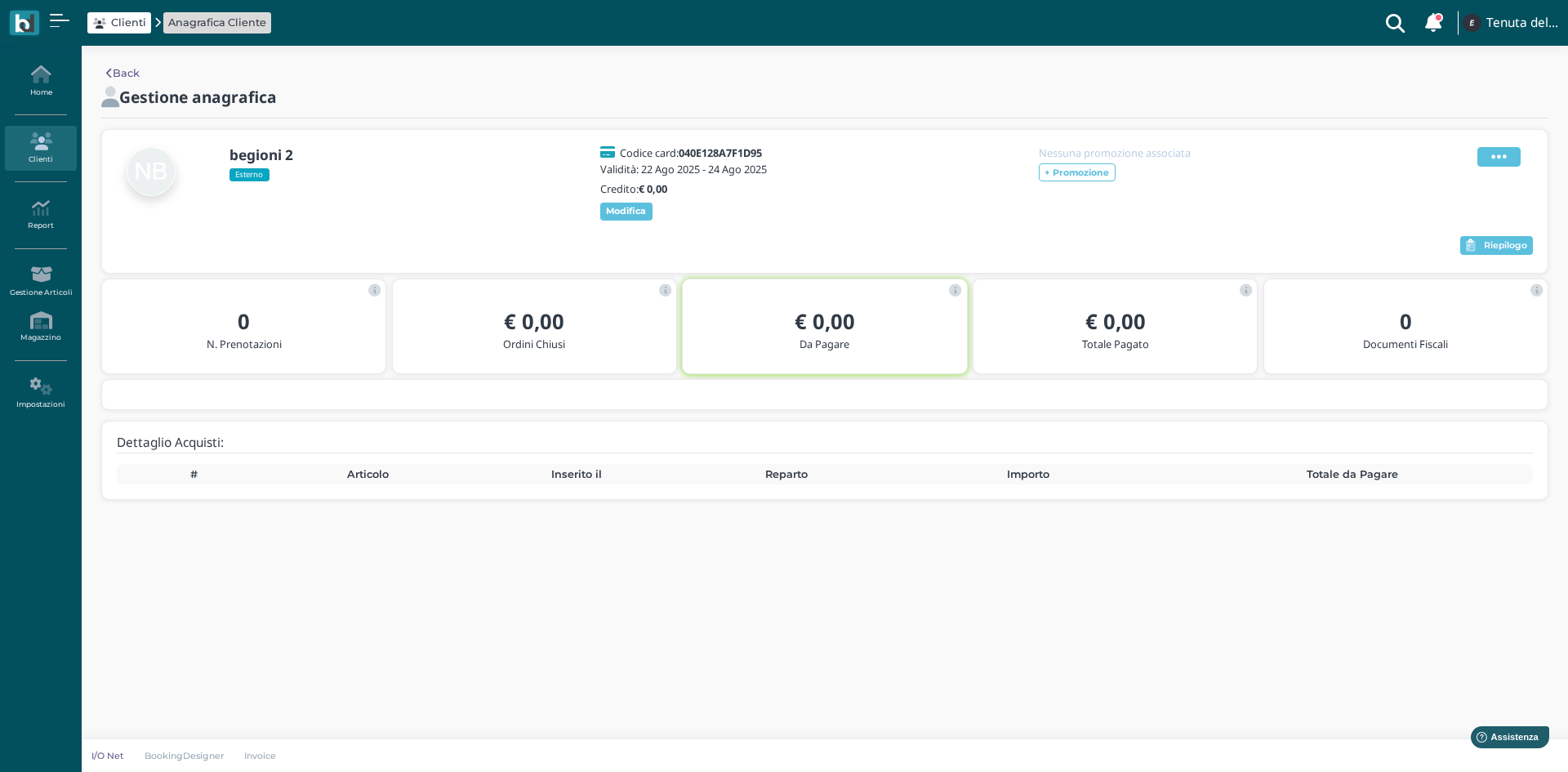
click at [1496, 155] on icon at bounding box center [1499, 157] width 16 height 18
click at [1444, 252] on span "Elimina" at bounding box center [1446, 247] width 42 height 16
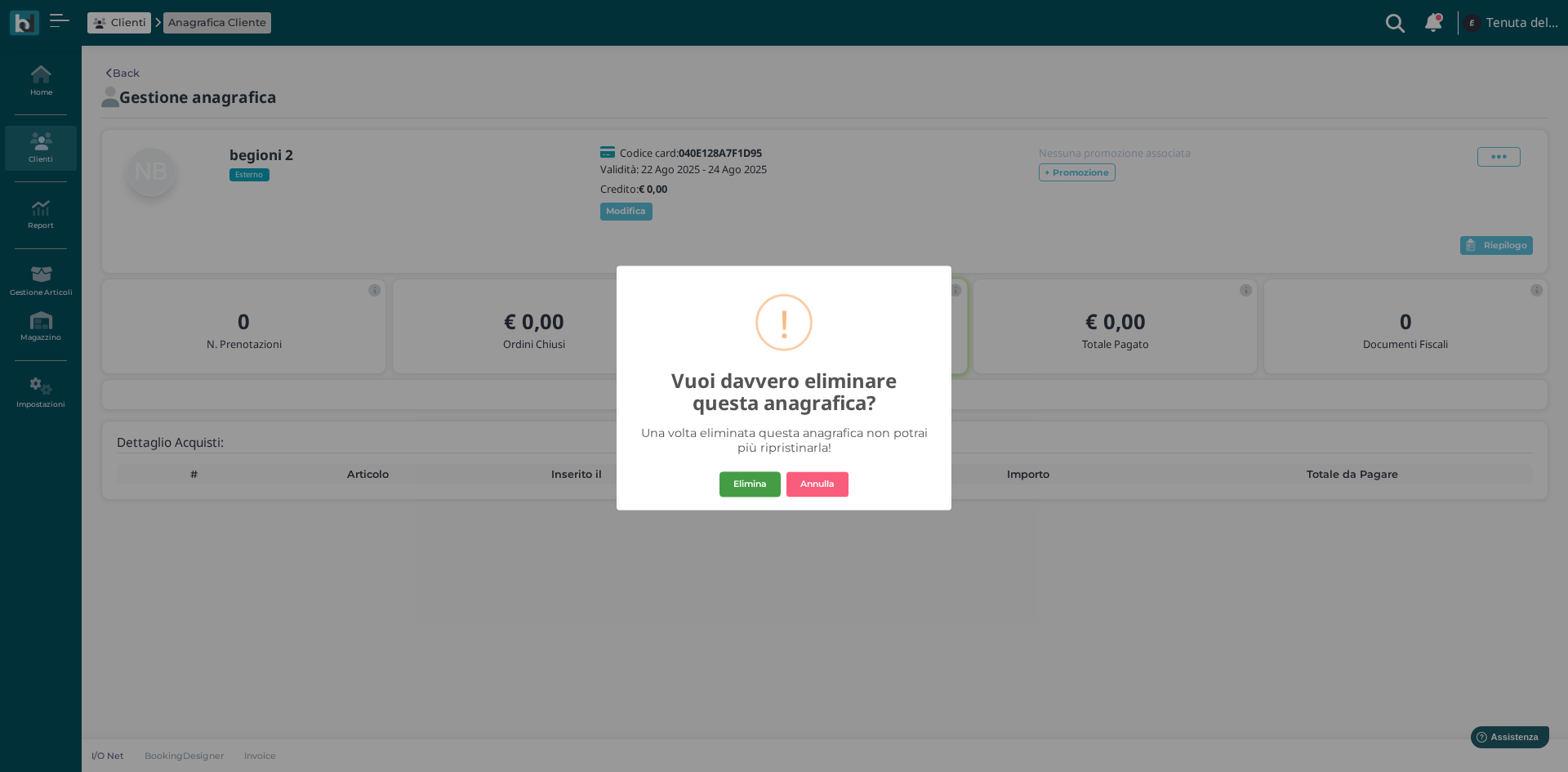
click at [755, 486] on button "Elimina" at bounding box center [751, 484] width 62 height 26
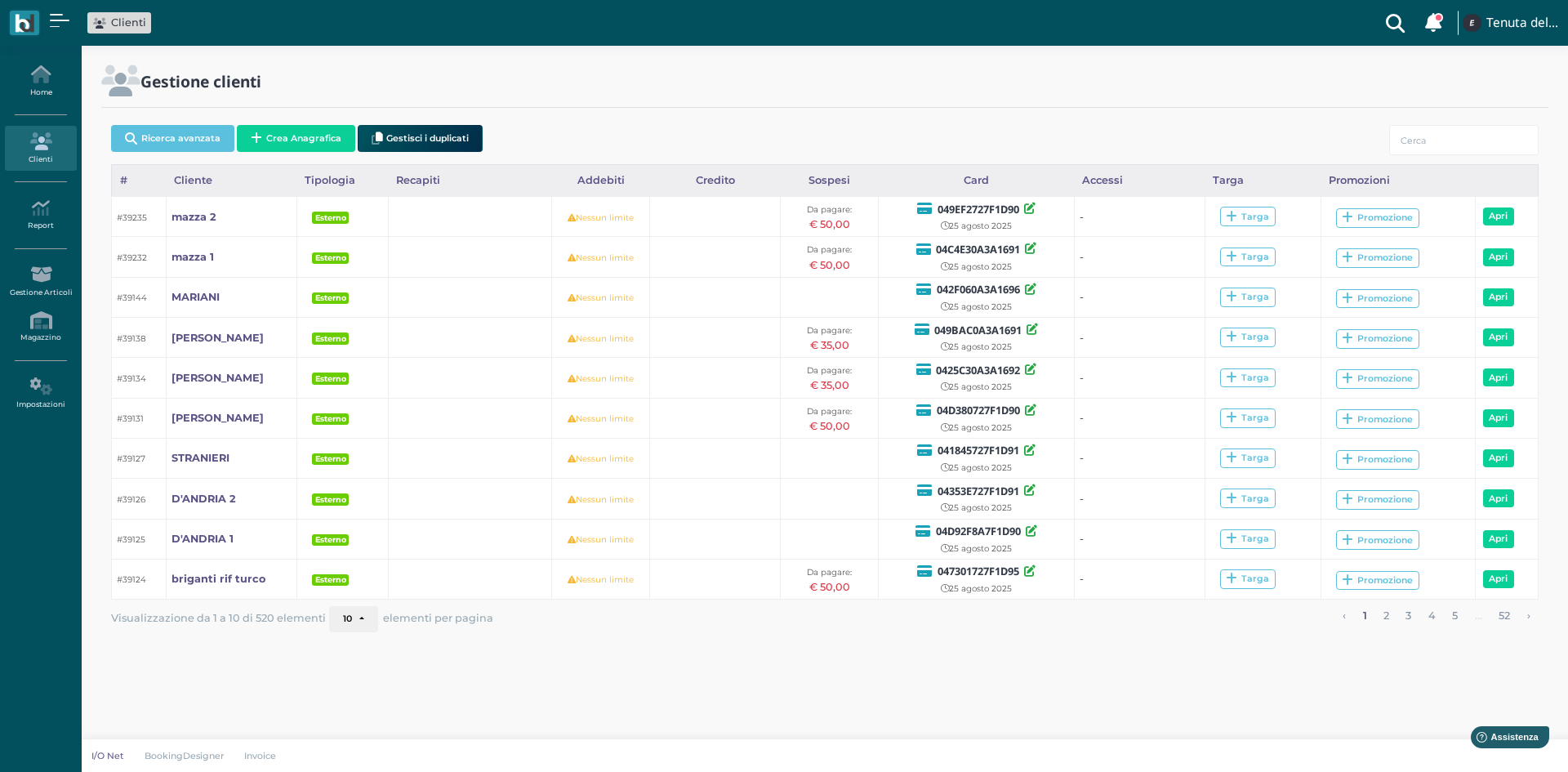
click at [32, 144] on icon at bounding box center [40, 142] width 71 height 18
click at [33, 91] on link "Home" at bounding box center [40, 82] width 71 height 45
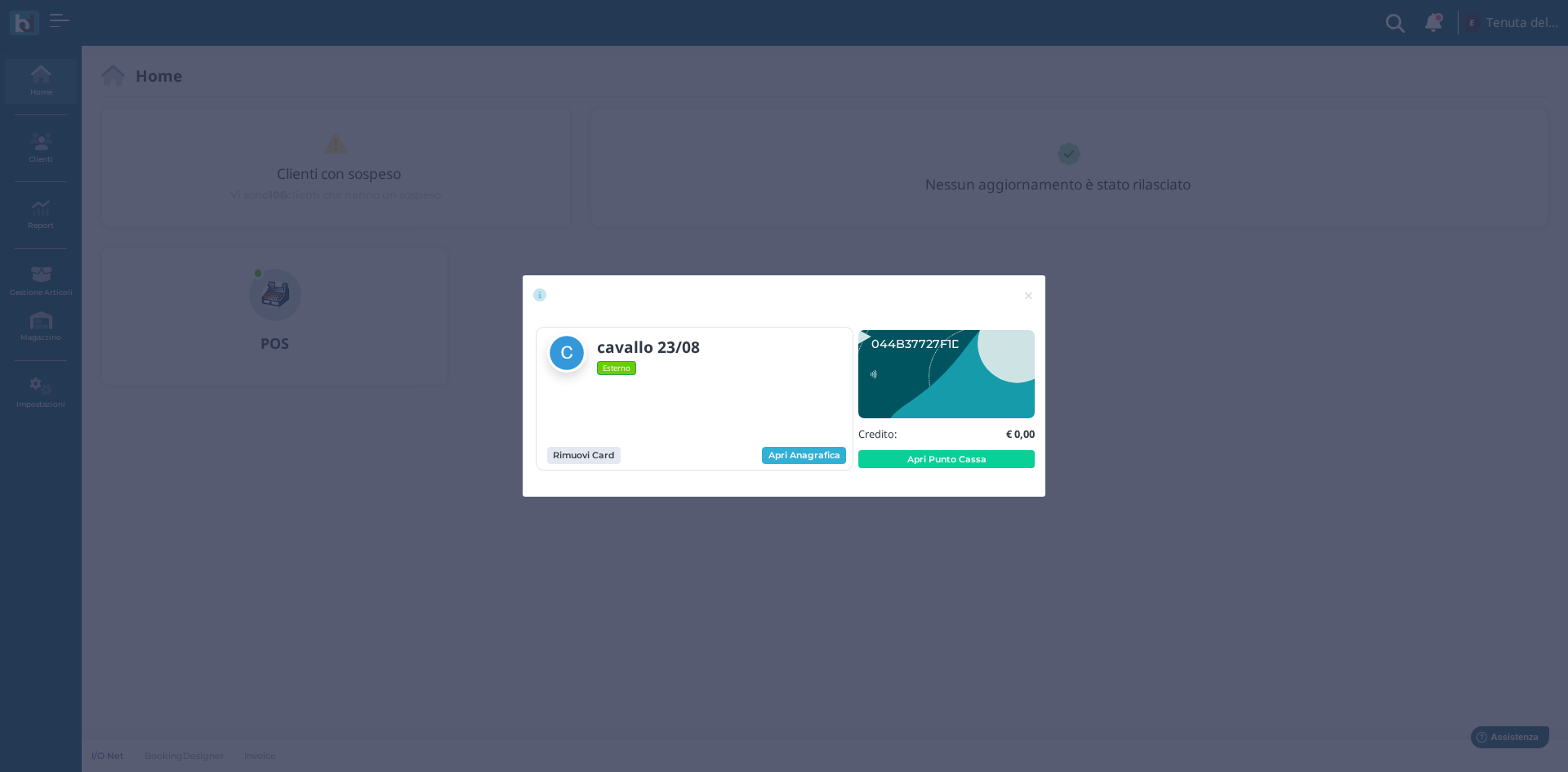
click at [801, 459] on link "Apri Anagrafica" at bounding box center [804, 456] width 84 height 18
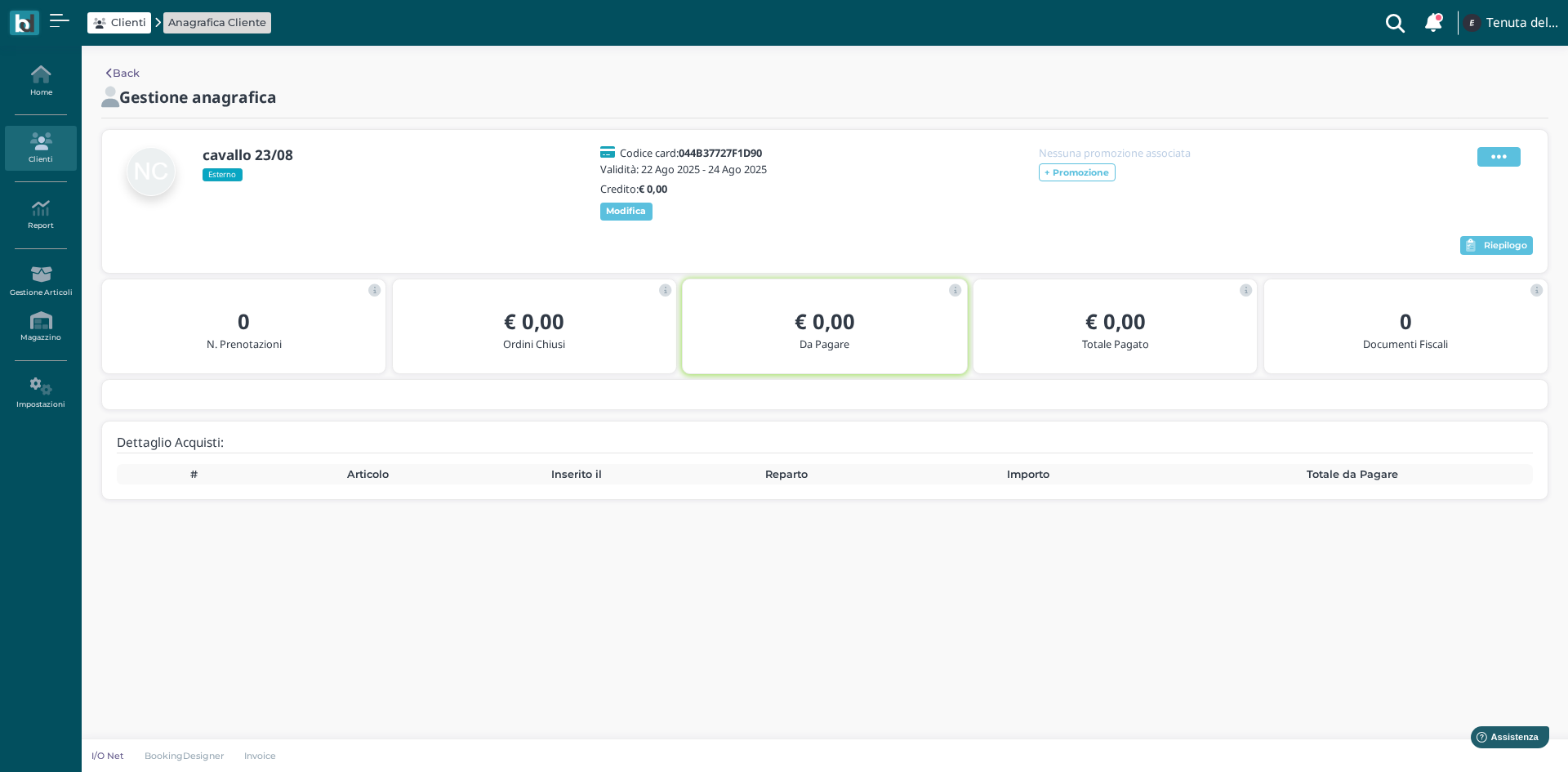
click at [1493, 153] on icon at bounding box center [1499, 157] width 16 height 18
click at [1439, 247] on span "Elimina" at bounding box center [1446, 247] width 42 height 16
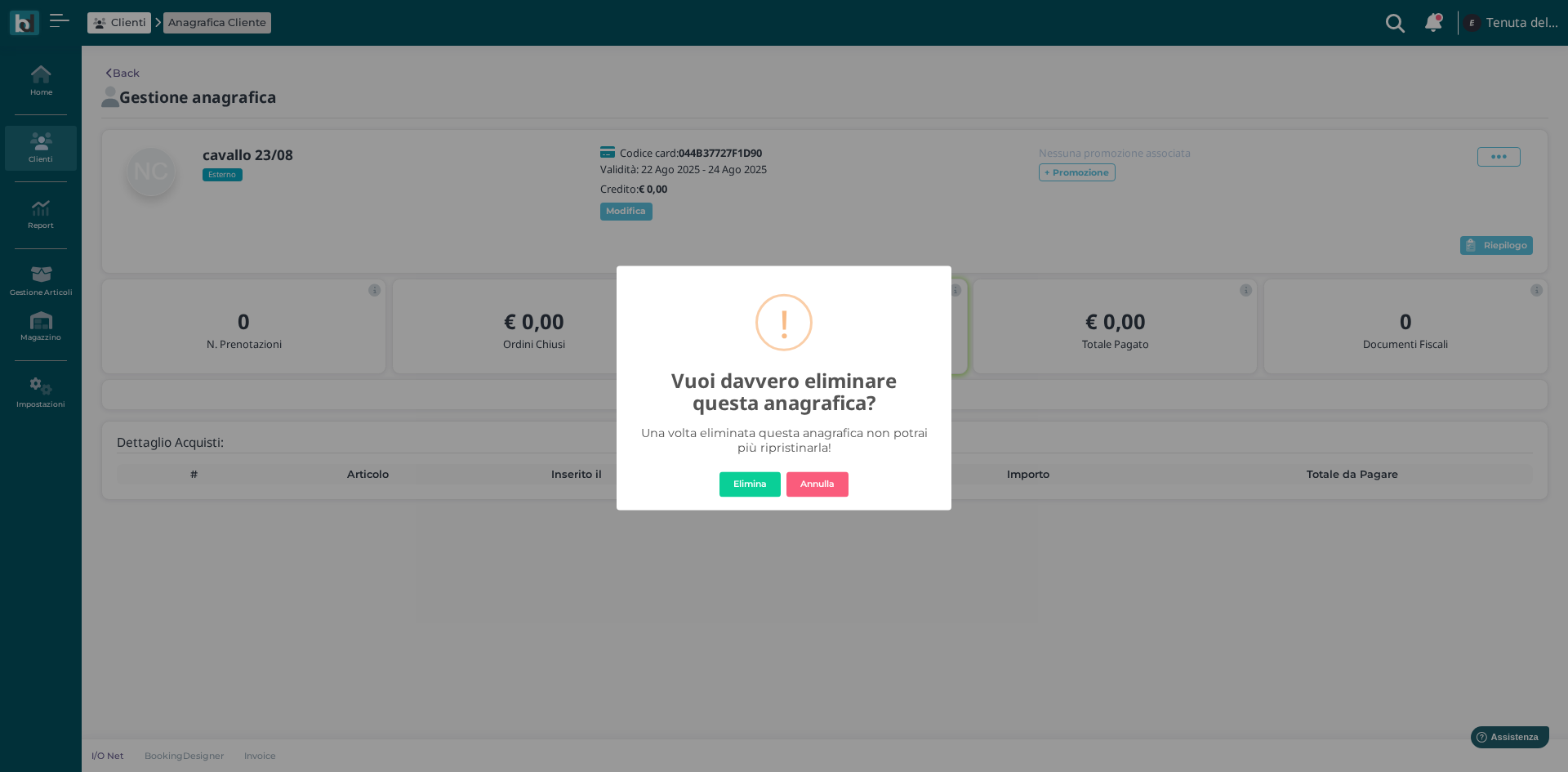
click at [745, 486] on button "Elimina" at bounding box center [751, 484] width 62 height 26
